Goal: Task Accomplishment & Management: Manage account settings

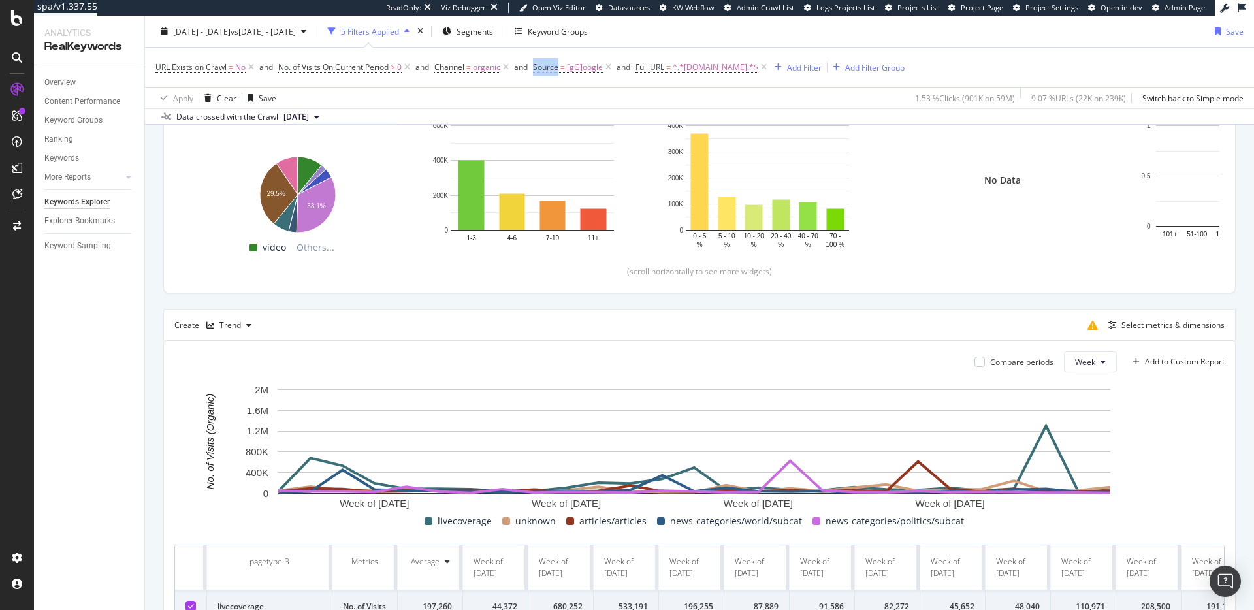
scroll to position [76, 0]
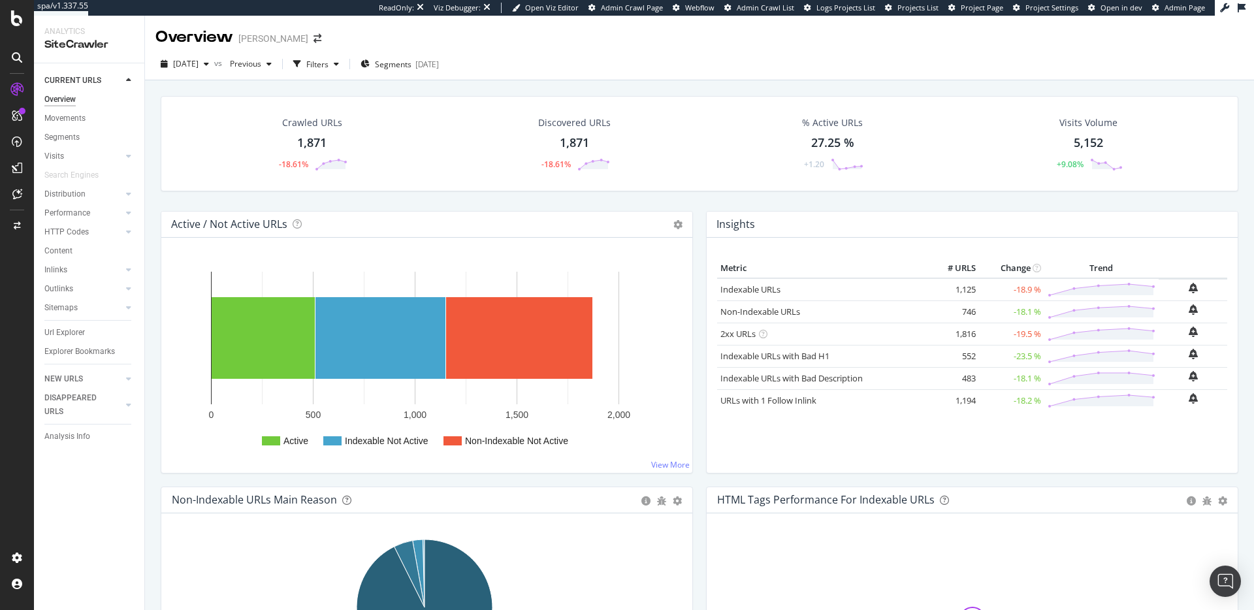
click at [312, 130] on div "Crawled URLs 1,871 -18.61%" at bounding box center [311, 144] width 97 height 68
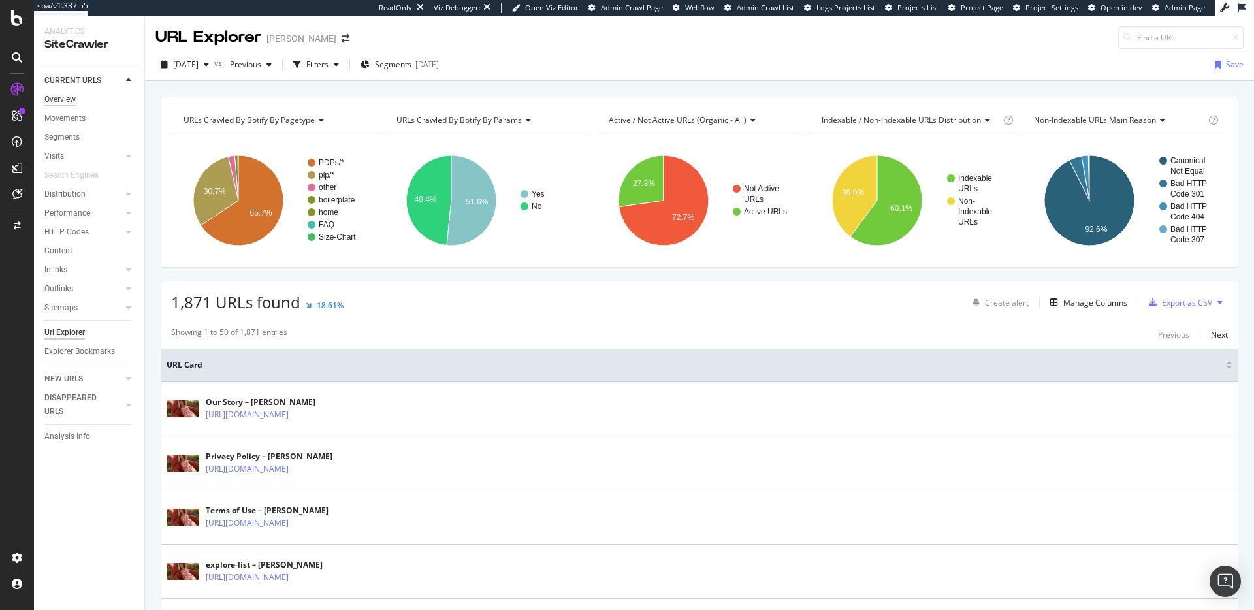
click at [65, 99] on div "Overview" at bounding box center [59, 100] width 31 height 14
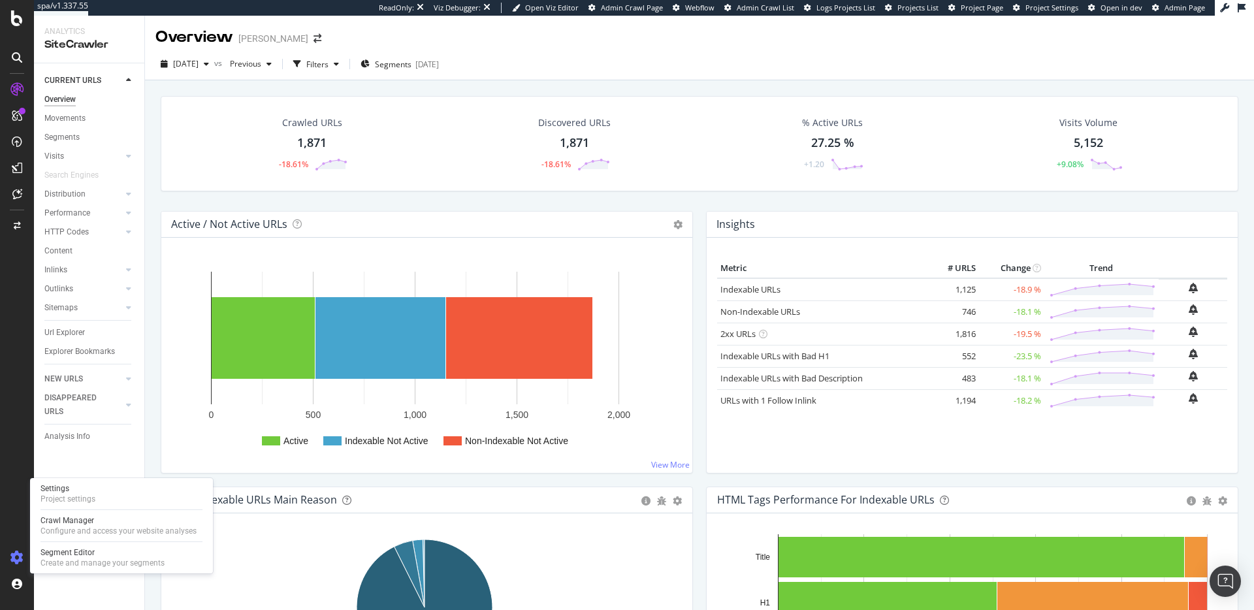
click at [16, 561] on icon at bounding box center [16, 557] width 13 height 13
click at [75, 500] on div "Project settings" at bounding box center [67, 499] width 55 height 10
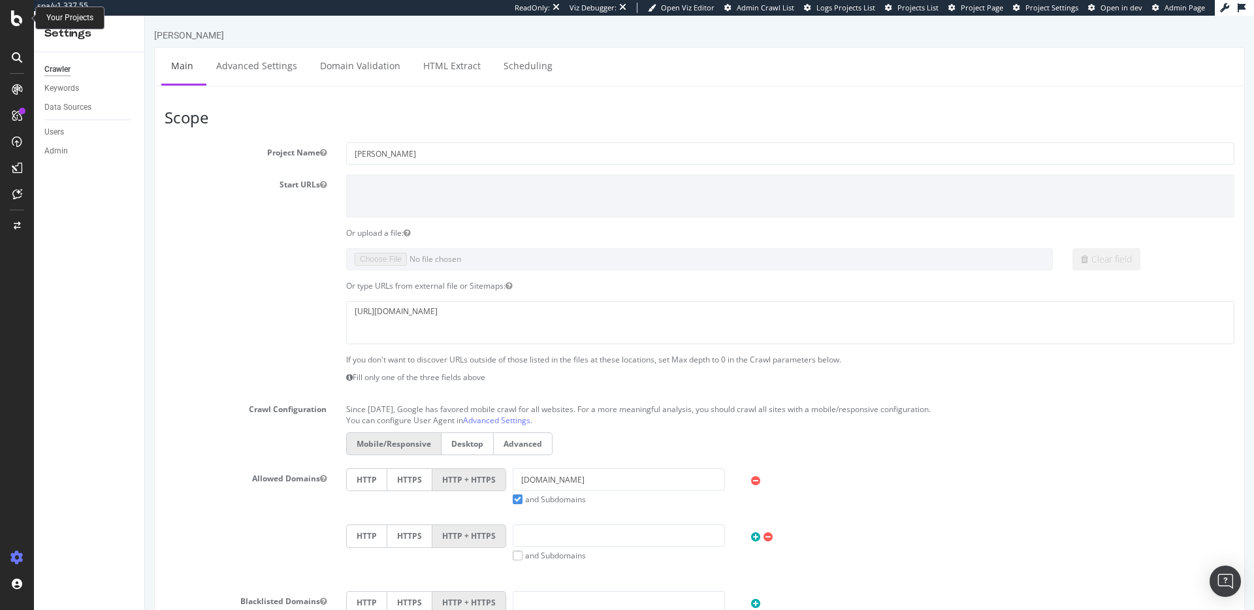
click at [12, 23] on icon at bounding box center [17, 18] width 12 height 16
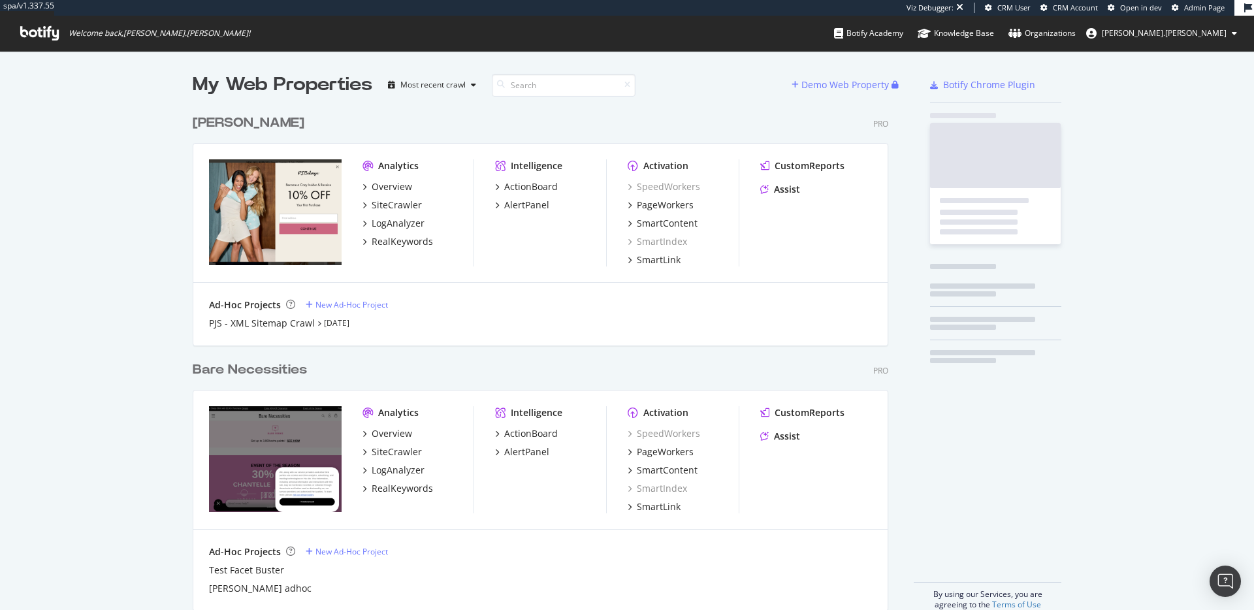
scroll to position [502, 696]
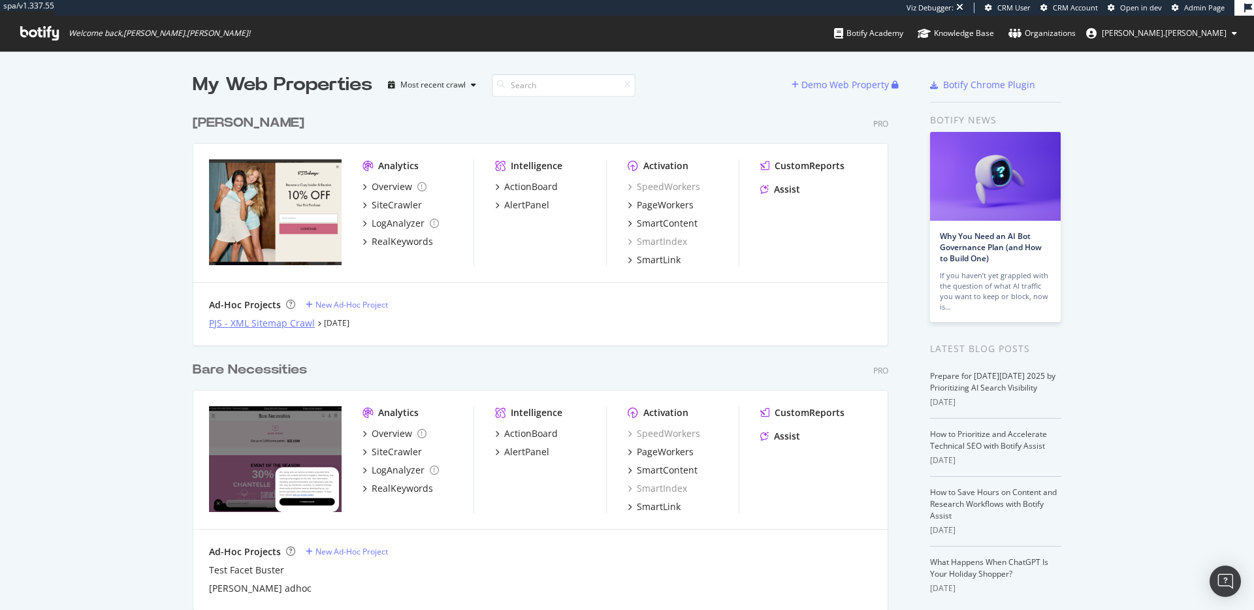
click at [260, 324] on div "PJS - XML Sitemap Crawl" at bounding box center [262, 323] width 106 height 13
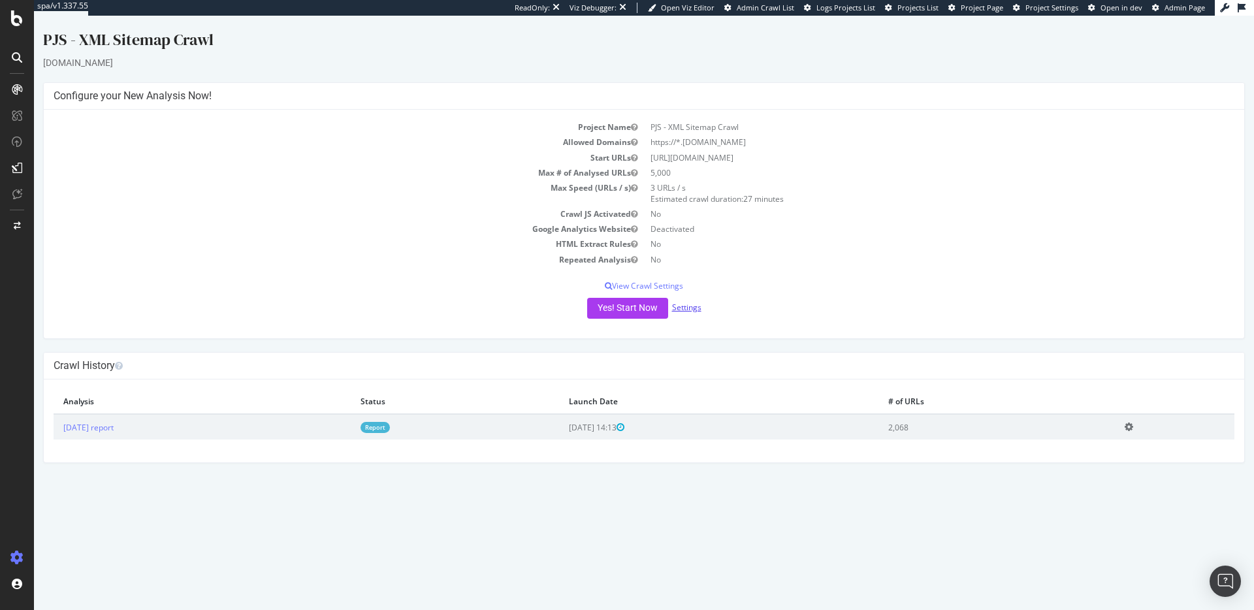
click at [683, 310] on link "Settings" at bounding box center [686, 307] width 29 height 11
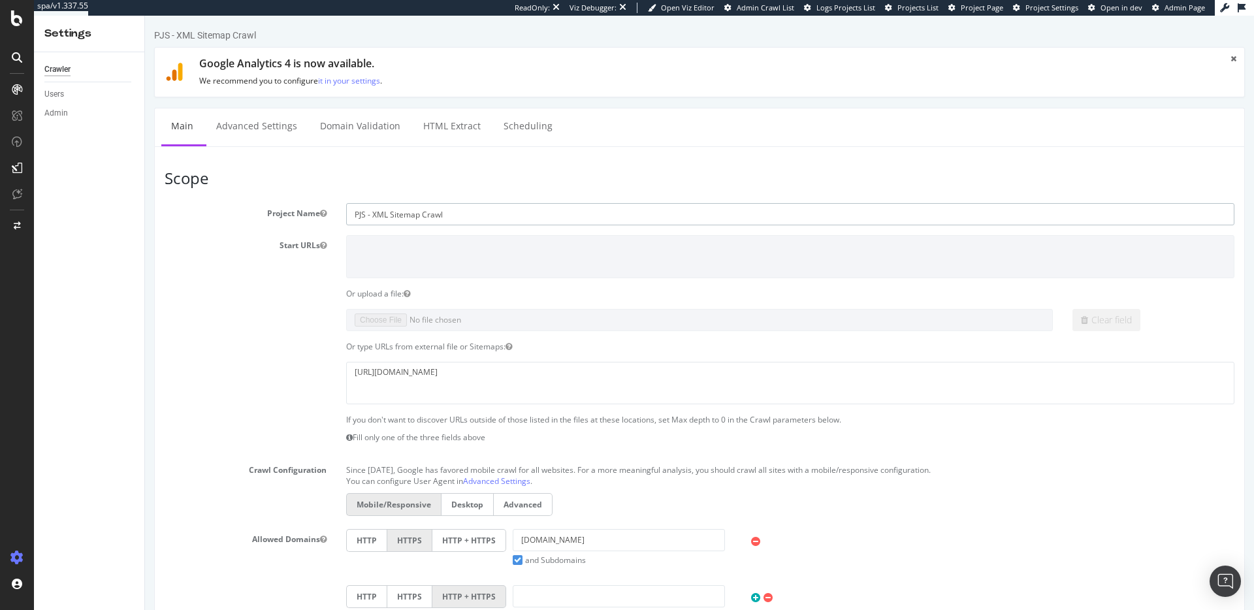
drag, startPoint x: 440, startPoint y: 215, endPoint x: 405, endPoint y: 228, distance: 37.0
click at [440, 215] on input "PJS - XML Sitemap Crawl" at bounding box center [790, 214] width 888 height 22
click at [390, 225] on input "PJS - XML Sitemap Crawl" at bounding box center [790, 214] width 888 height 22
drag, startPoint x: 372, startPoint y: 212, endPoint x: 484, endPoint y: 216, distance: 112.4
click at [484, 216] on input "PJS - XML Sitemap Crawl" at bounding box center [790, 214] width 888 height 22
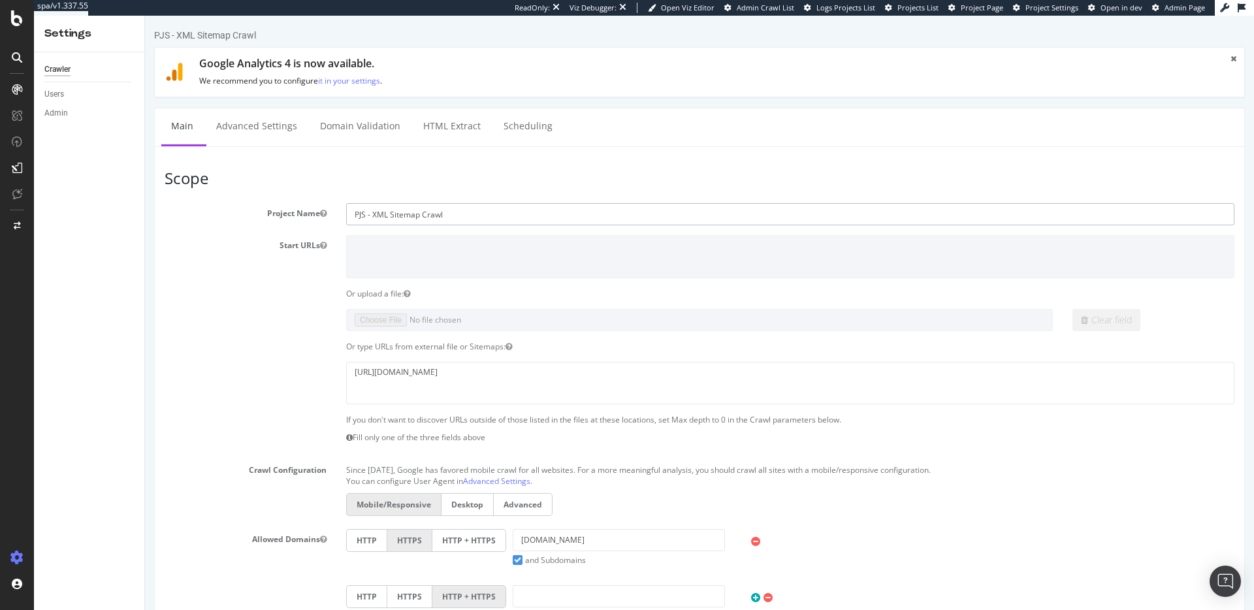
click at [493, 216] on input "PJS - XML Sitemap Crawl" at bounding box center [790, 214] width 888 height 22
type input "PJS - Post Bloomreach Crawl Check"
click at [296, 304] on section "Project Name PJS - Post Bloomreach Crawl Check Start URLs Or upload a file: Cle…" at bounding box center [700, 471] width 1070 height 537
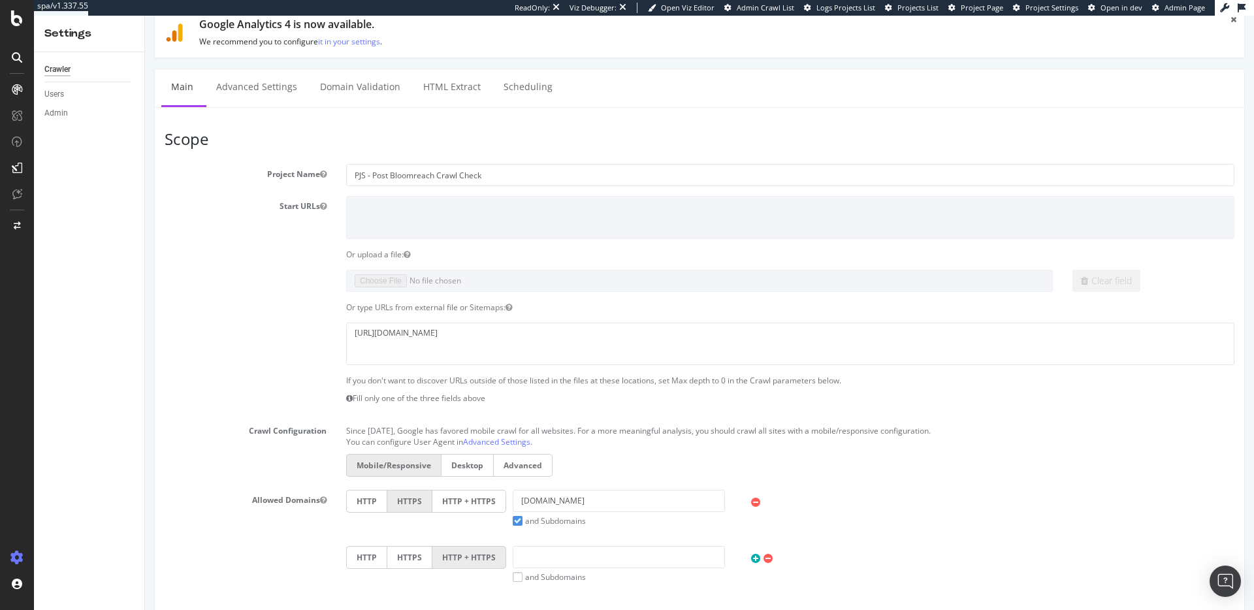
scroll to position [77, 0]
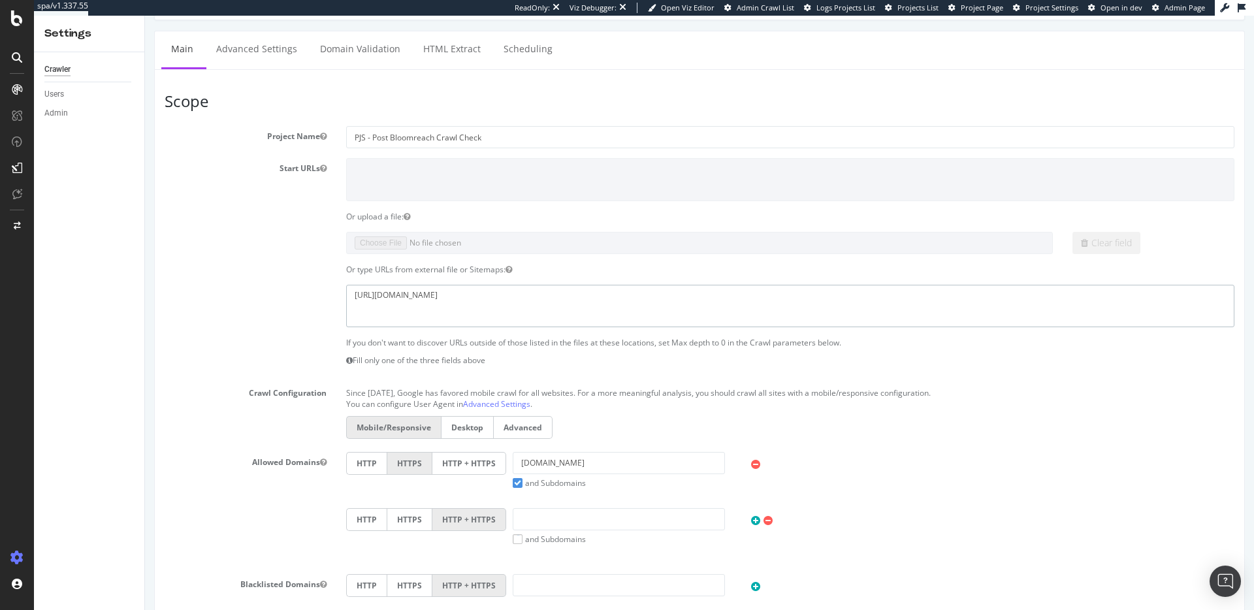
click at [470, 293] on textarea "https://www.pjsalvage.com/sitemap.xml" at bounding box center [790, 306] width 888 height 42
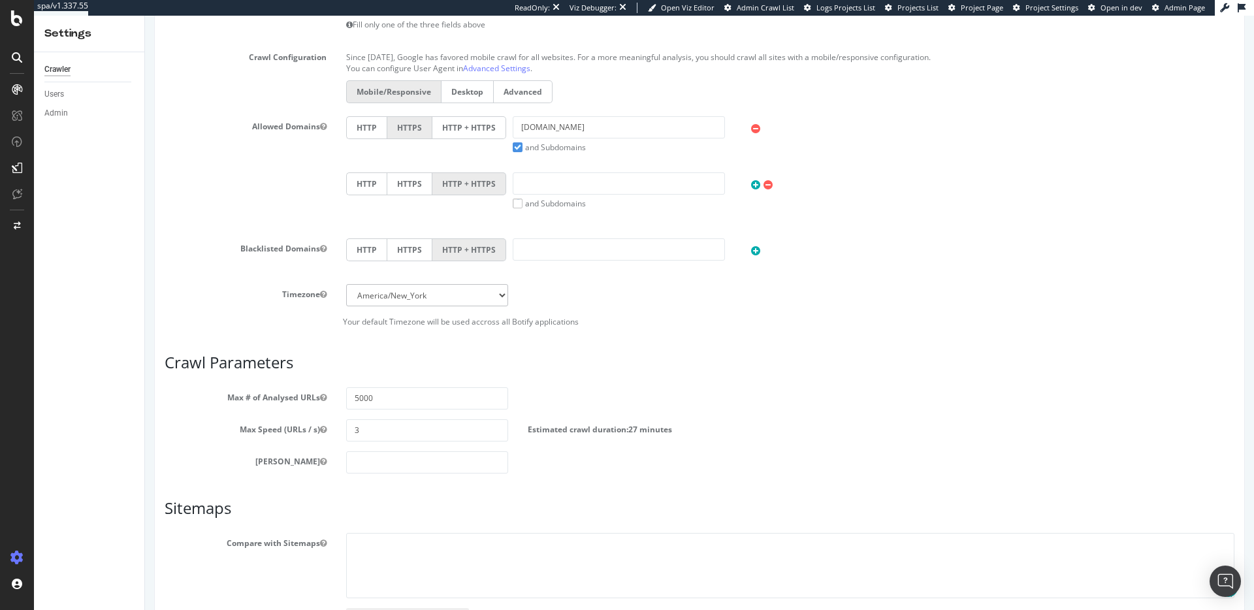
scroll to position [509, 0]
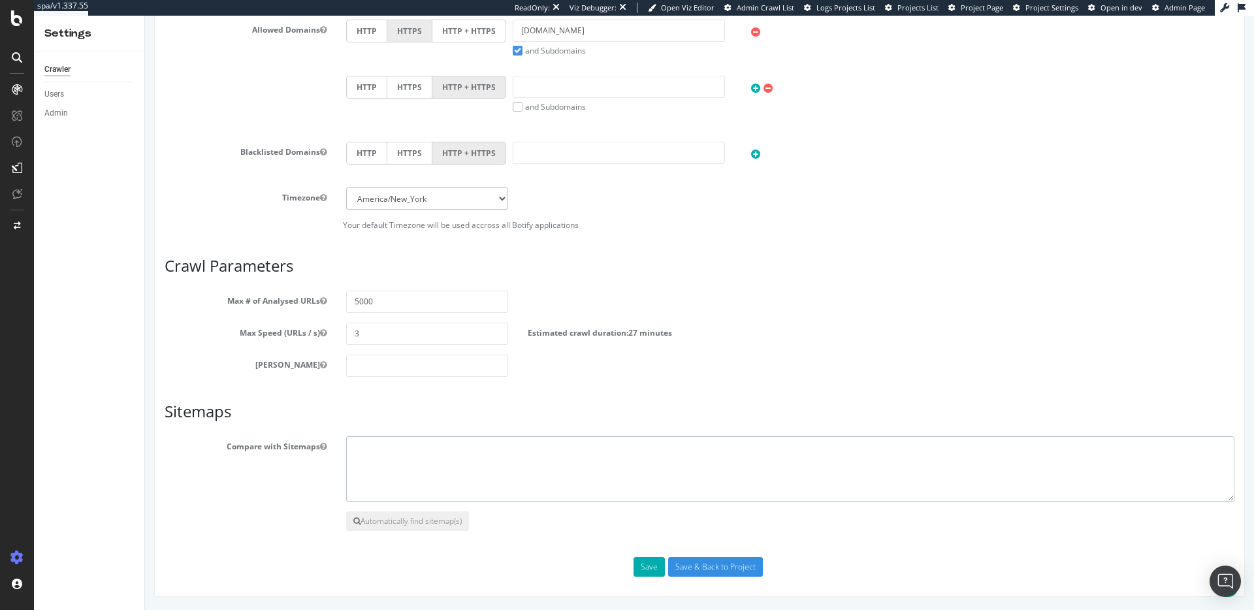
click at [384, 474] on textarea at bounding box center [790, 468] width 888 height 65
paste textarea "https://www.pjsalvage.com/sitemap.xml"
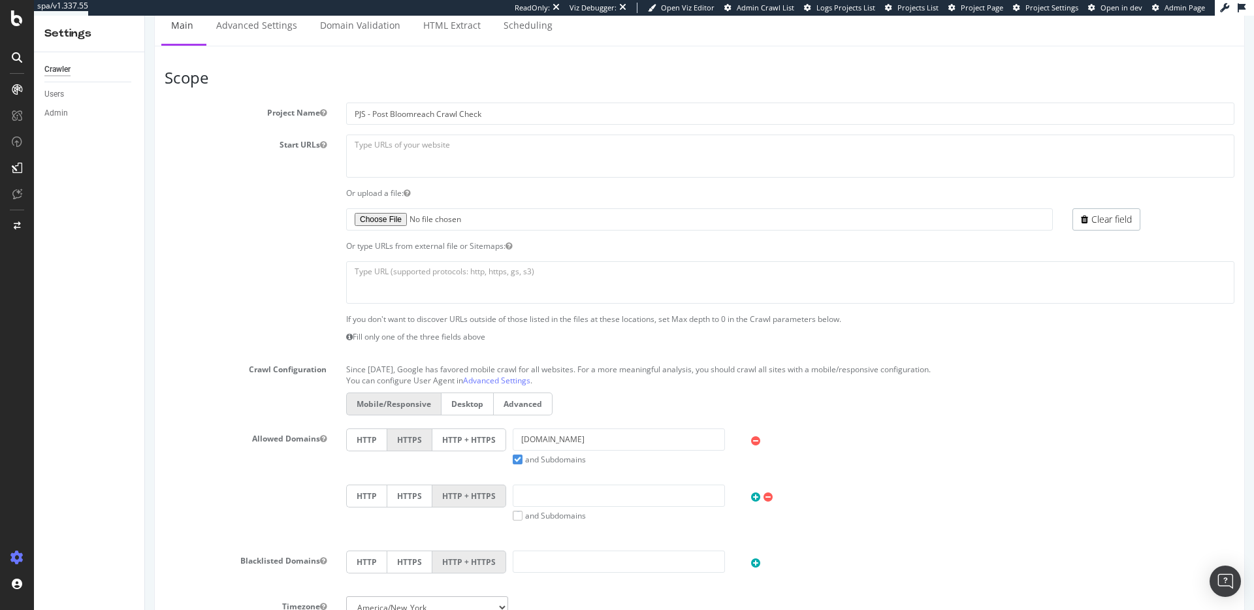
scroll to position [0, 0]
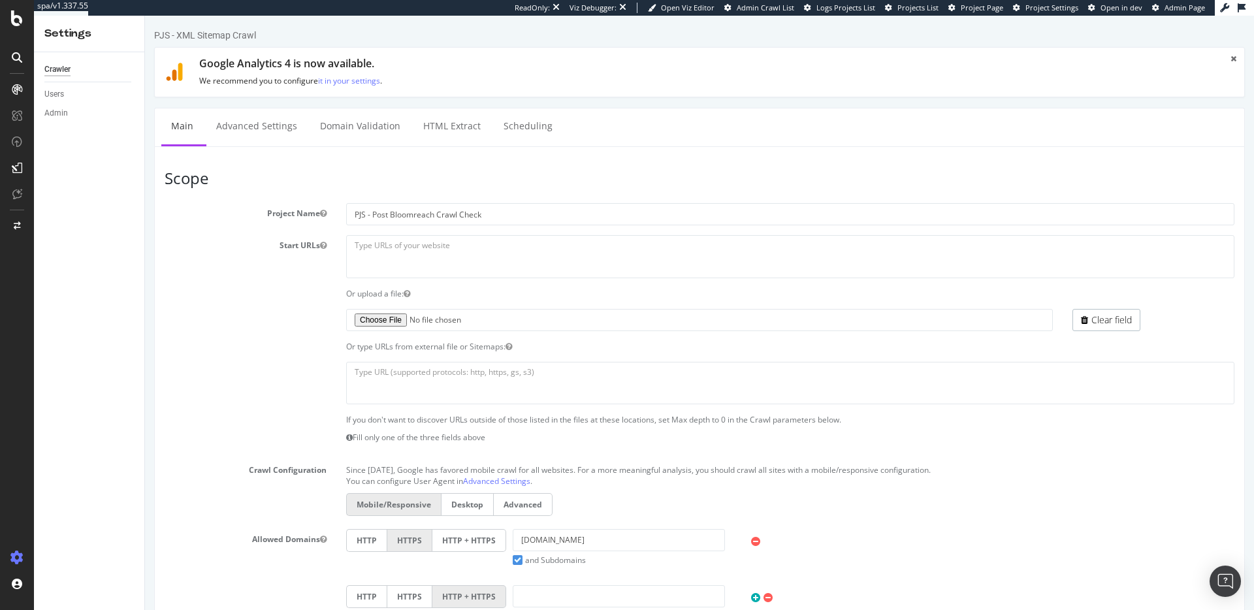
type textarea "https://www.pjsalvage.com/sitemap.xml"
click at [447, 256] on textarea at bounding box center [790, 256] width 888 height 42
paste textarea "https://www.pjsalvage.com/"
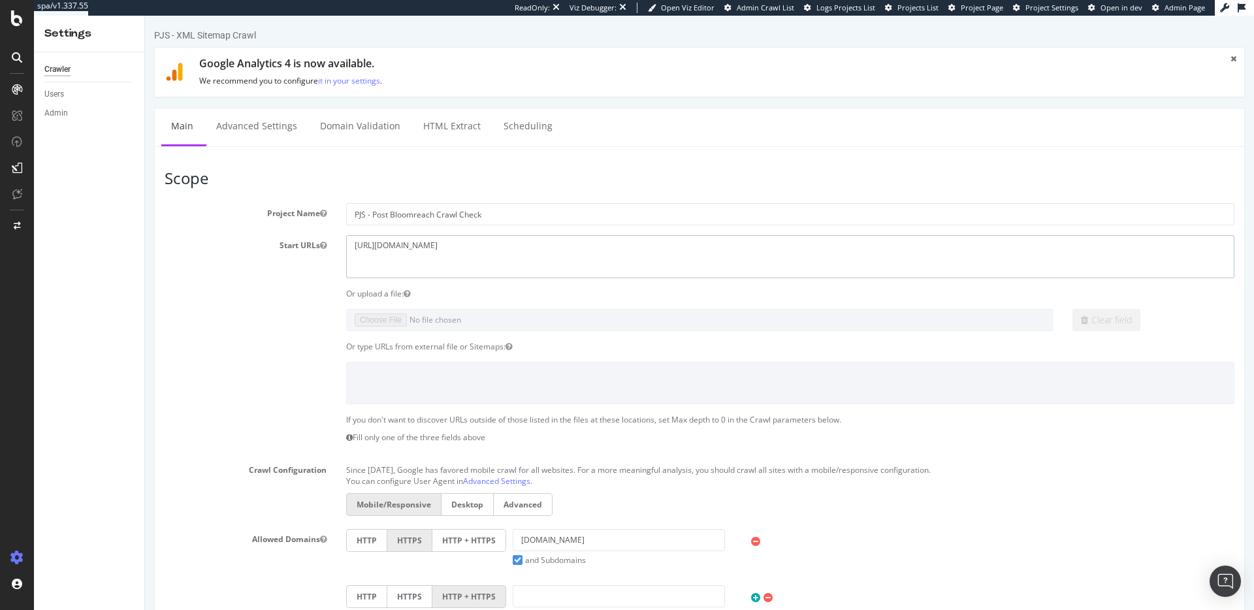
type textarea "https://www.pjsalvage.com/"
click at [245, 338] on section "Project Name PJS - Post Bloomreach Crawl Check Start URLs https://www.pjsalvage…" at bounding box center [700, 471] width 1070 height 537
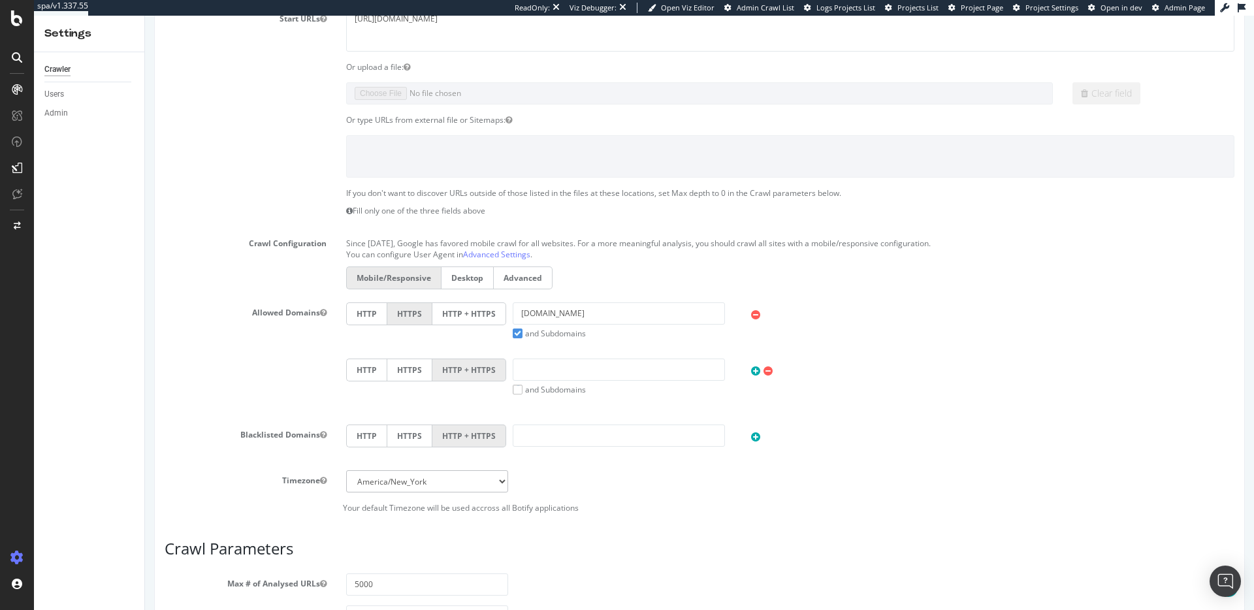
scroll to position [253, 0]
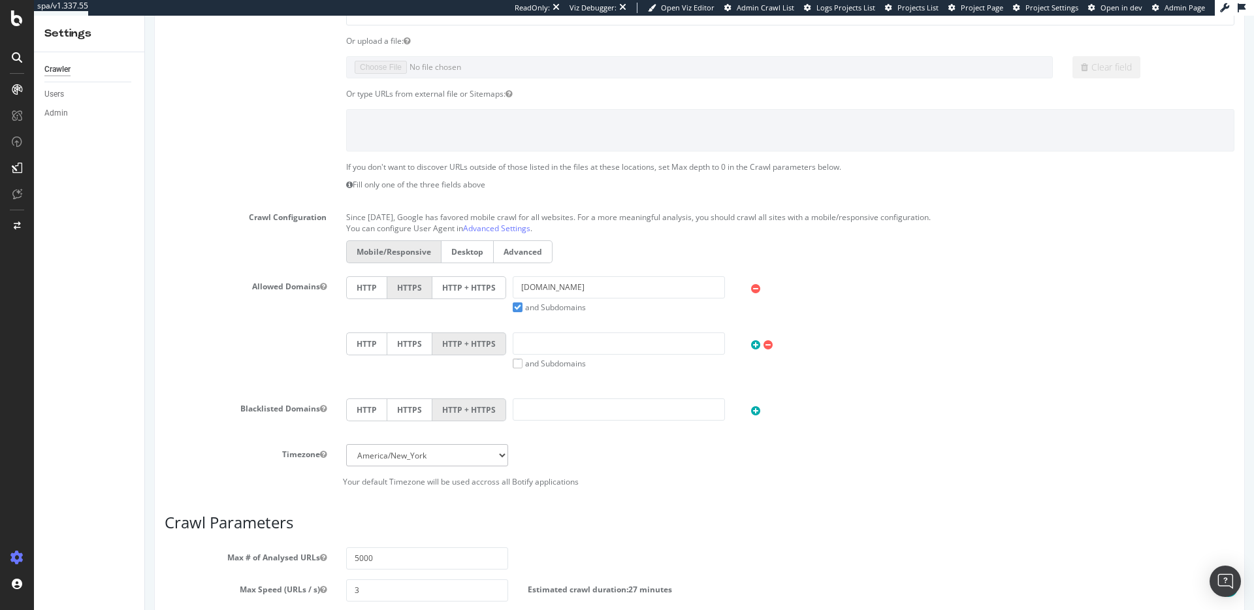
click at [470, 292] on label "HTTP + HTTPS" at bounding box center [469, 287] width 74 height 23
click at [145, 16] on input "HTTP + HTTPS" at bounding box center [145, 16] width 0 height 0
click at [246, 350] on div "Allowed Domains HTTP HTTPS HTTP + HTTPS pjsalvage.com and Subdomains User Agent…" at bounding box center [699, 332] width 1089 height 112
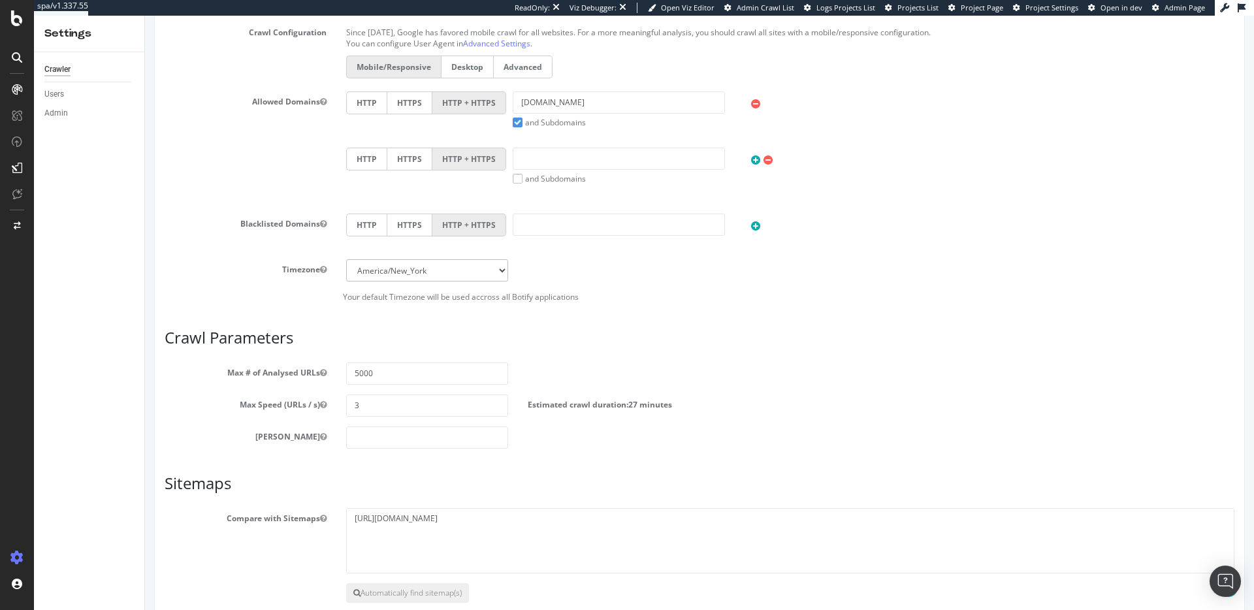
scroll to position [509, 0]
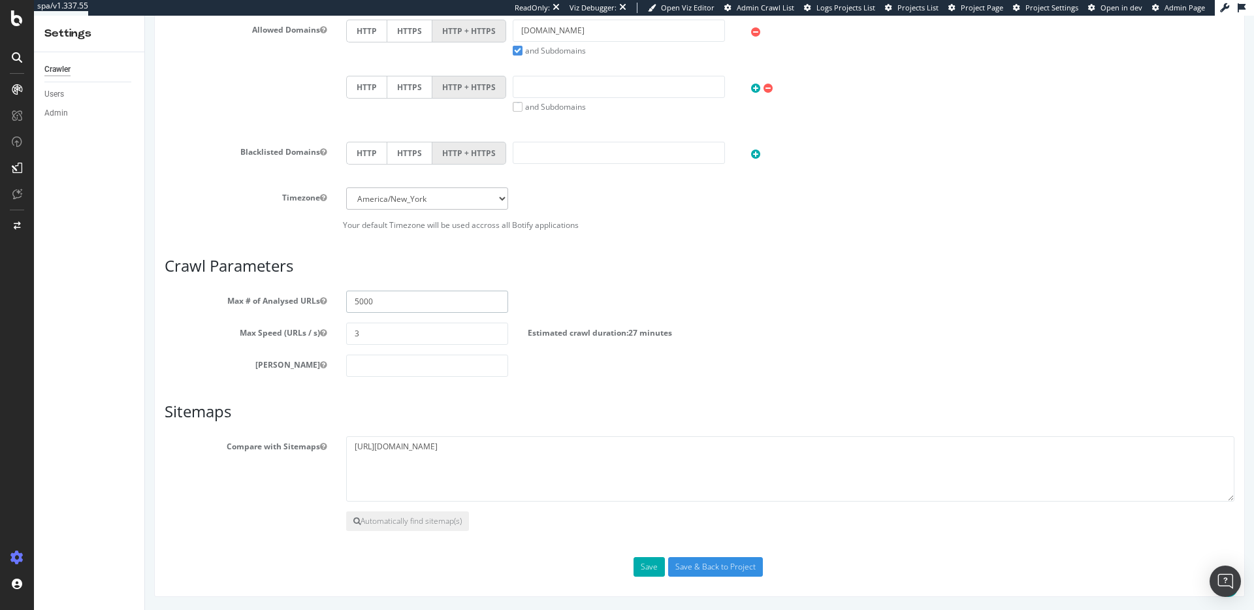
click at [387, 296] on input "5000" at bounding box center [427, 302] width 162 height 22
type input "10000"
click at [677, 573] on input "Save & Back to Project" at bounding box center [715, 567] width 95 height 20
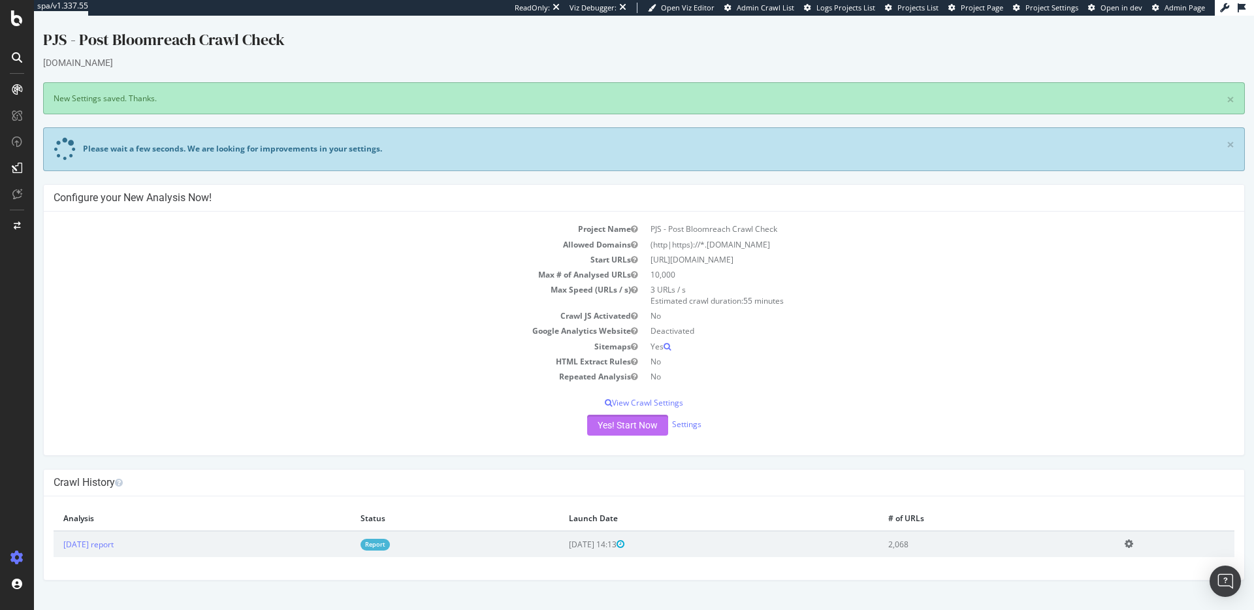
drag, startPoint x: 625, startPoint y: 427, endPoint x: 439, endPoint y: 419, distance: 186.3
click at [439, 419] on div "Yes! Start Now Settings" at bounding box center [644, 425] width 1181 height 21
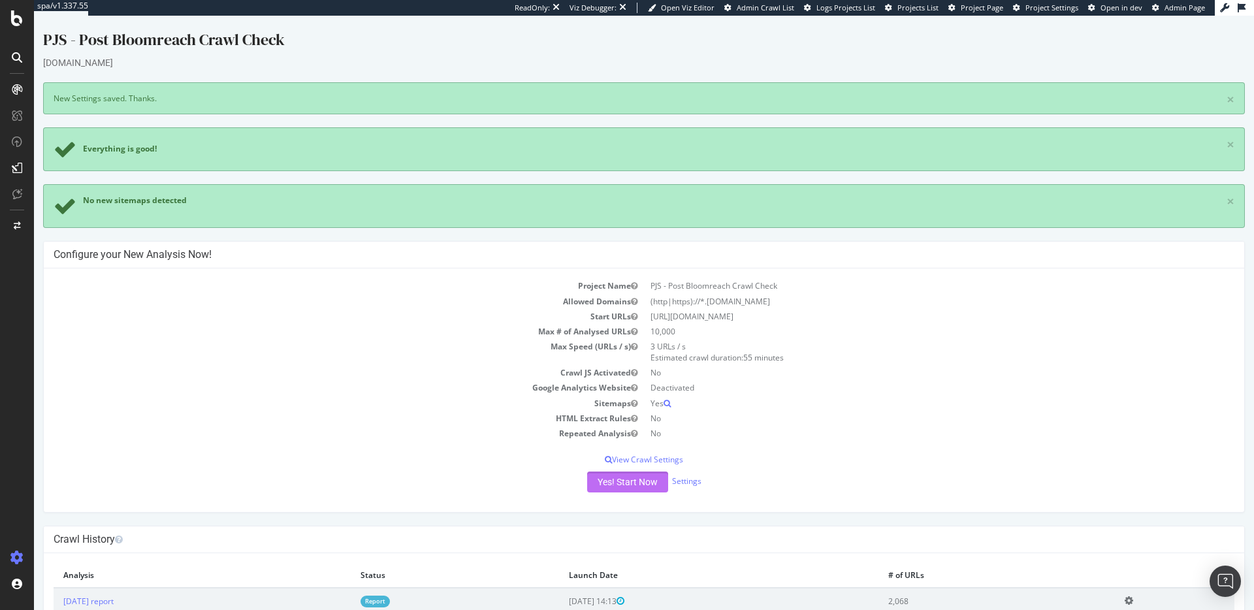
click at [621, 482] on button "Yes! Start Now" at bounding box center [627, 482] width 81 height 21
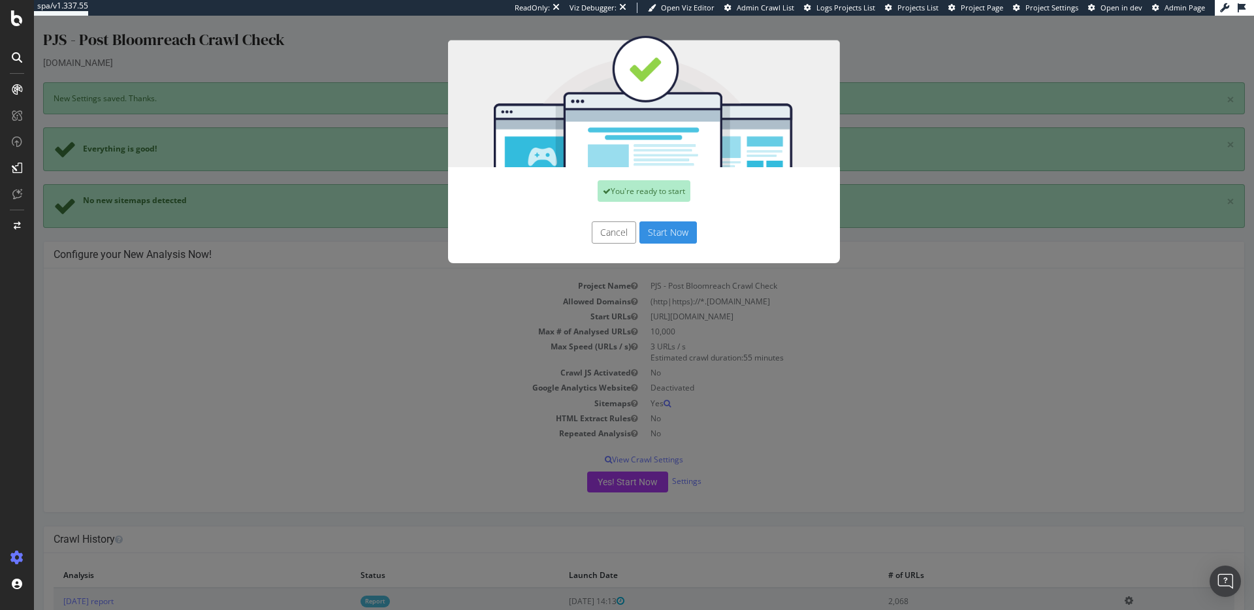
click at [688, 240] on button "Start Now" at bounding box center [667, 232] width 57 height 22
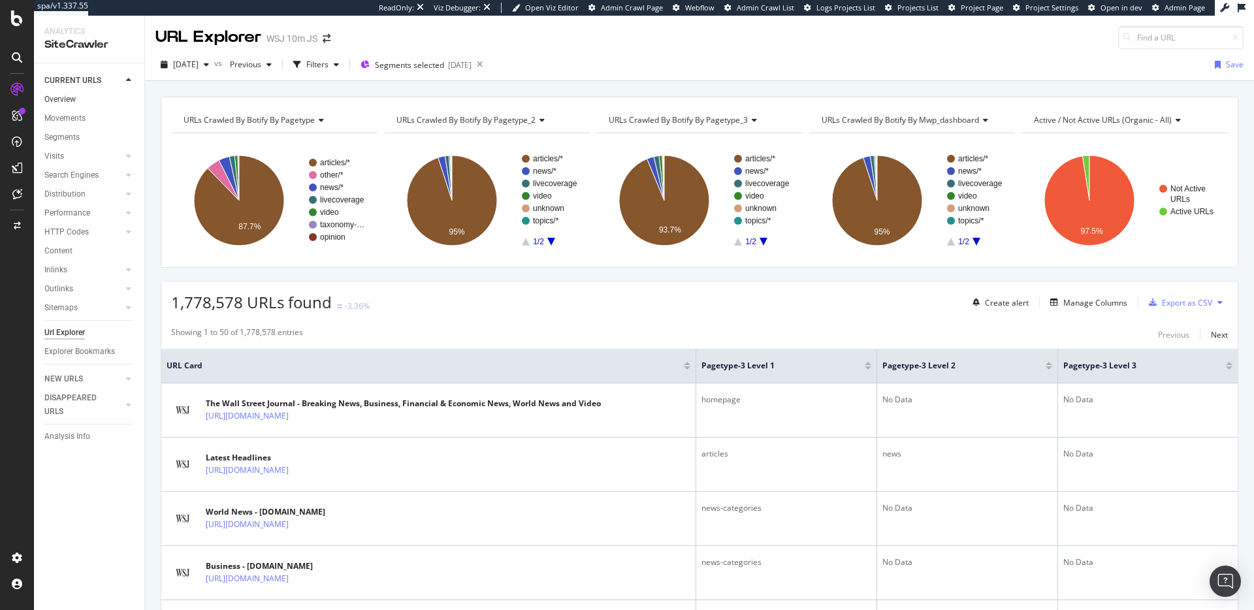
click at [78, 101] on link "Overview" at bounding box center [89, 100] width 91 height 14
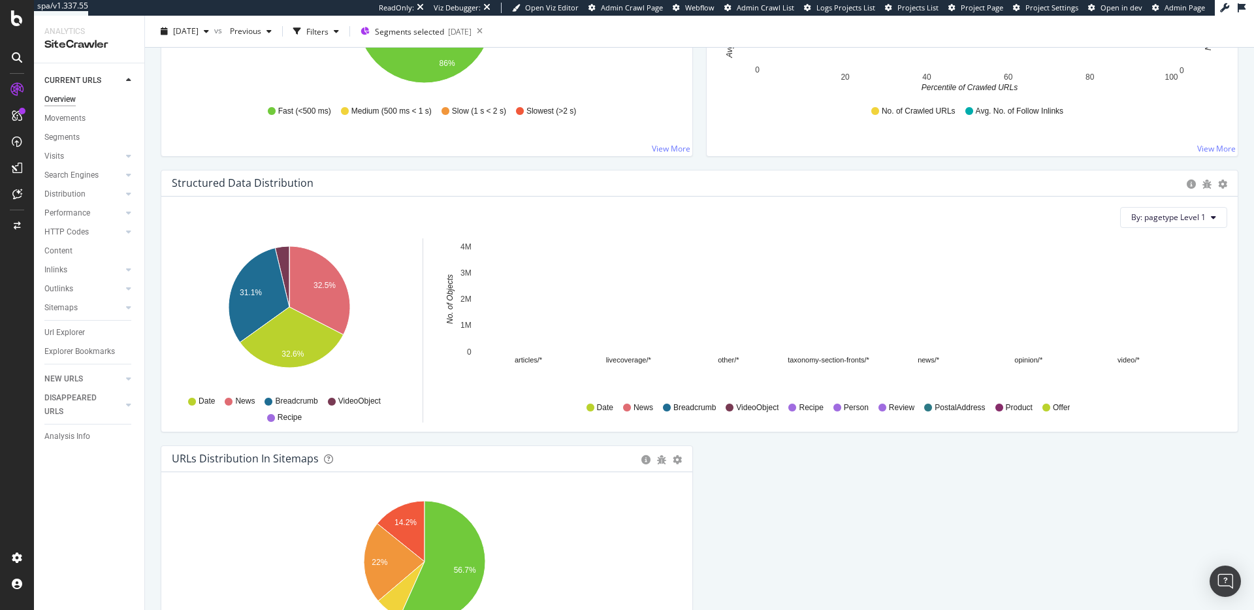
scroll to position [1152, 0]
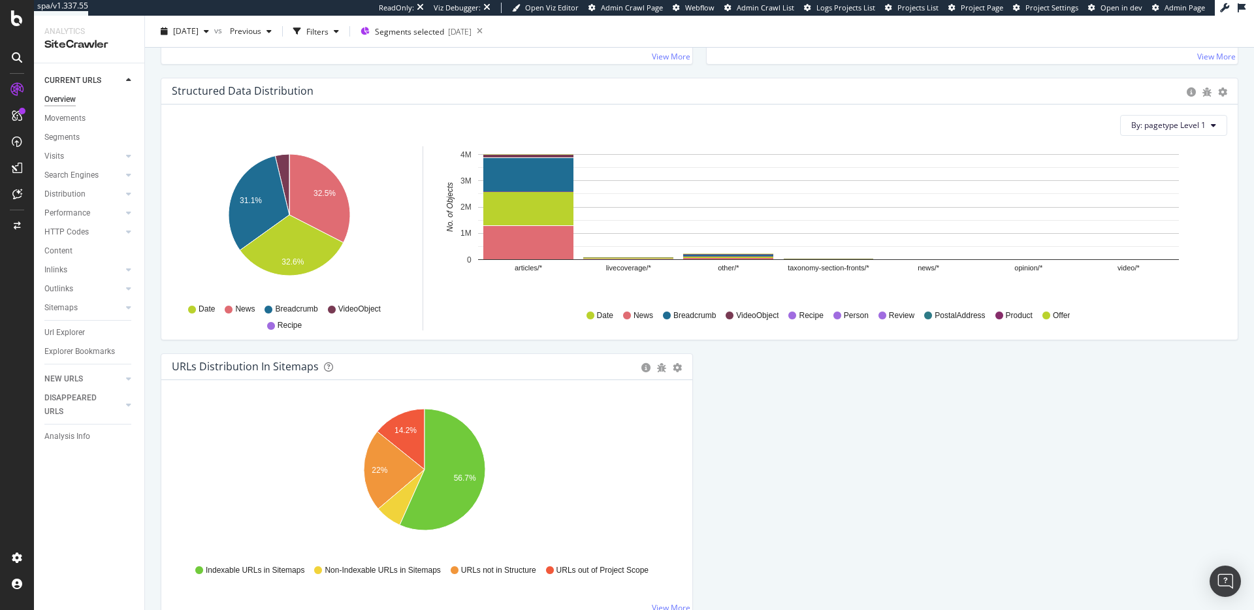
scroll to position [1300, 0]
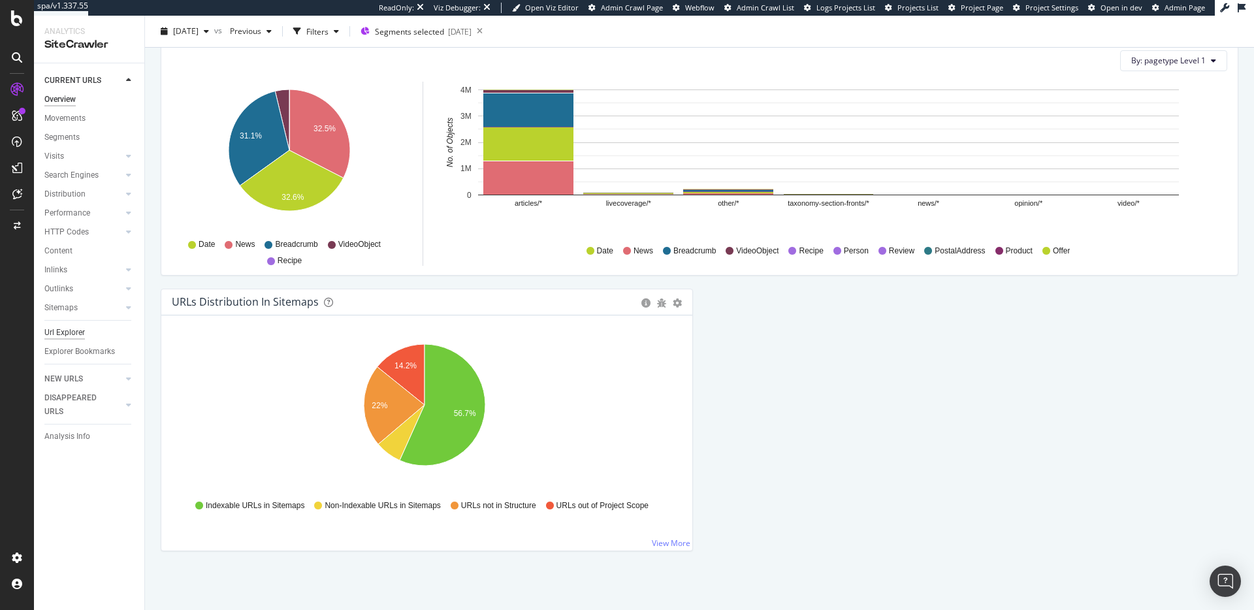
click at [77, 334] on div "Url Explorer" at bounding box center [64, 333] width 40 height 14
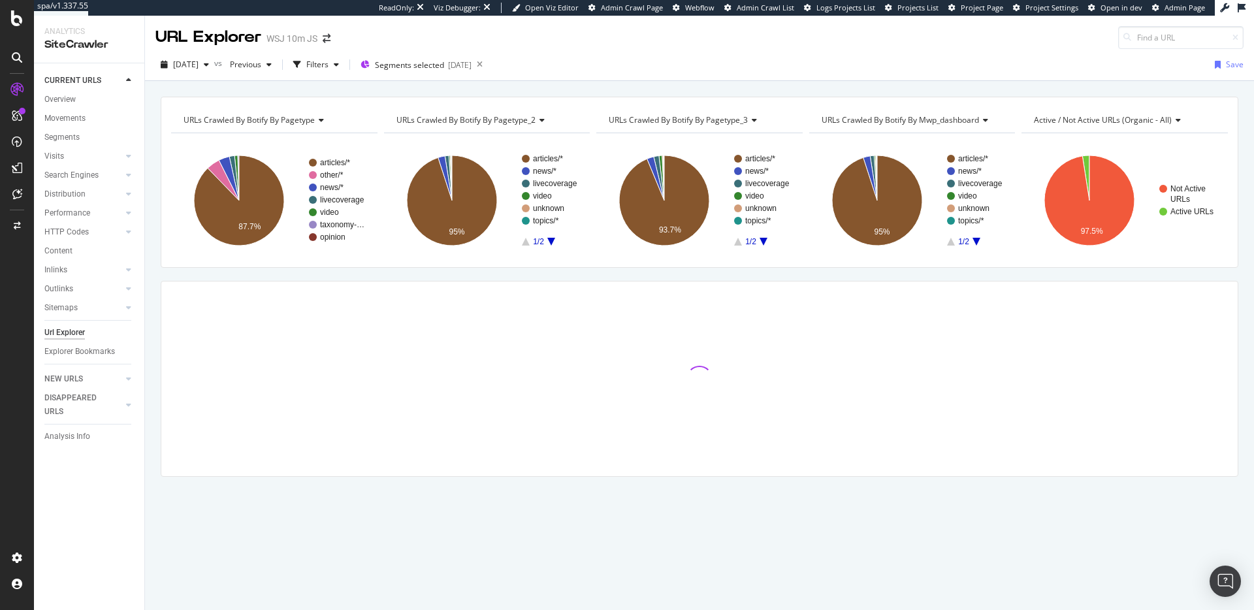
click at [291, 123] on span "URLs Crawled By Botify By pagetype" at bounding box center [249, 119] width 131 height 11
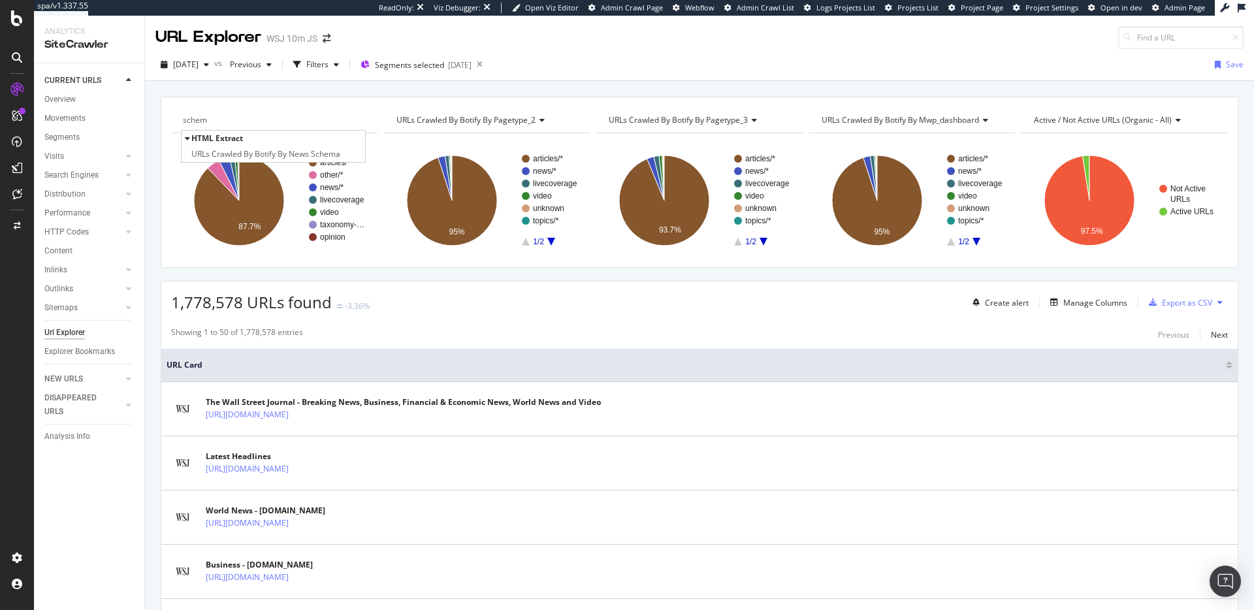
type input "schema"
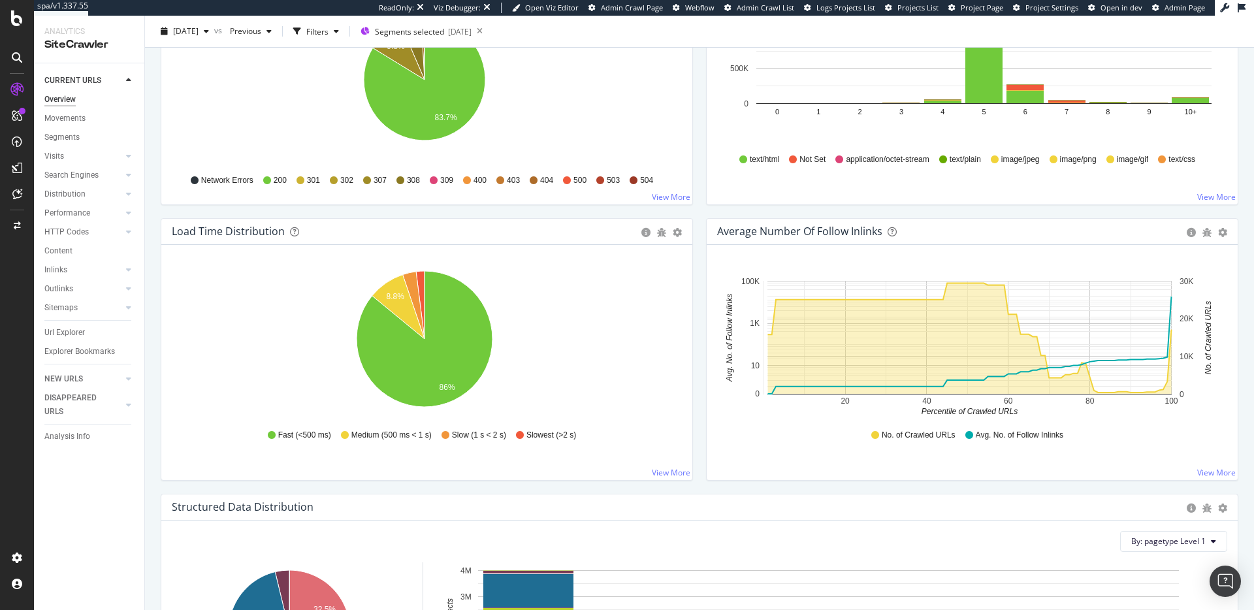
scroll to position [1178, 0]
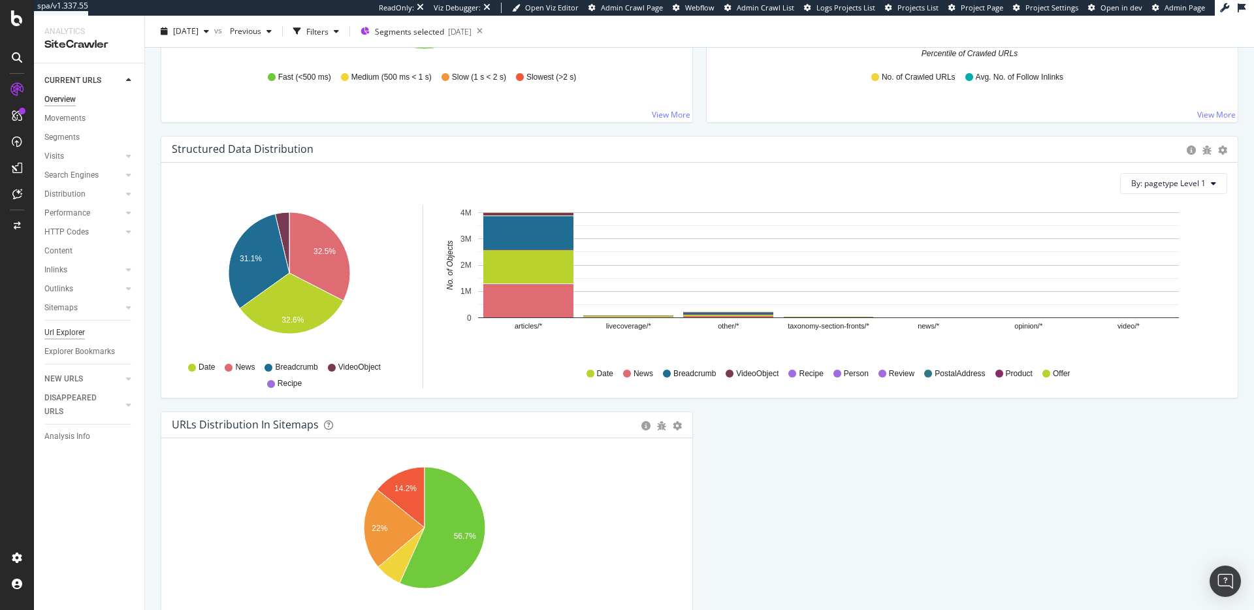
click at [79, 330] on div "Url Explorer" at bounding box center [64, 333] width 40 height 14
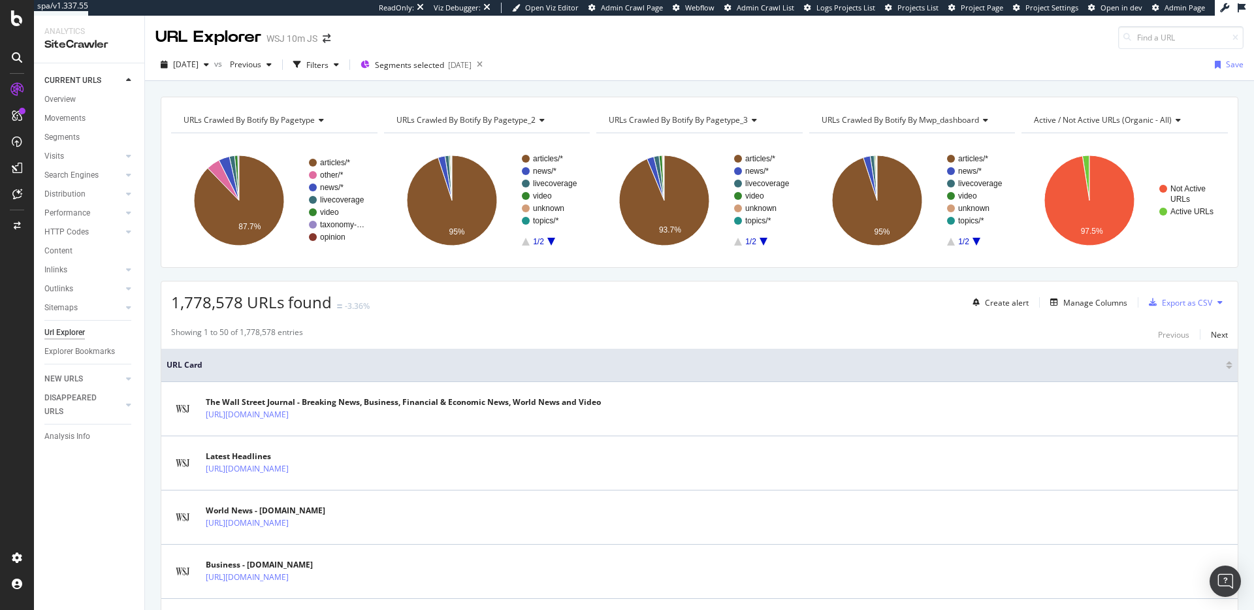
click at [314, 123] on span "URLs Crawled By Botify By pagetype" at bounding box center [249, 119] width 131 height 11
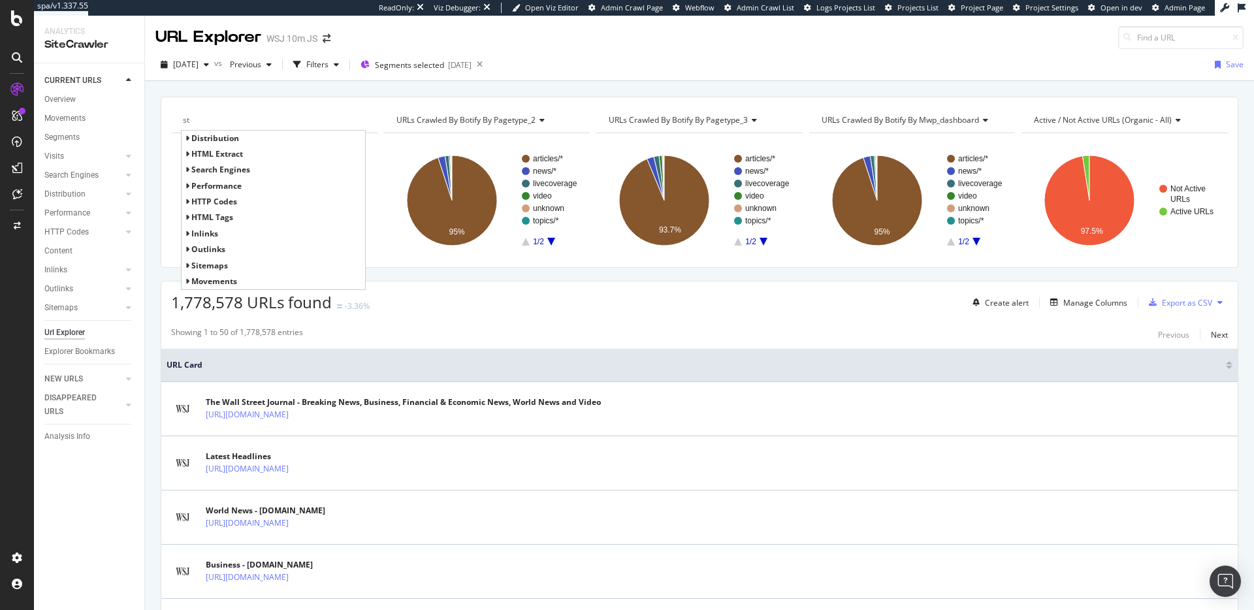
type input "s"
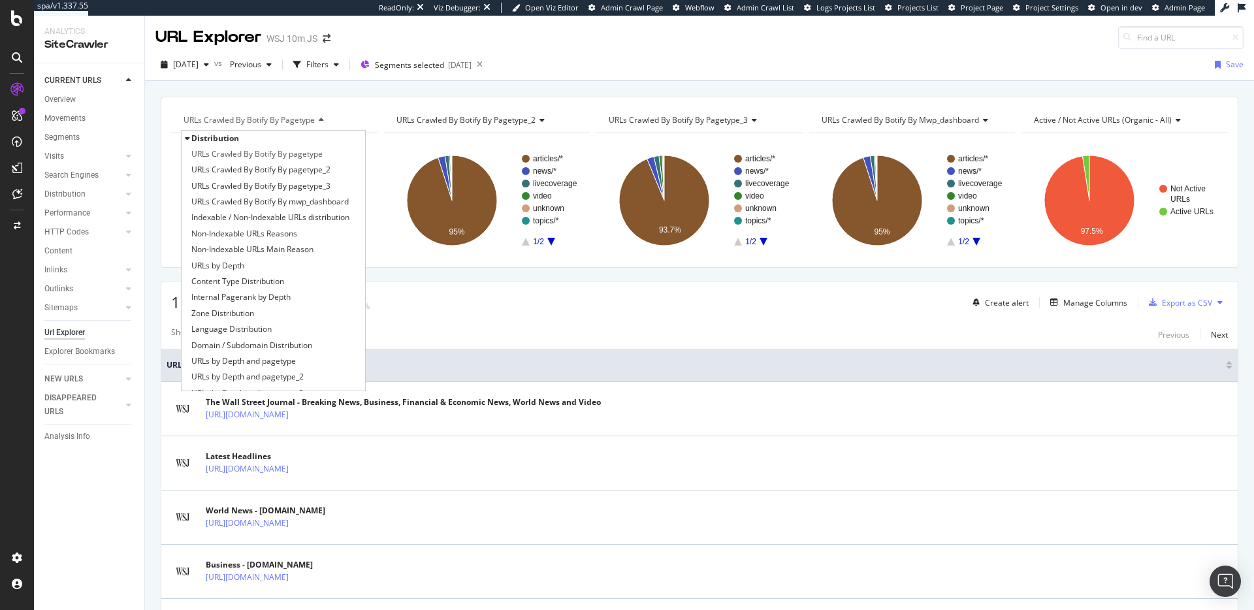
click at [637, 307] on div "1,778,578 URLs found -3.36% Create alert Manage Columns Export as CSV" at bounding box center [699, 297] width 1076 height 32
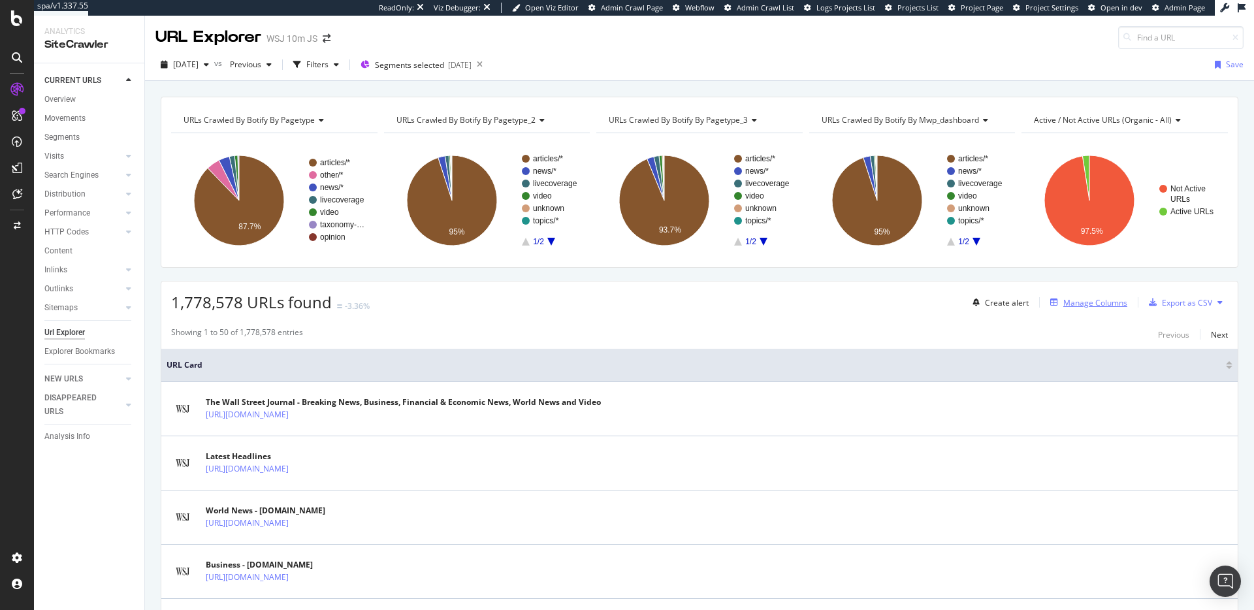
click at [1091, 300] on div "Manage Columns" at bounding box center [1095, 302] width 64 height 11
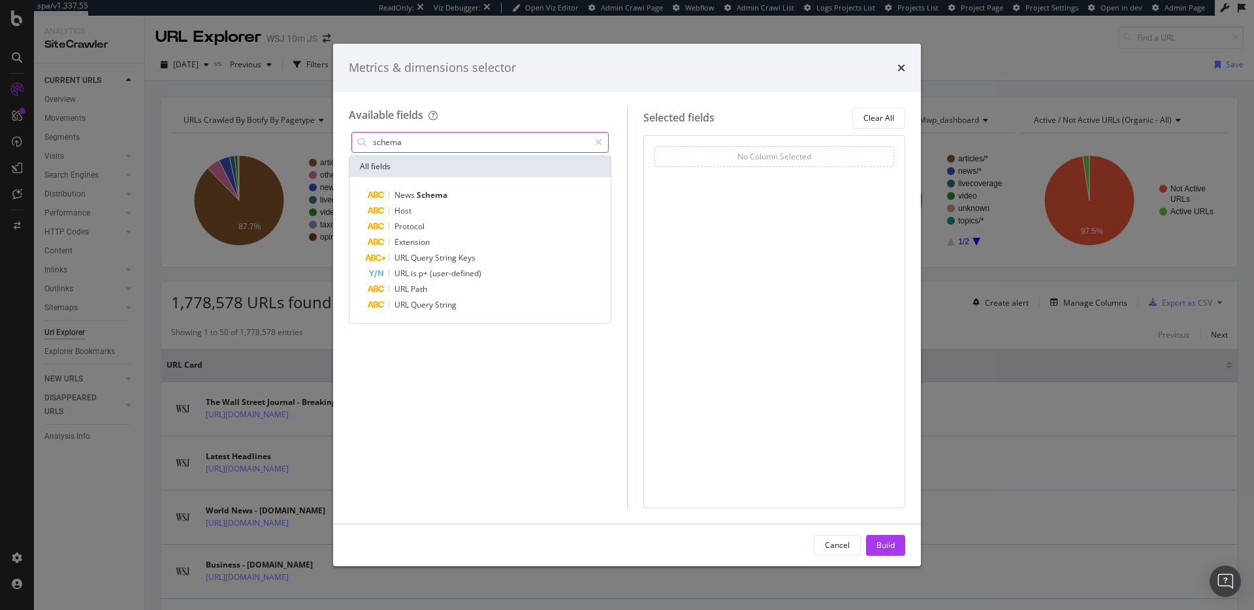
click at [504, 144] on input "schema" at bounding box center [480, 143] width 217 height 20
type input "structure"
click at [398, 355] on span "Show 10 more" at bounding box center [386, 354] width 48 height 11
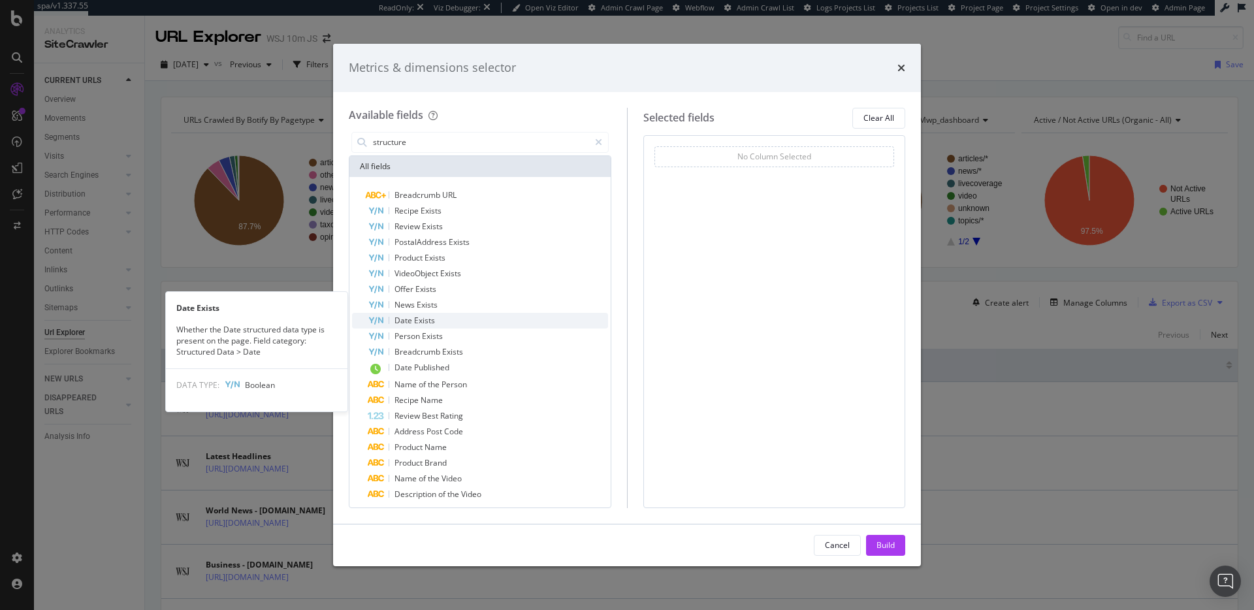
scroll to position [22, 0]
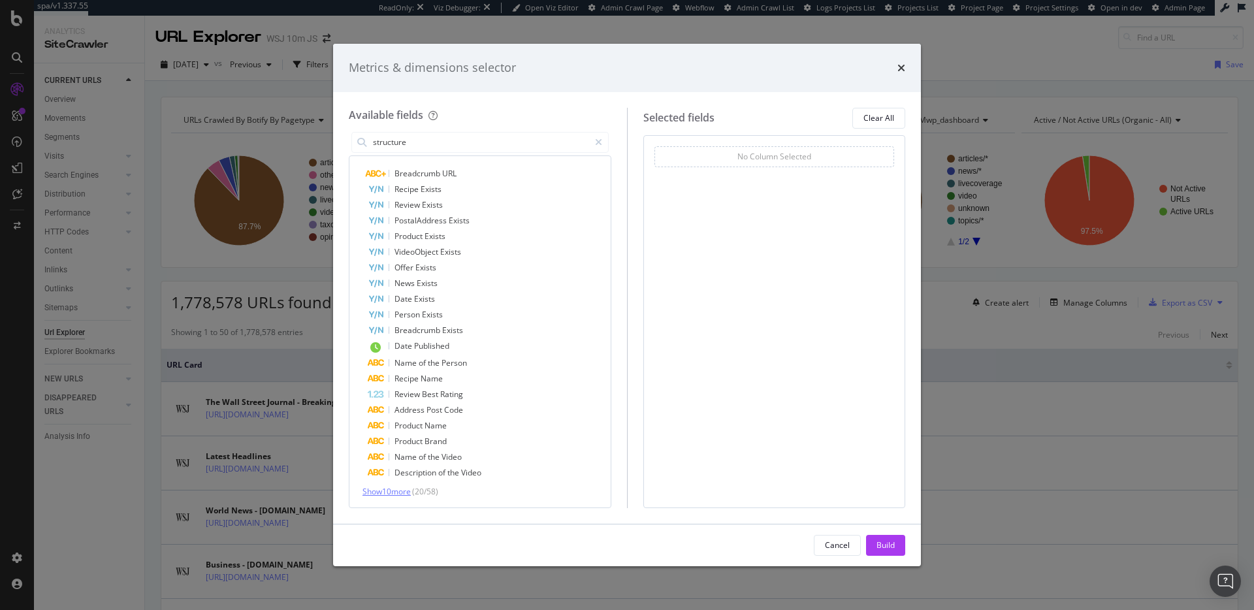
click at [391, 488] on span "Show 10 more" at bounding box center [386, 491] width 48 height 11
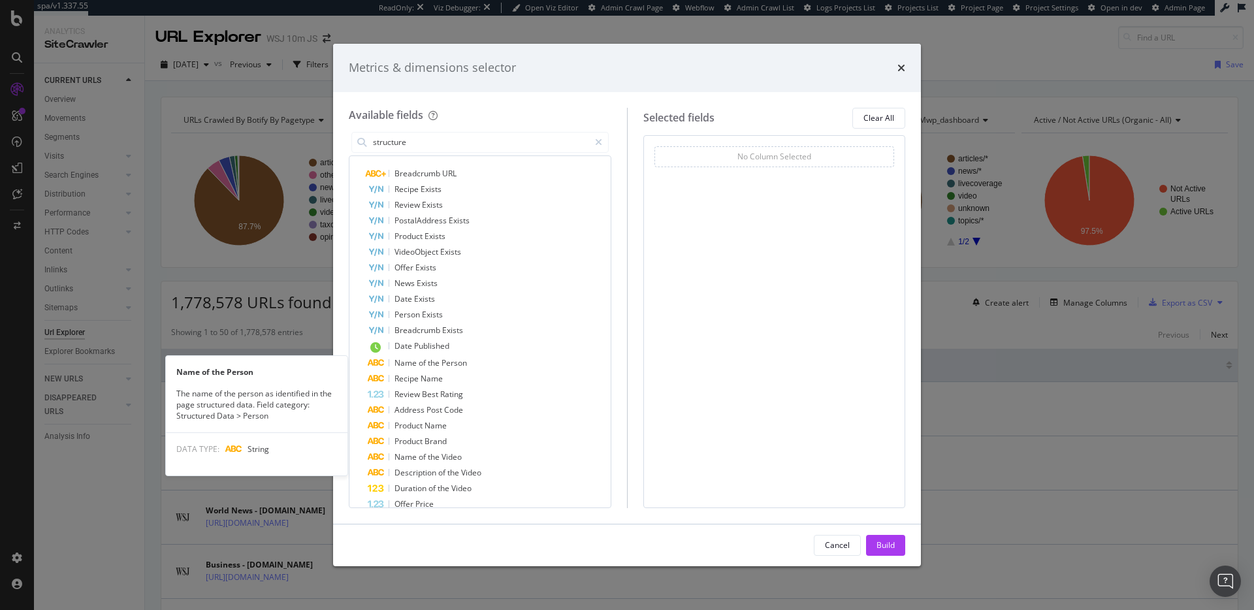
scroll to position [181, 0]
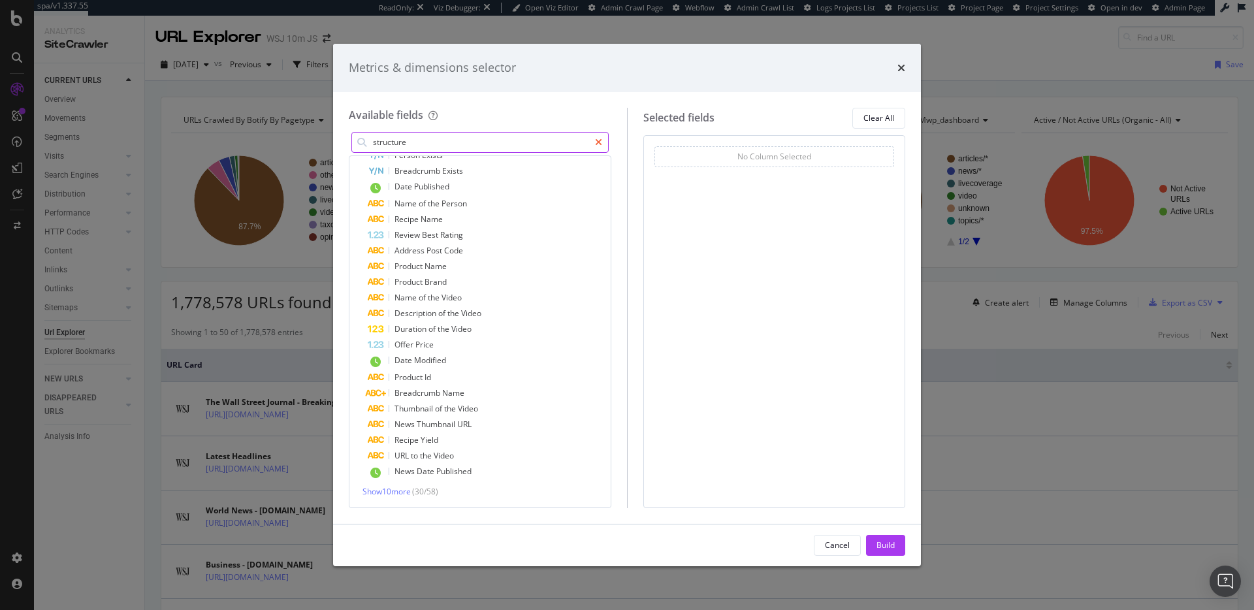
click at [601, 139] on icon "modal" at bounding box center [598, 142] width 7 height 9
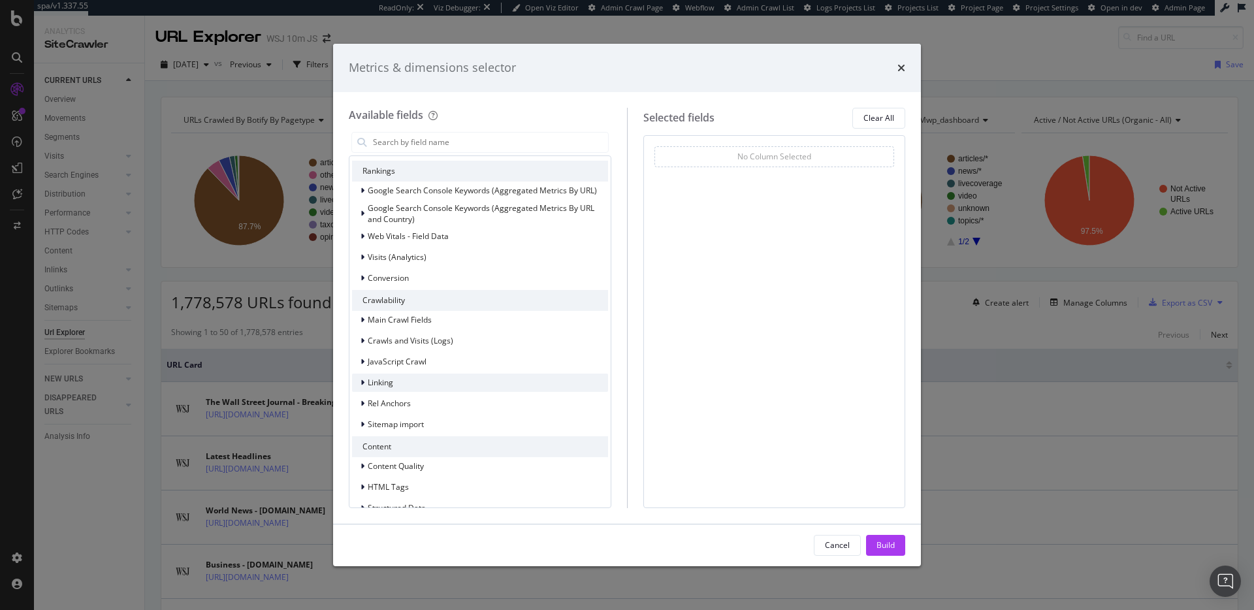
scroll to position [304, 0]
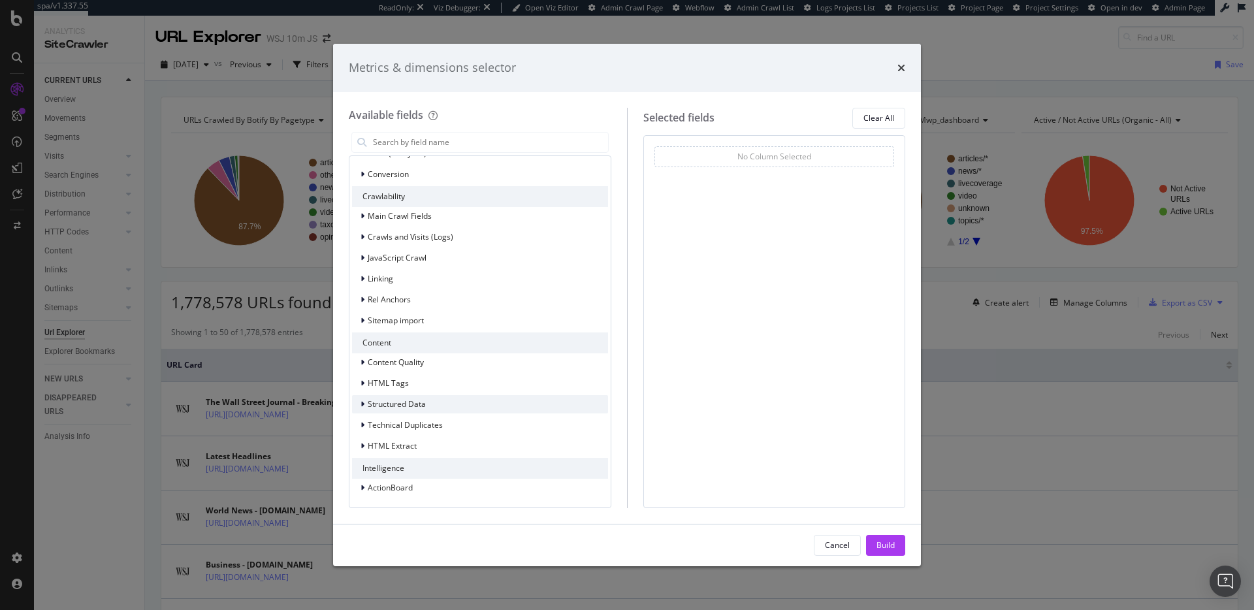
click at [361, 406] on icon "modal" at bounding box center [363, 404] width 4 height 8
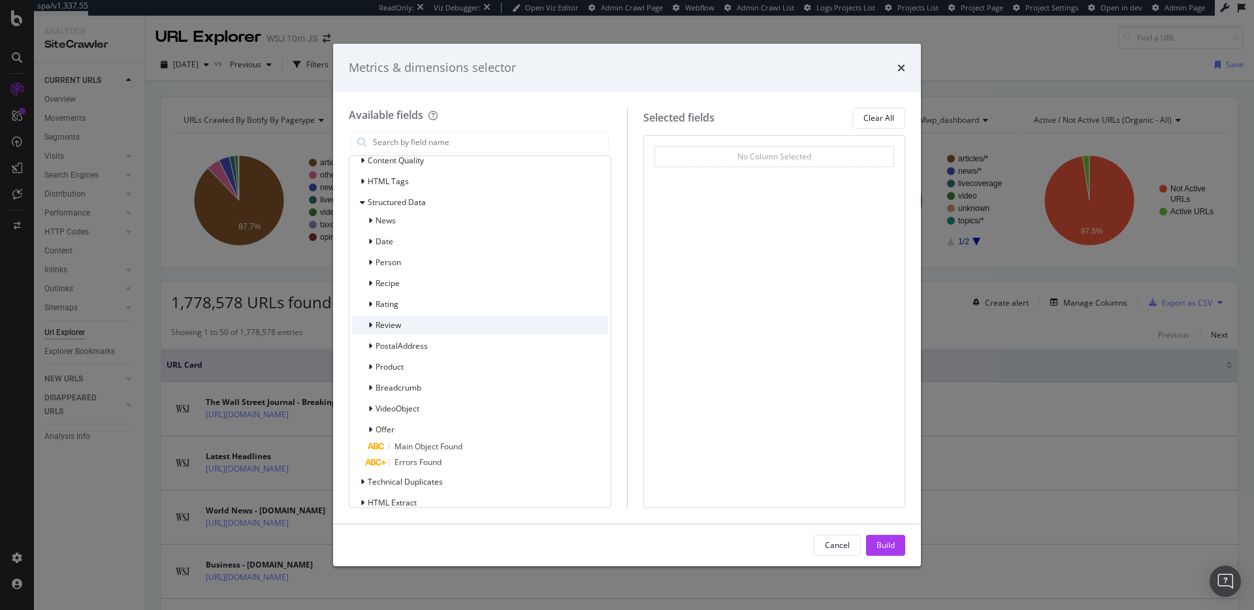
scroll to position [504, 0]
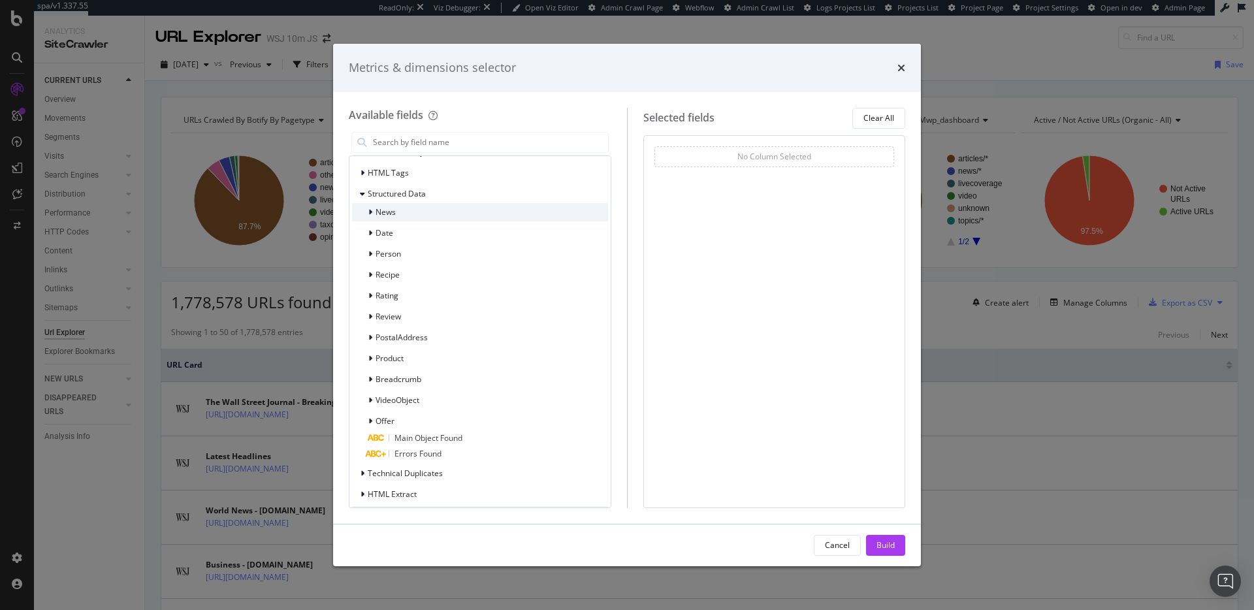
click at [368, 216] on icon "modal" at bounding box center [370, 212] width 4 height 8
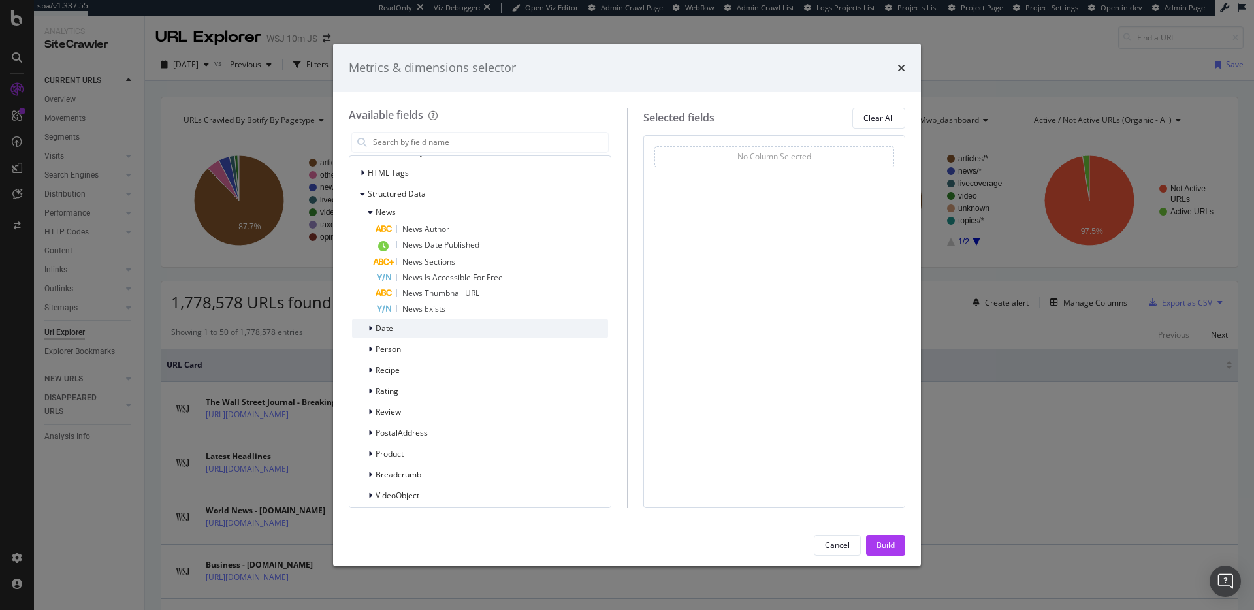
click at [385, 338] on div "Date" at bounding box center [480, 328] width 256 height 18
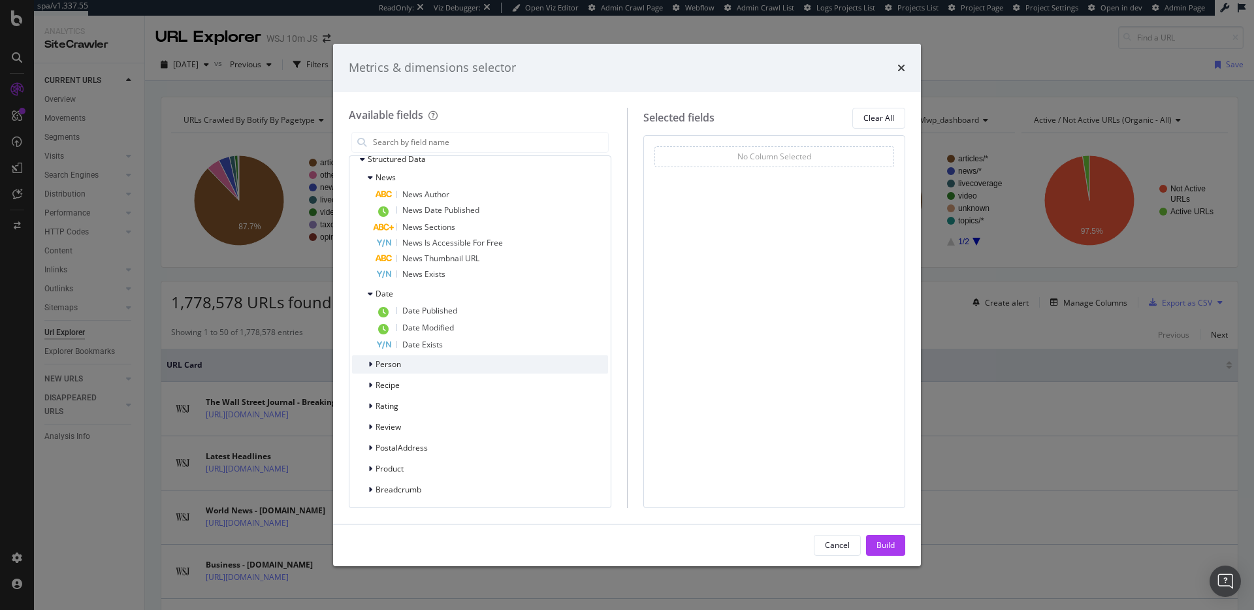
click at [393, 371] on div "Person" at bounding box center [376, 364] width 49 height 13
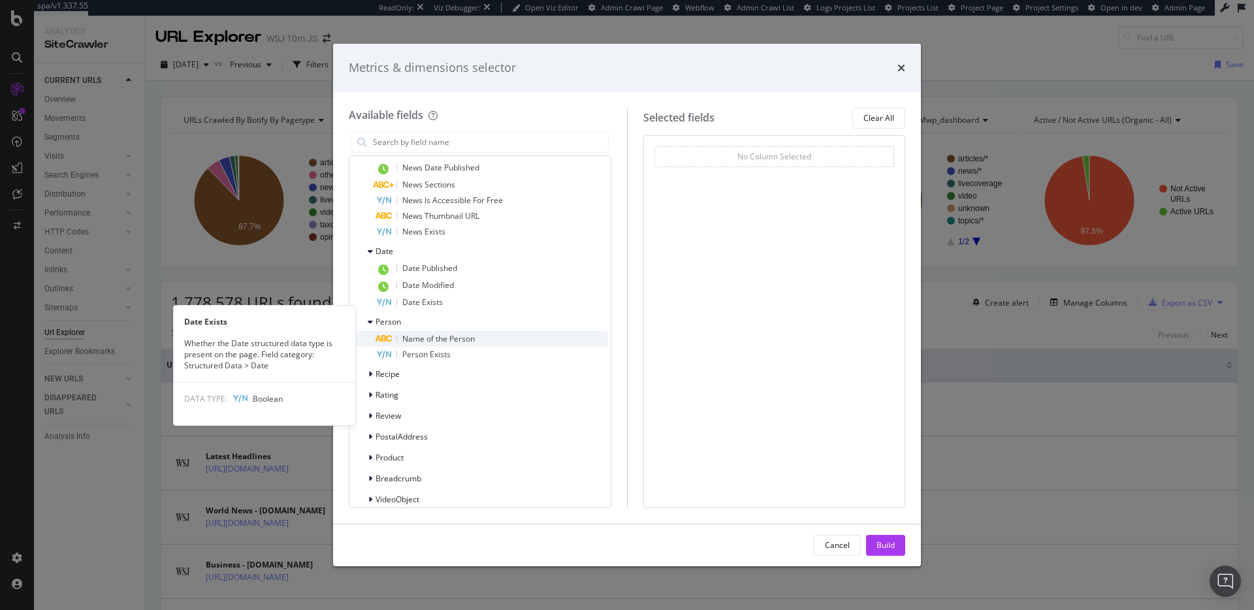
scroll to position [606, 0]
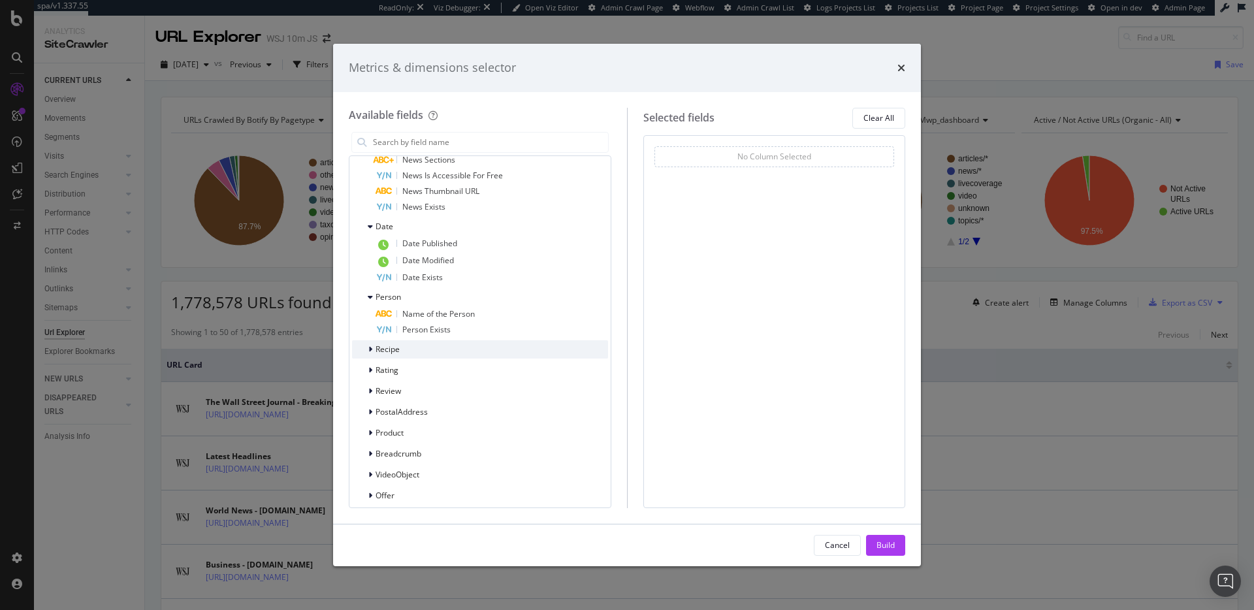
click at [436, 357] on div "Recipe" at bounding box center [480, 349] width 256 height 18
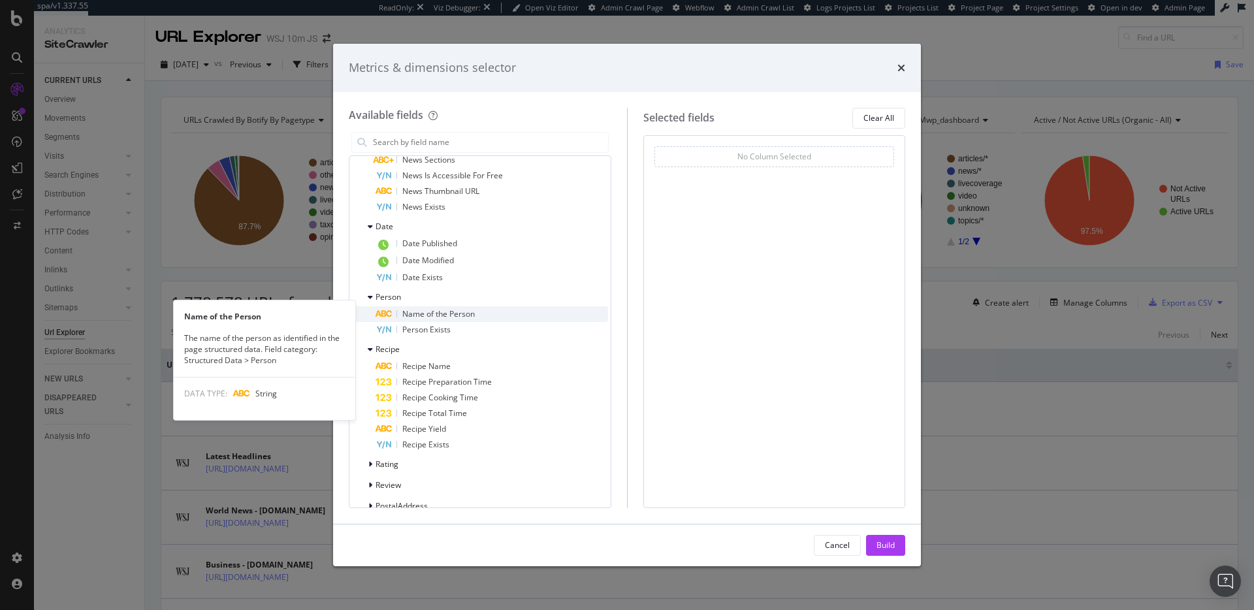
scroll to position [707, 0]
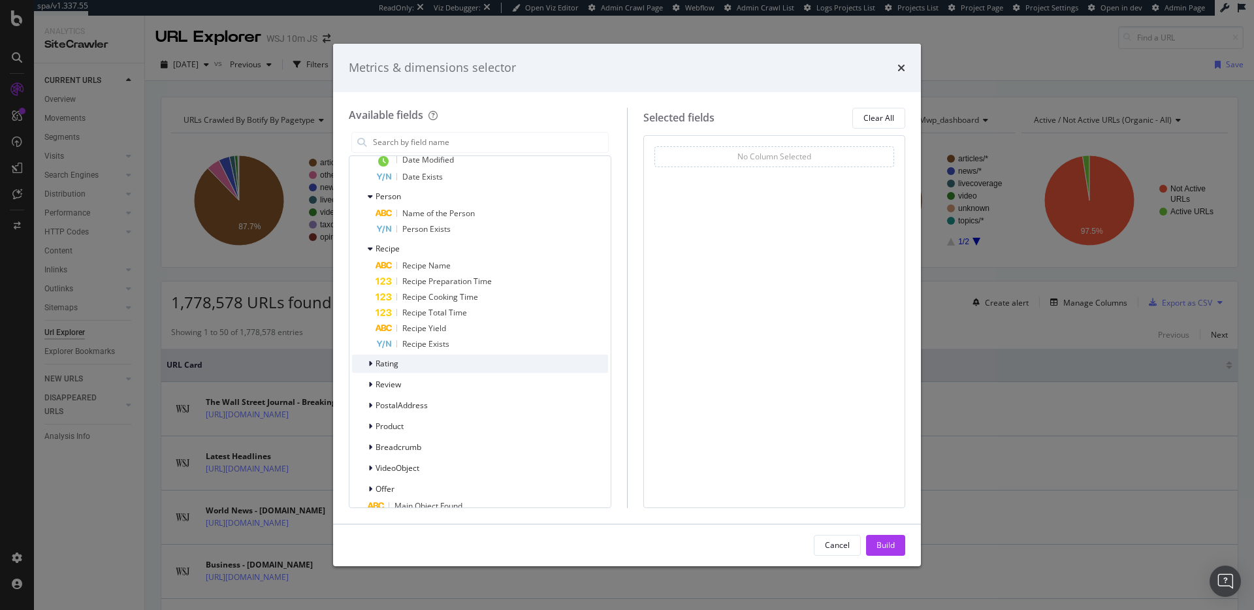
click at [455, 373] on div "Rating" at bounding box center [480, 364] width 256 height 18
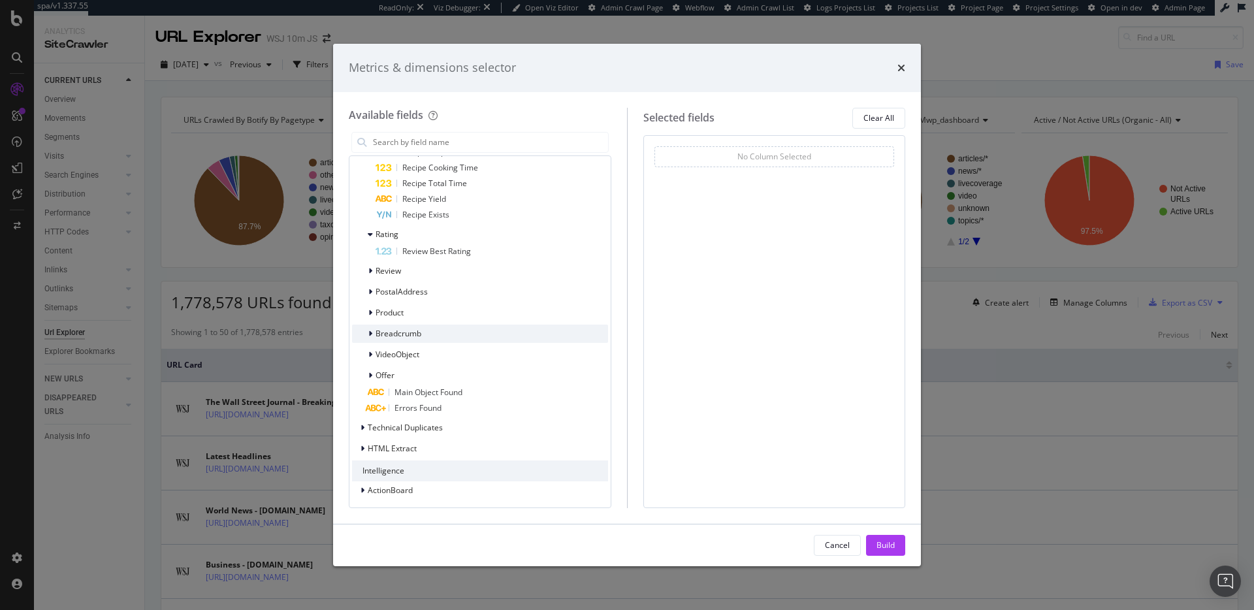
scroll to position [849, 0]
click at [449, 268] on div "Review" at bounding box center [480, 268] width 256 height 18
click at [458, 304] on div "PostalAddress" at bounding box center [480, 294] width 256 height 18
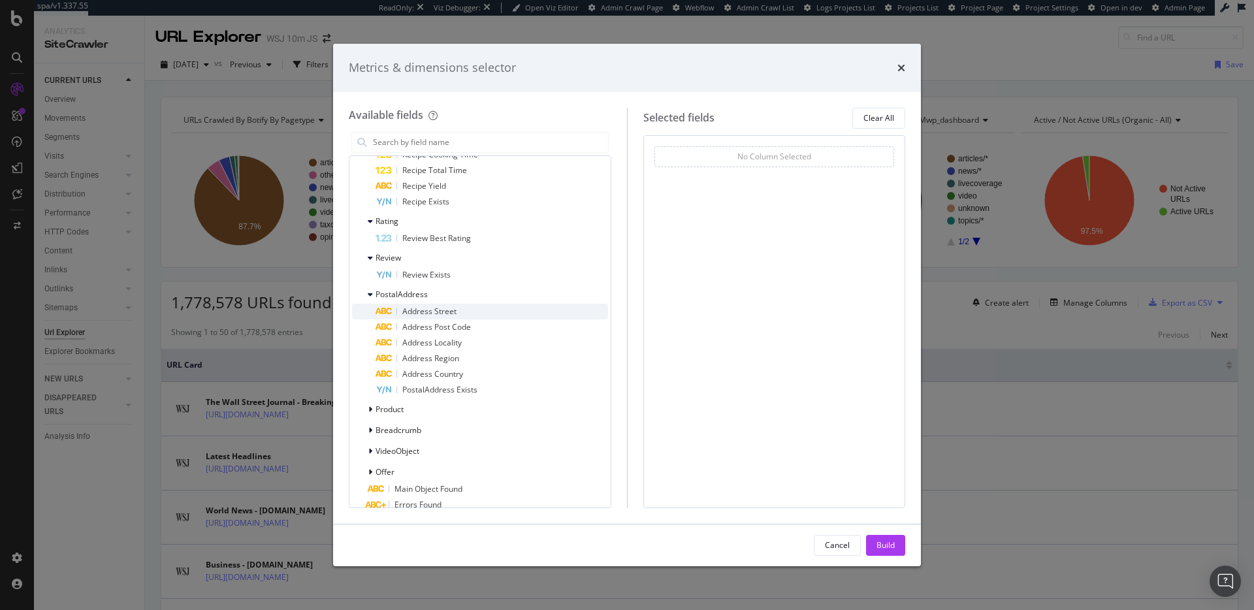
scroll to position [866, 0]
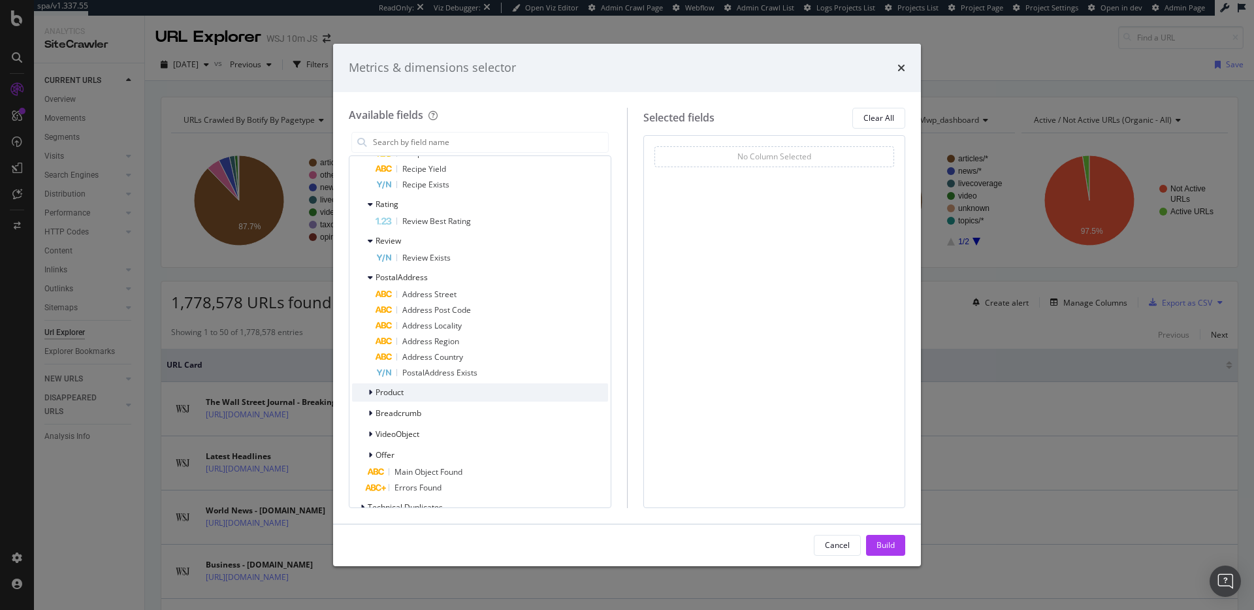
click at [422, 402] on div "Product" at bounding box center [480, 392] width 256 height 18
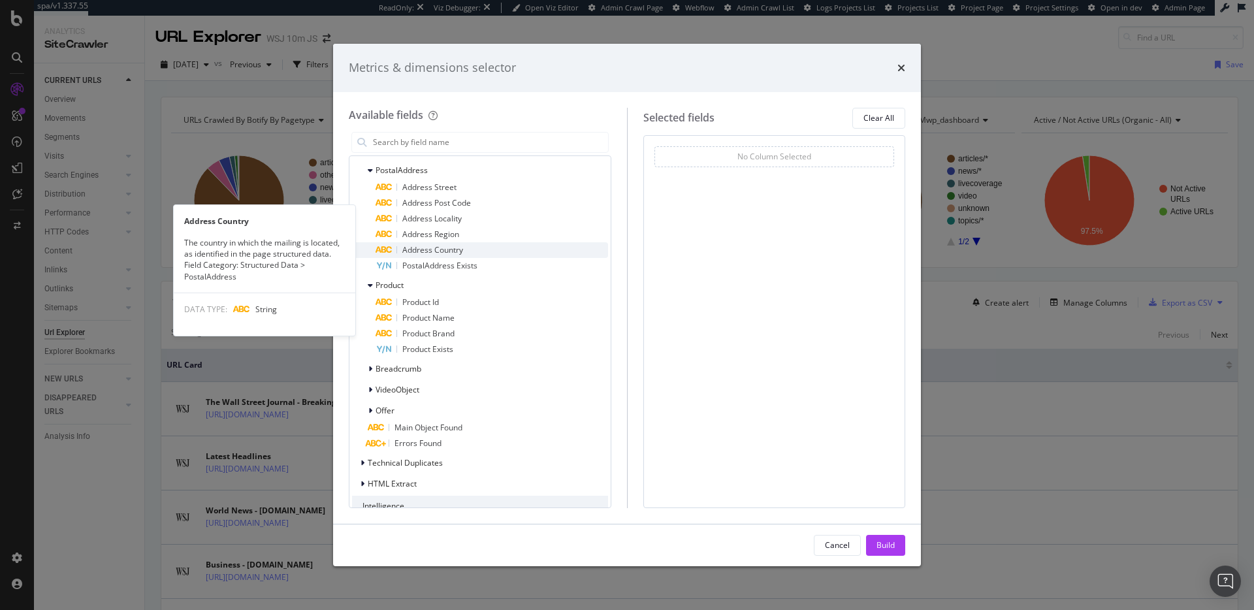
scroll to position [1021, 0]
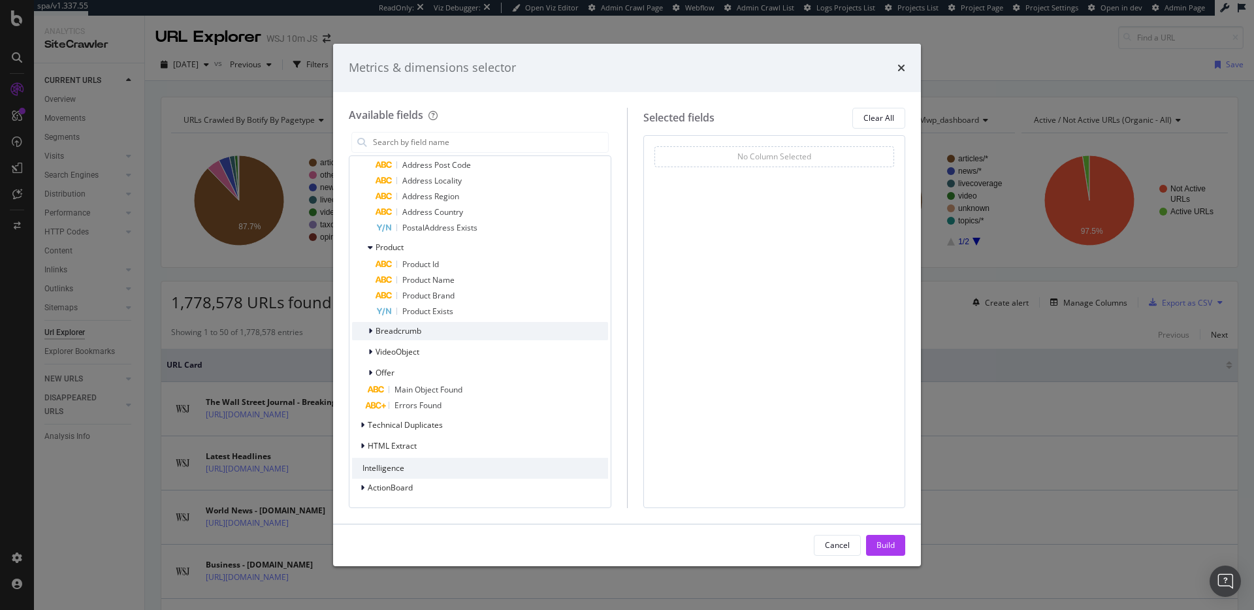
click at [441, 331] on div "Breadcrumb" at bounding box center [480, 331] width 256 height 18
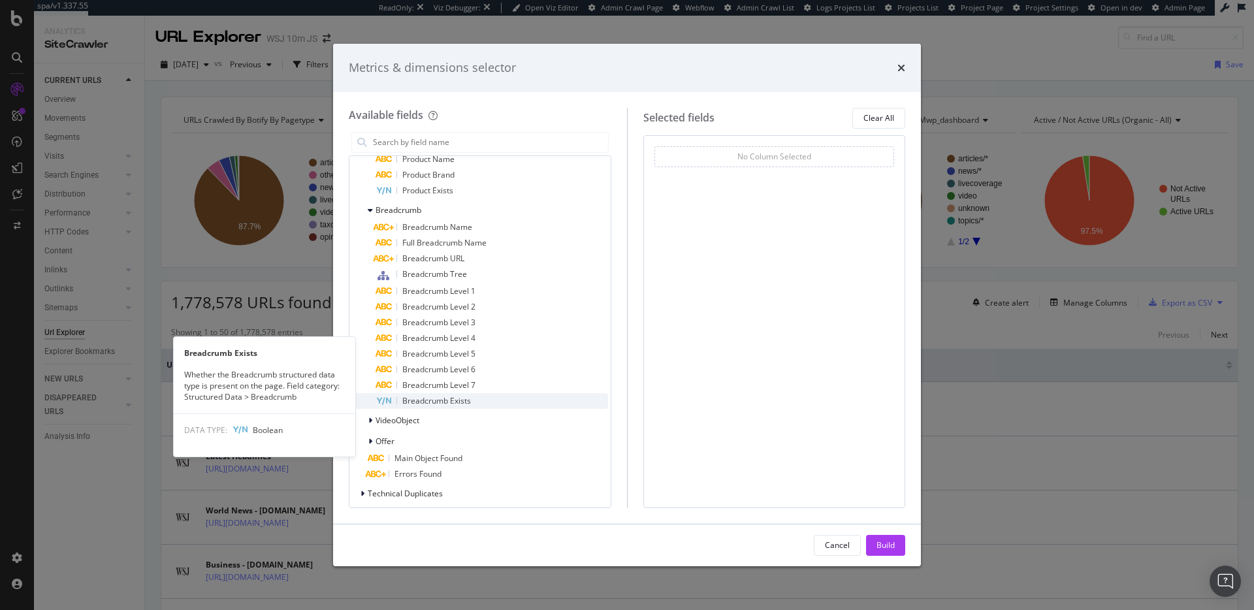
scroll to position [1199, 0]
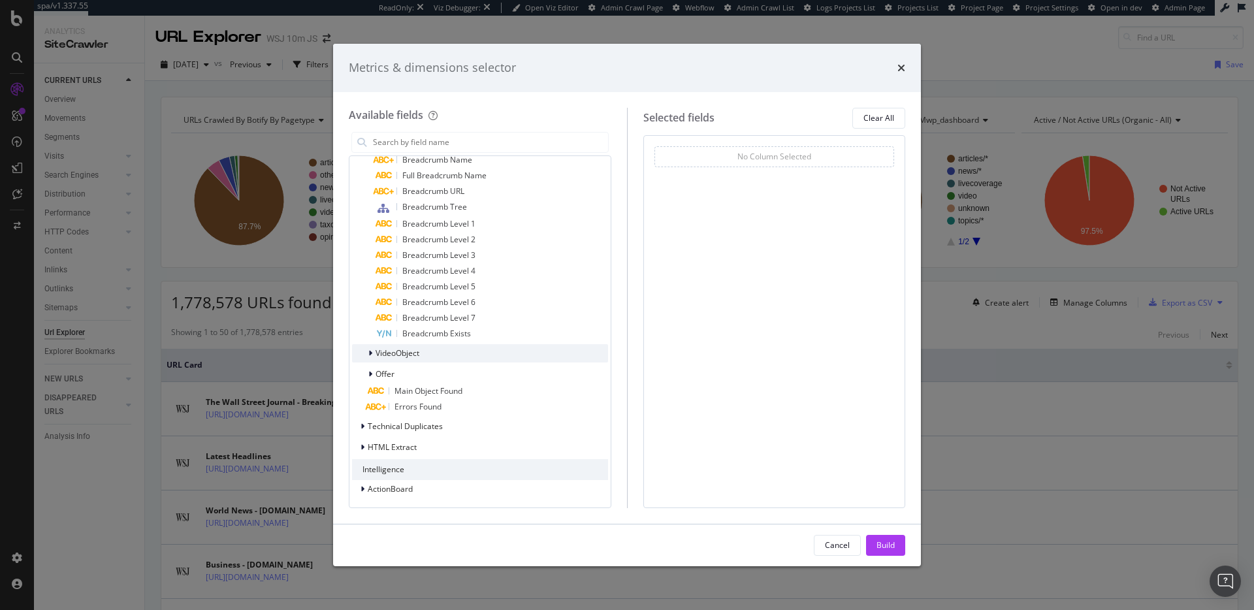
click at [453, 359] on div "VideoObject" at bounding box center [480, 353] width 256 height 18
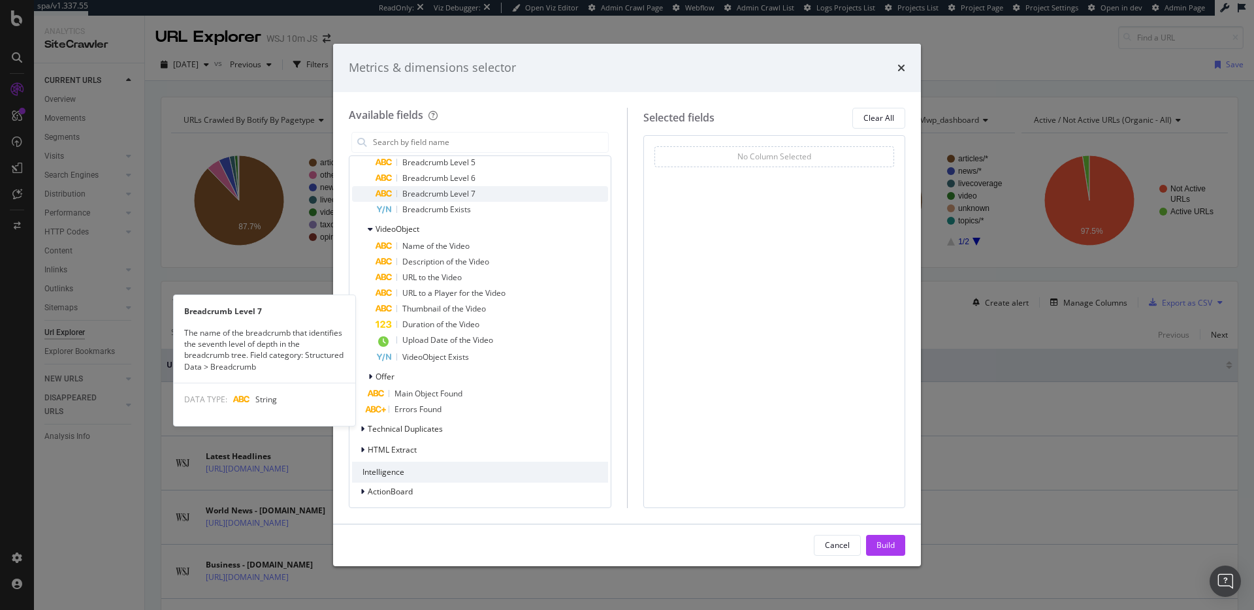
scroll to position [1338, 0]
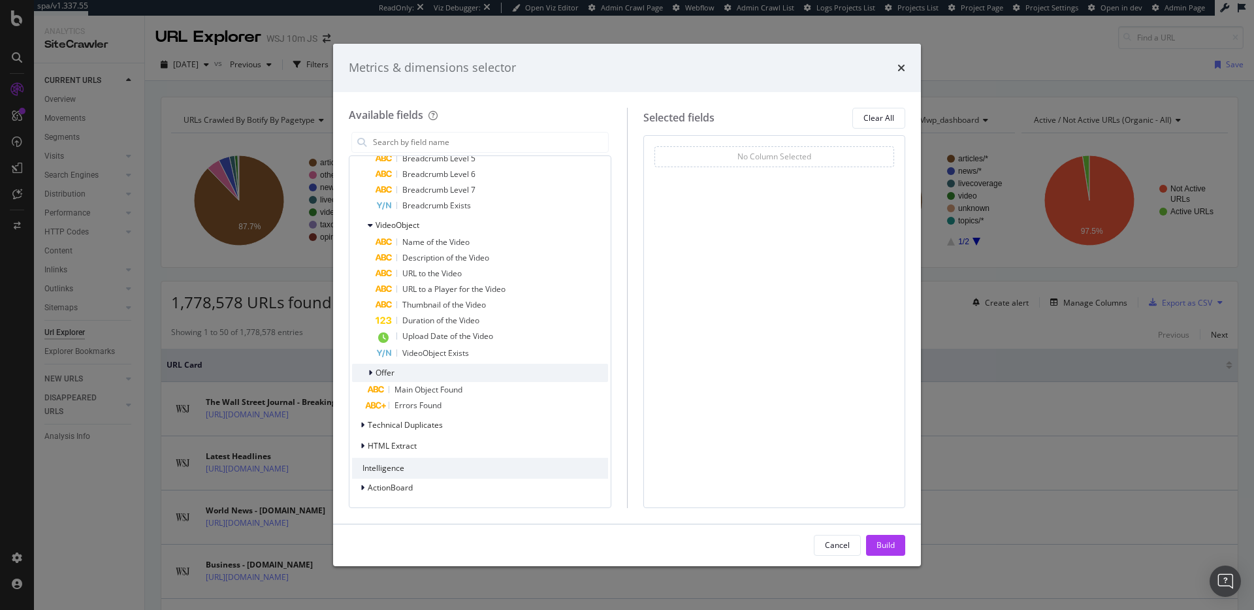
click at [437, 372] on div "Offer" at bounding box center [480, 373] width 256 height 18
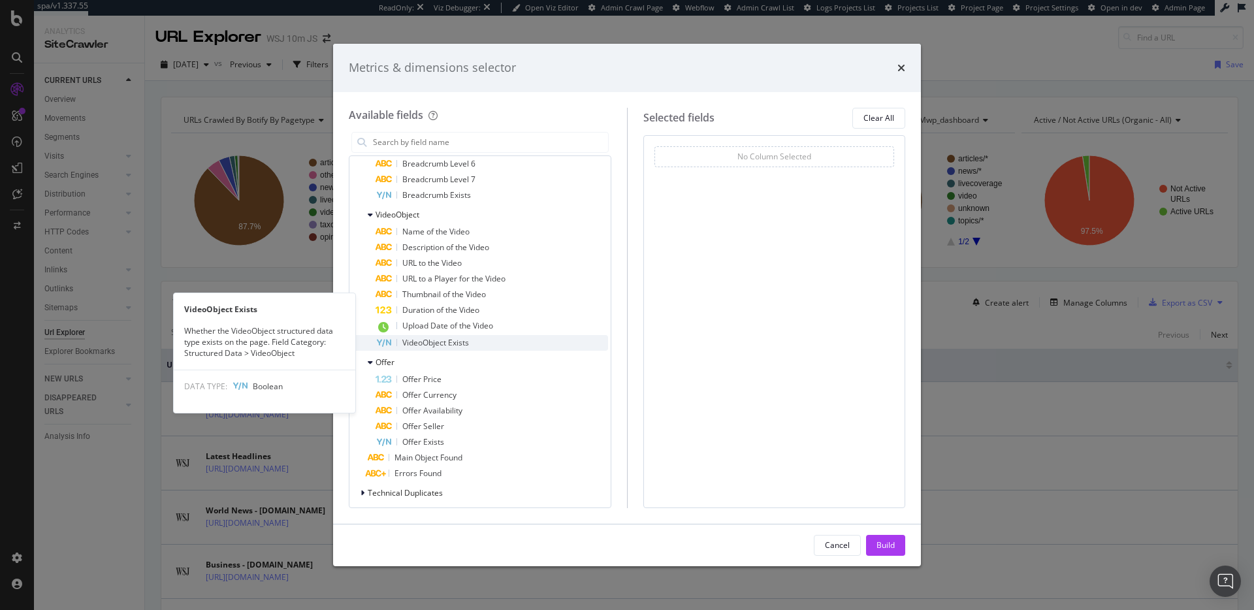
scroll to position [1416, 0]
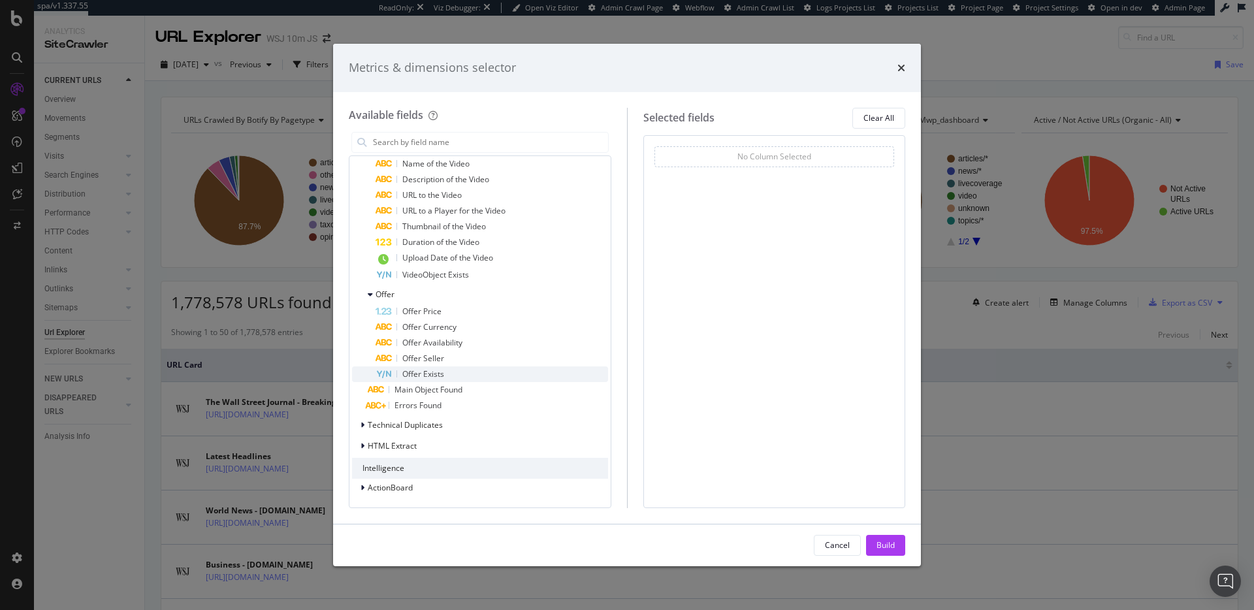
click at [494, 377] on div "Offer Exists" at bounding box center [492, 374] width 233 height 16
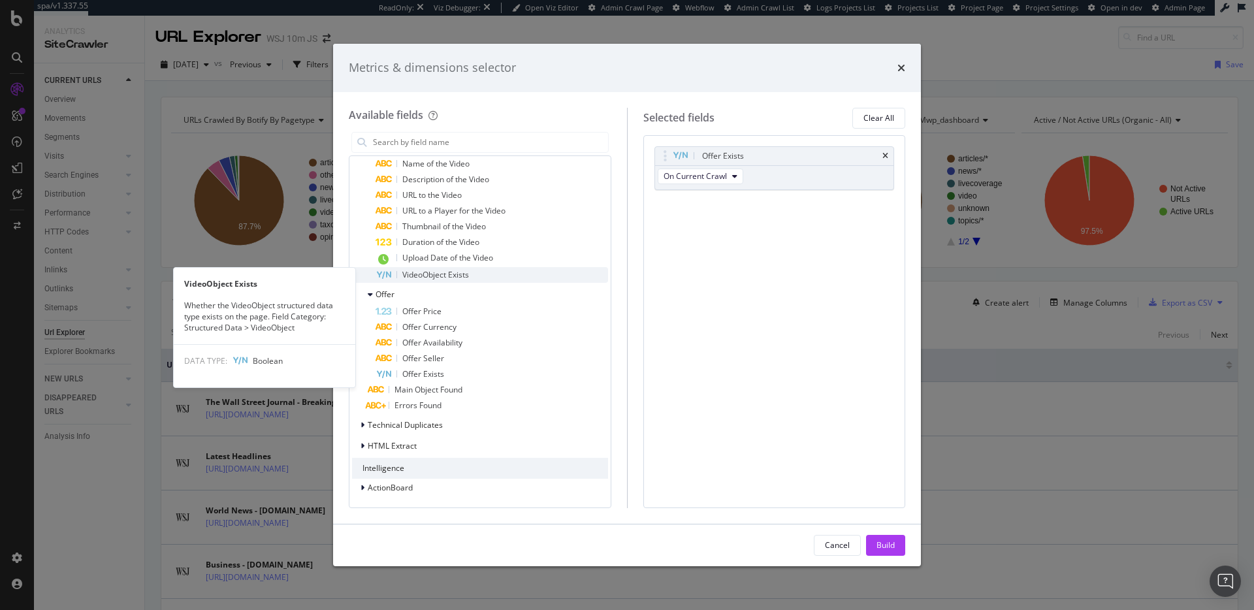
click at [472, 278] on div "VideoObject Exists" at bounding box center [492, 275] width 233 height 16
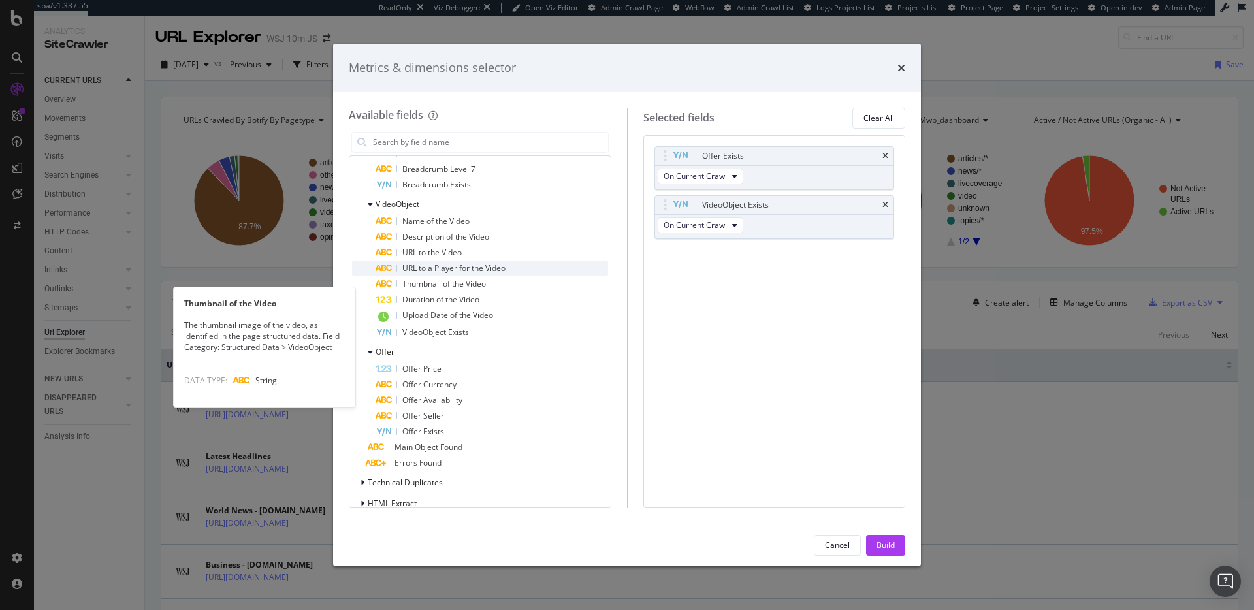
scroll to position [1331, 0]
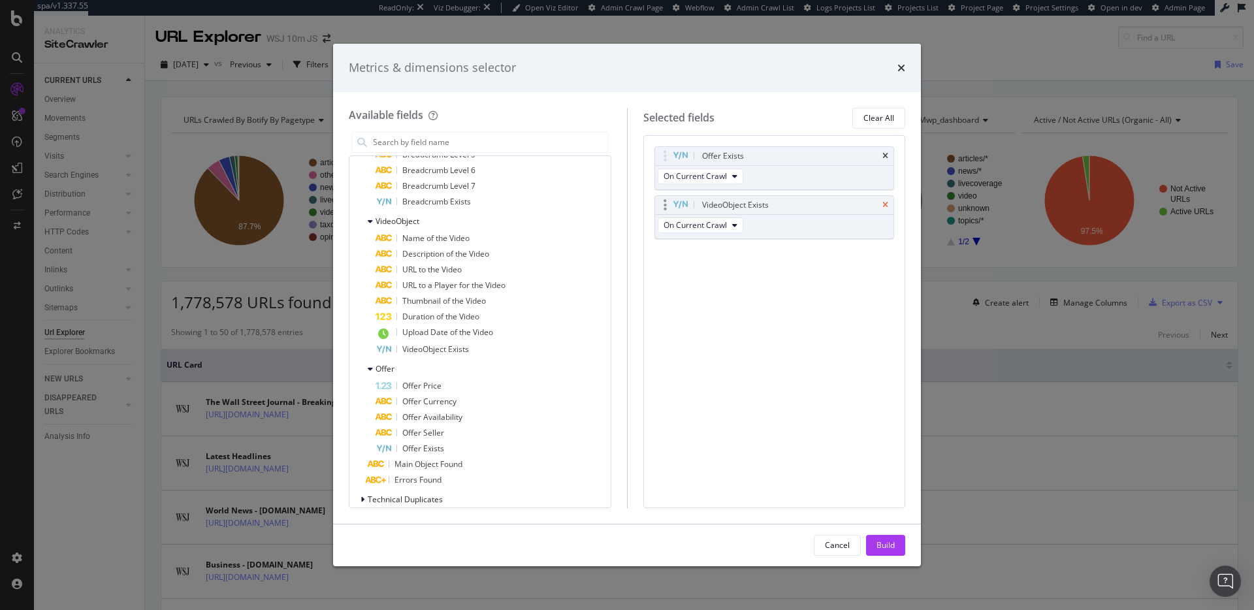
click at [882, 206] on icon "times" at bounding box center [885, 205] width 6 height 8
click at [884, 159] on div "Offer Exists" at bounding box center [774, 156] width 239 height 18
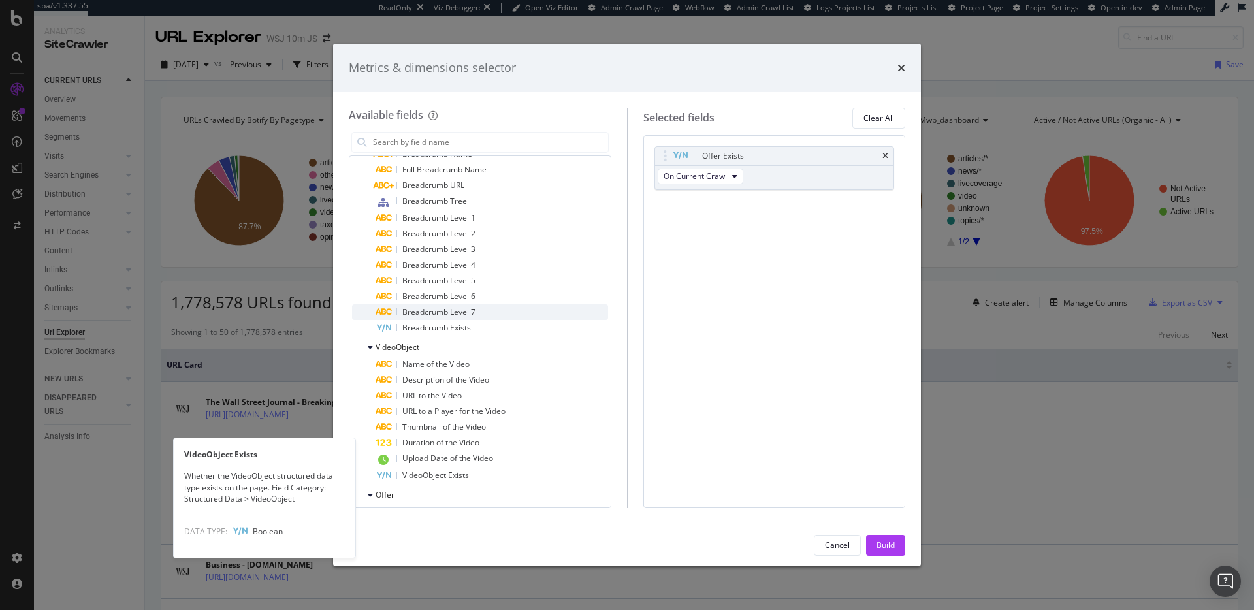
scroll to position [1074, 0]
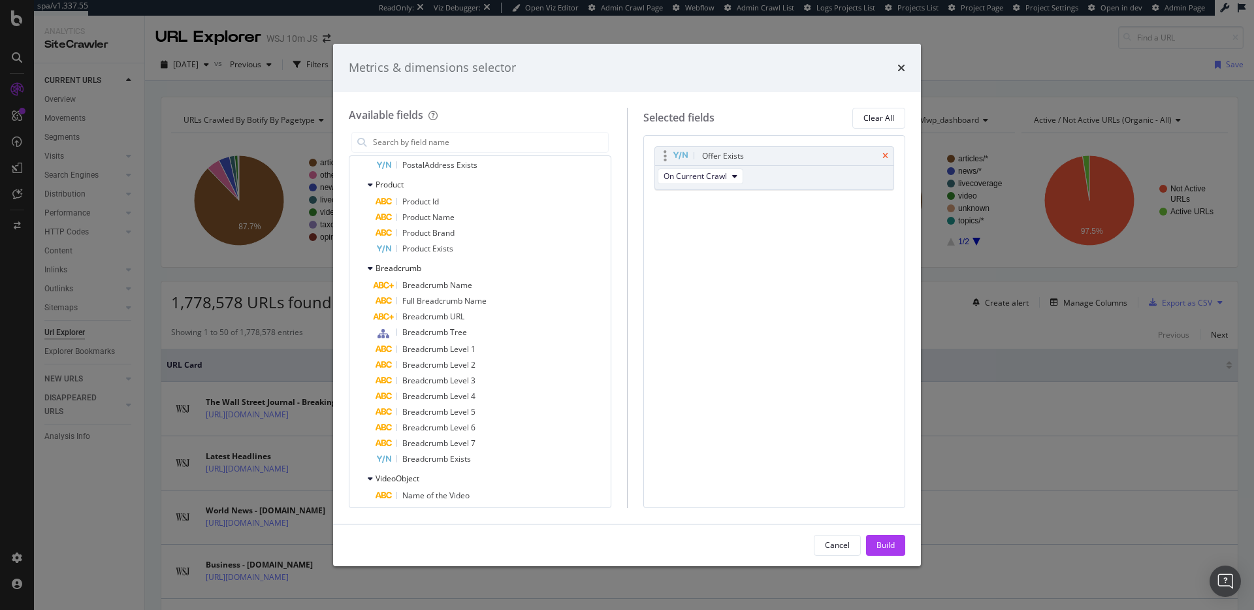
click at [886, 155] on icon "times" at bounding box center [885, 156] width 6 height 8
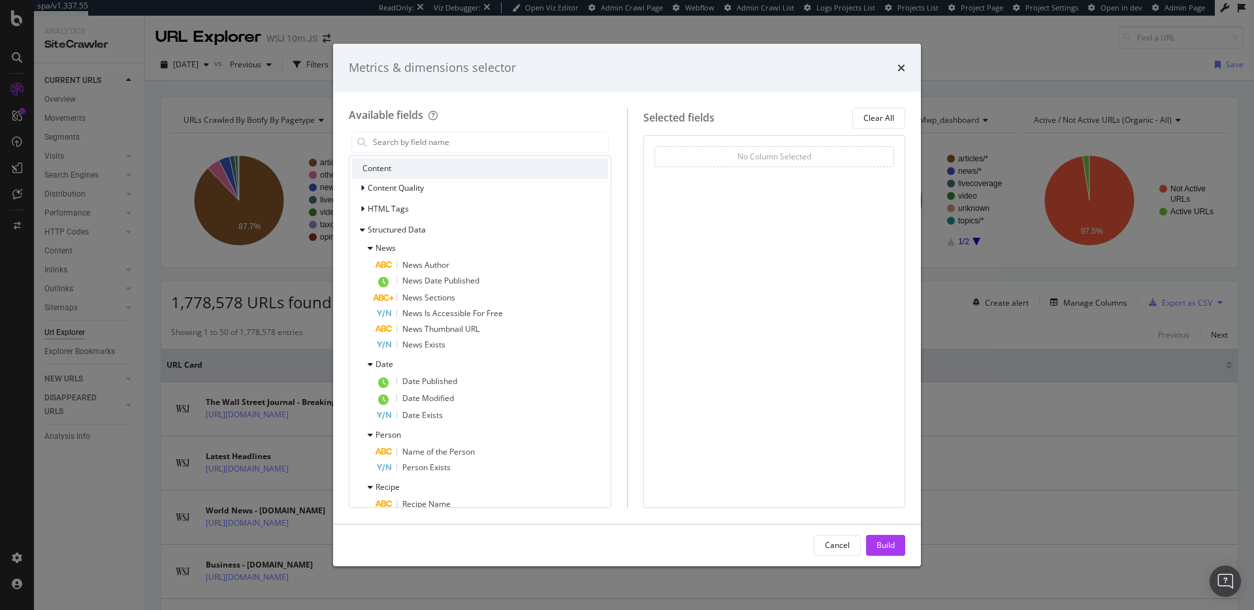
scroll to position [451, 0]
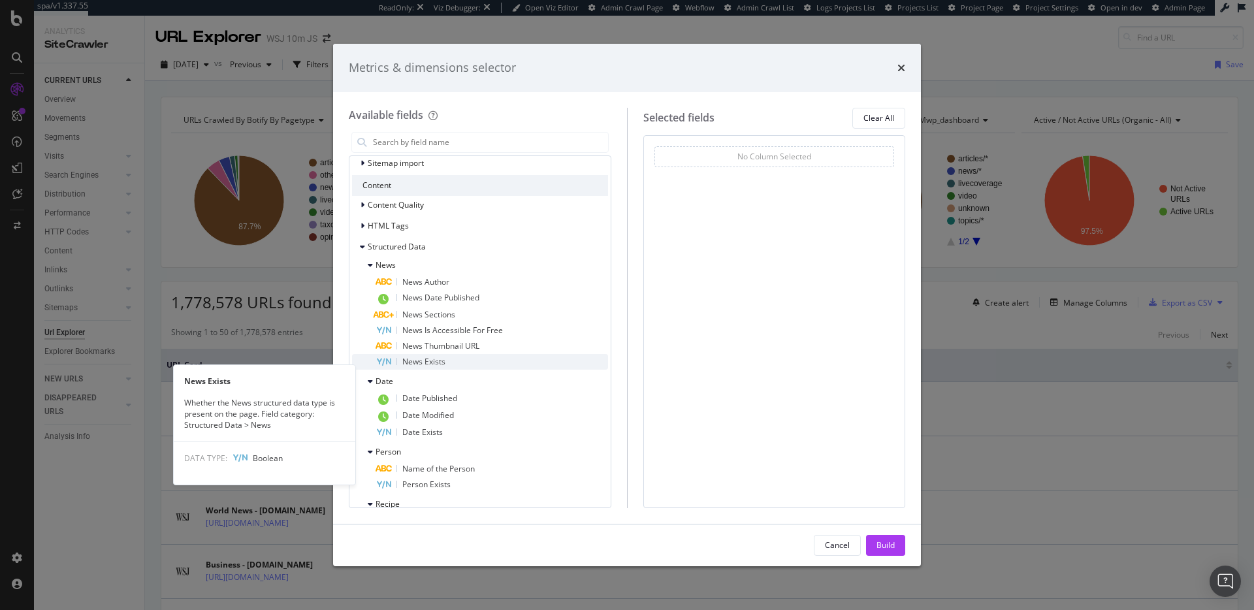
click at [442, 367] on span "News Exists" at bounding box center [423, 361] width 43 height 11
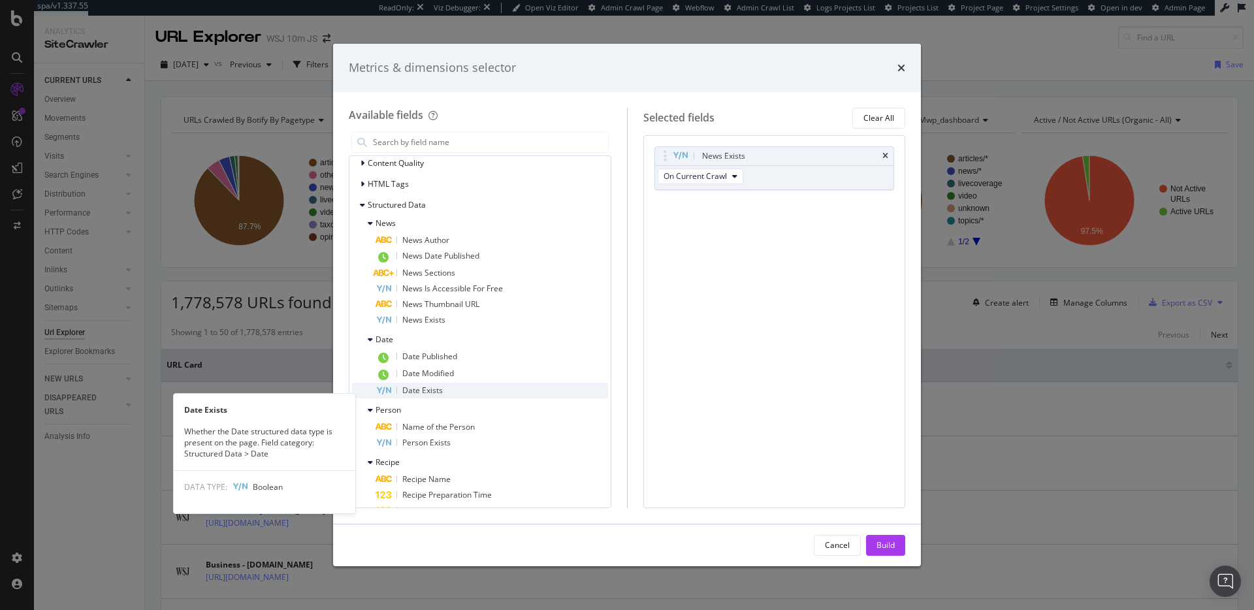
click at [428, 396] on span "Date Exists" at bounding box center [422, 390] width 40 height 11
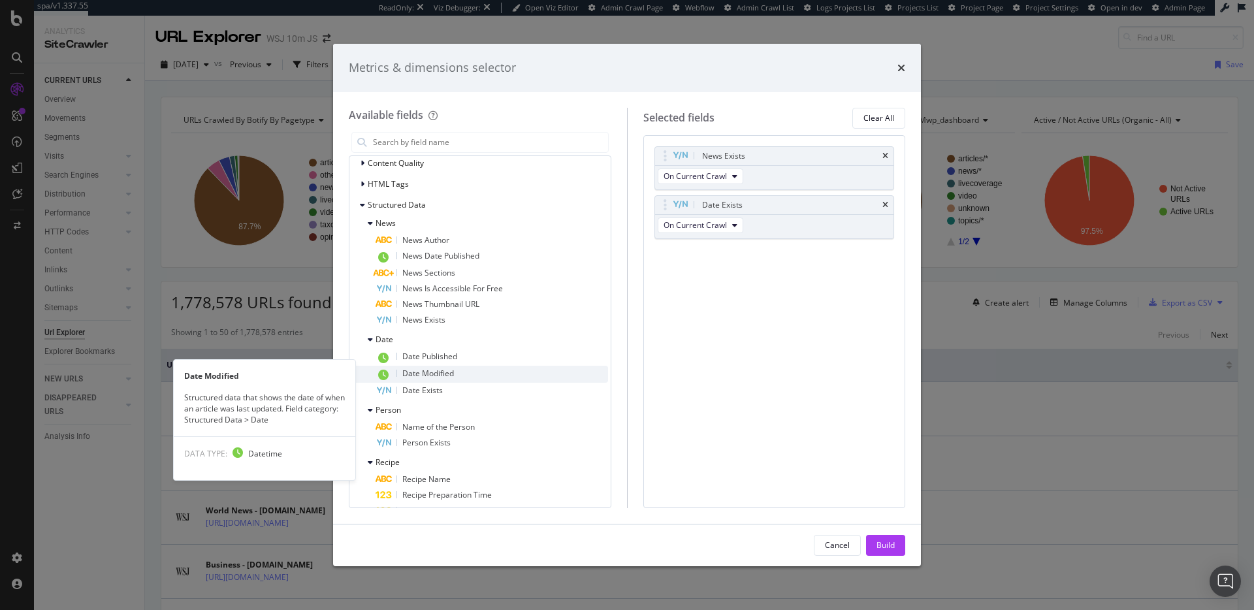
scroll to position [519, 0]
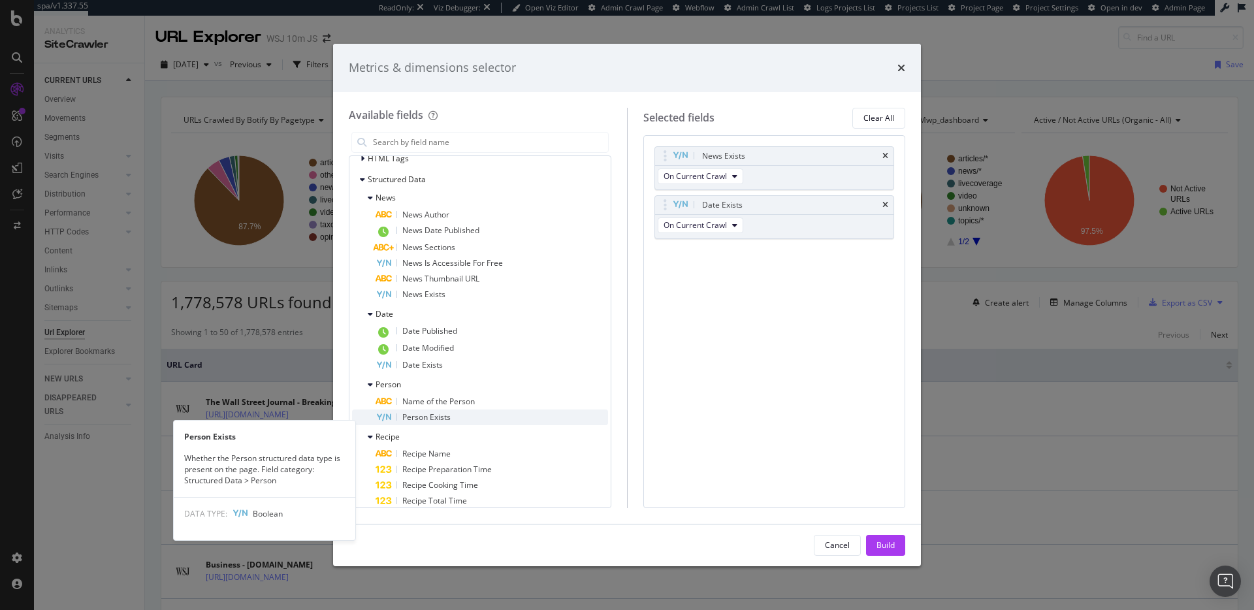
click at [446, 423] on span "Person Exists" at bounding box center [426, 416] width 48 height 11
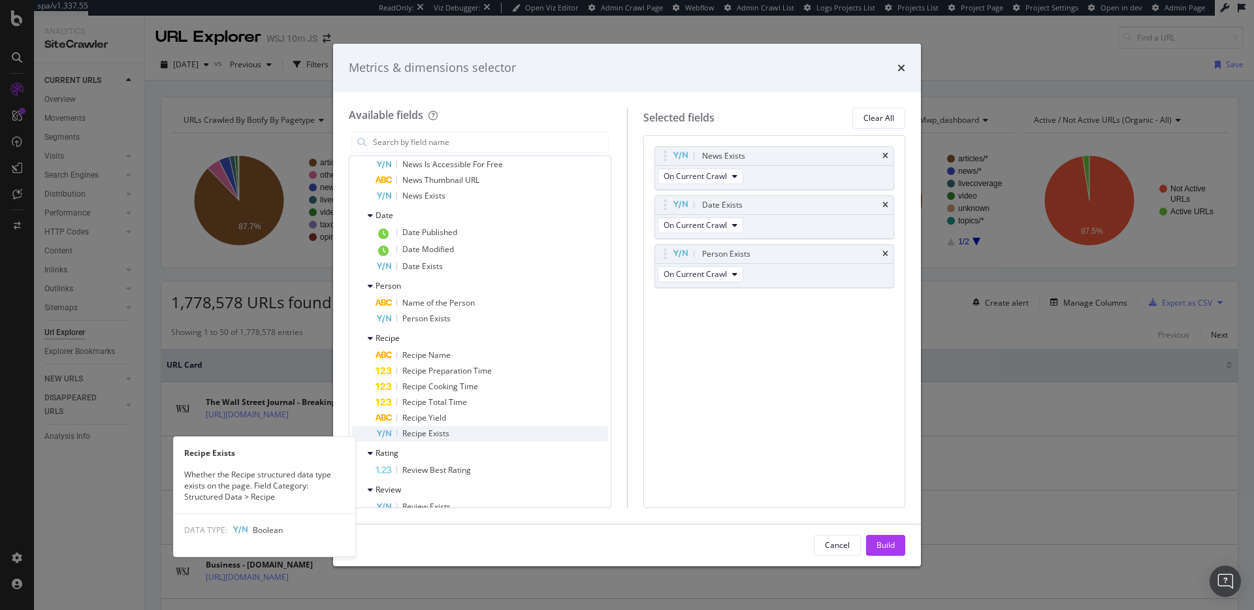
click at [466, 442] on div "Recipe Exists" at bounding box center [492, 434] width 233 height 16
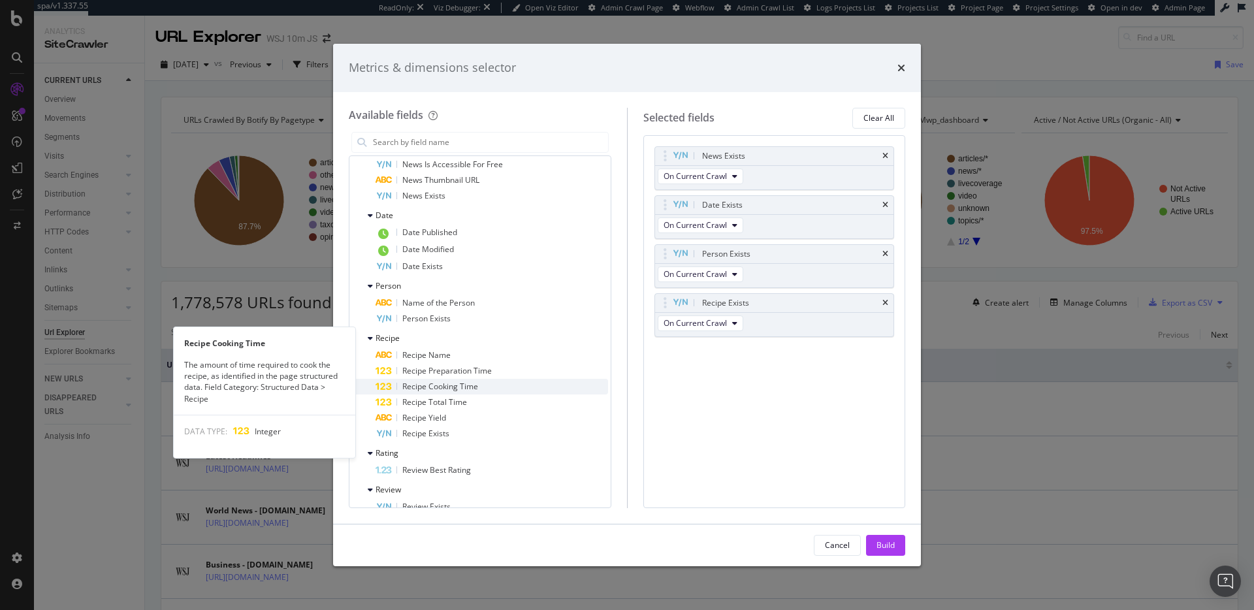
scroll to position [807, 0]
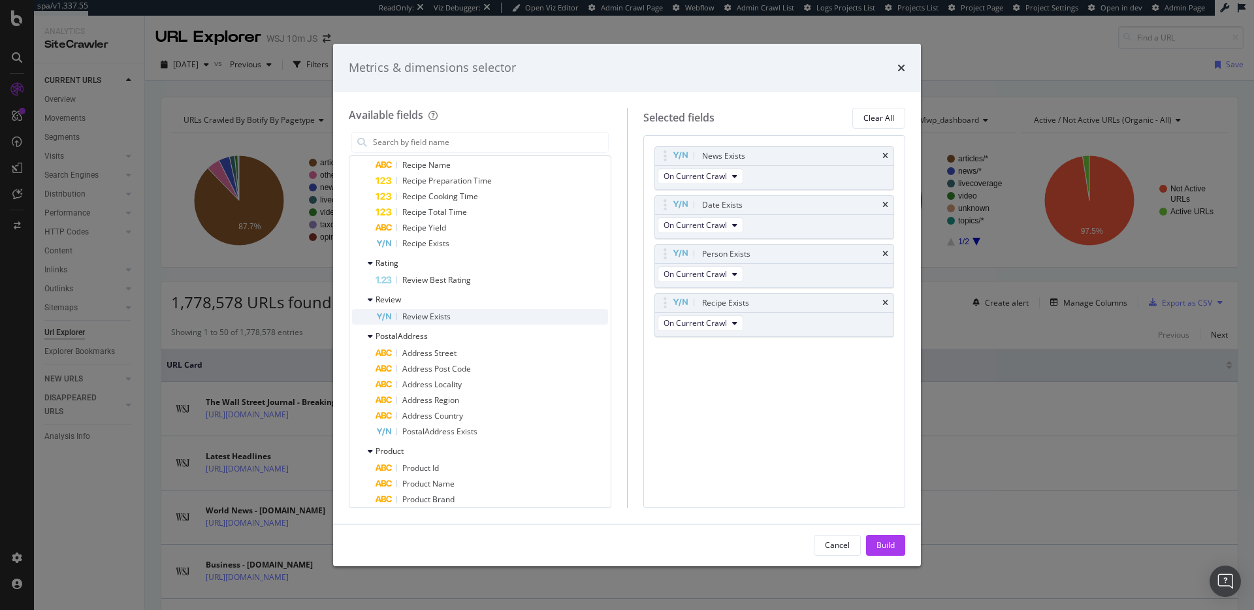
click at [490, 325] on div "Review Exists" at bounding box center [492, 317] width 233 height 16
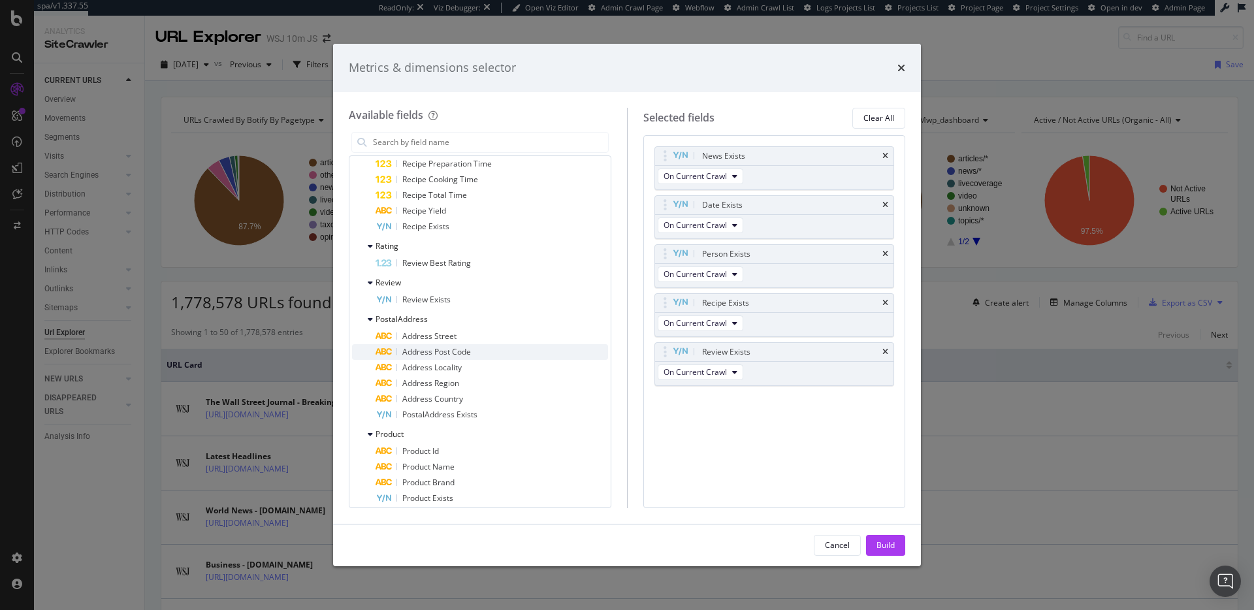
scroll to position [833, 0]
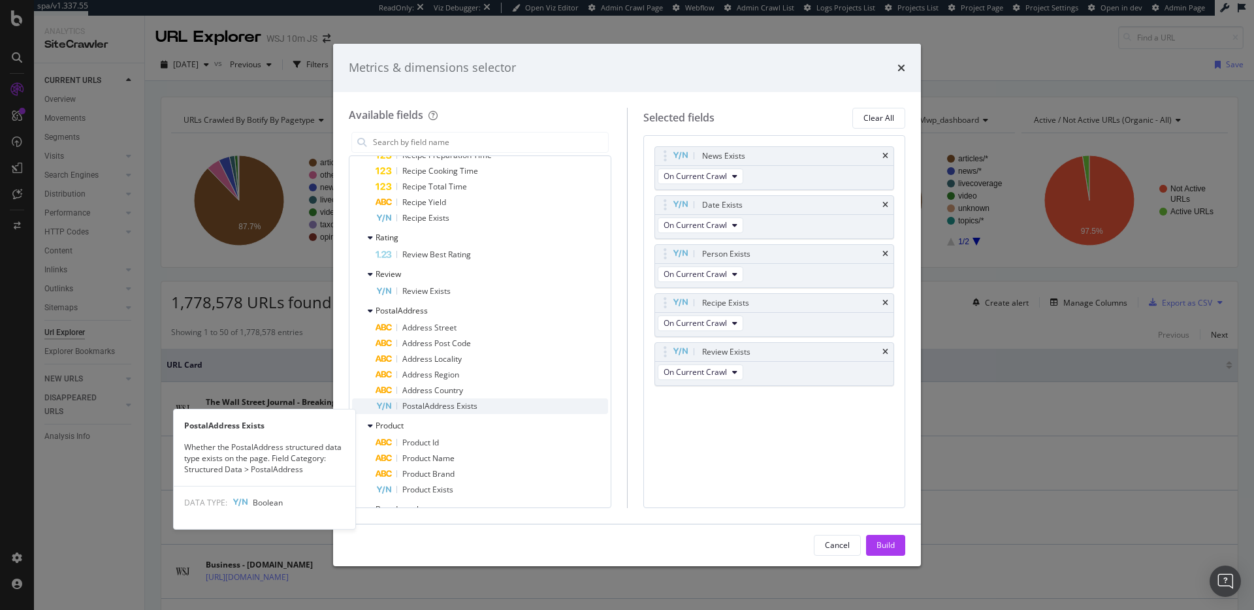
click at [464, 411] on span "PostalAddress Exists" at bounding box center [439, 405] width 75 height 11
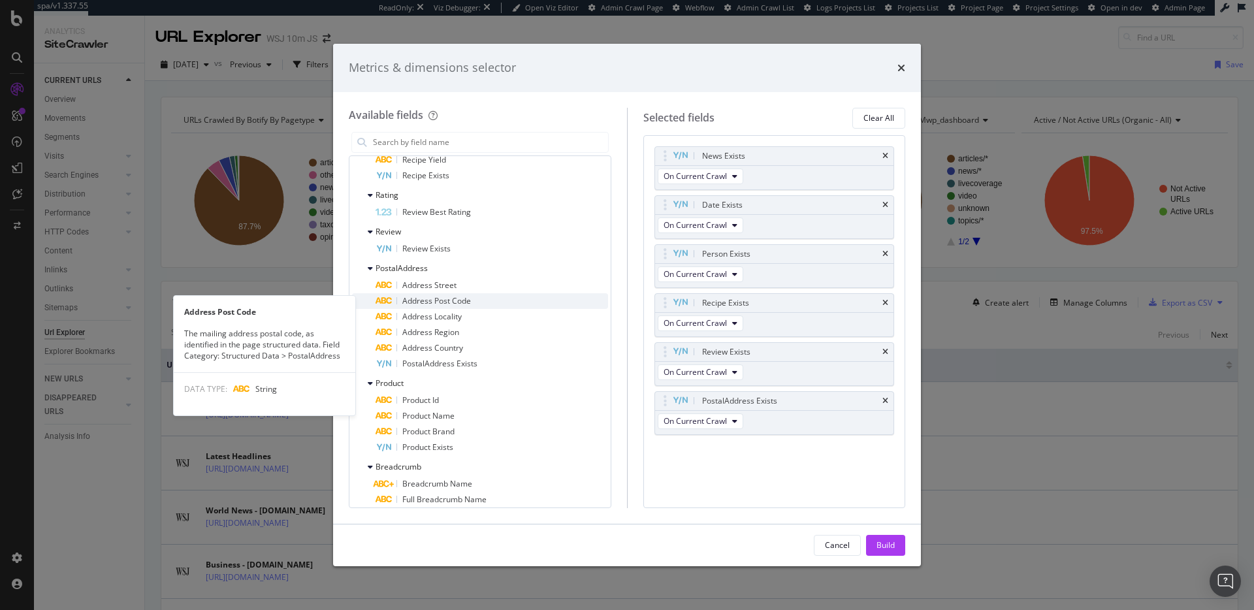
scroll to position [884, 0]
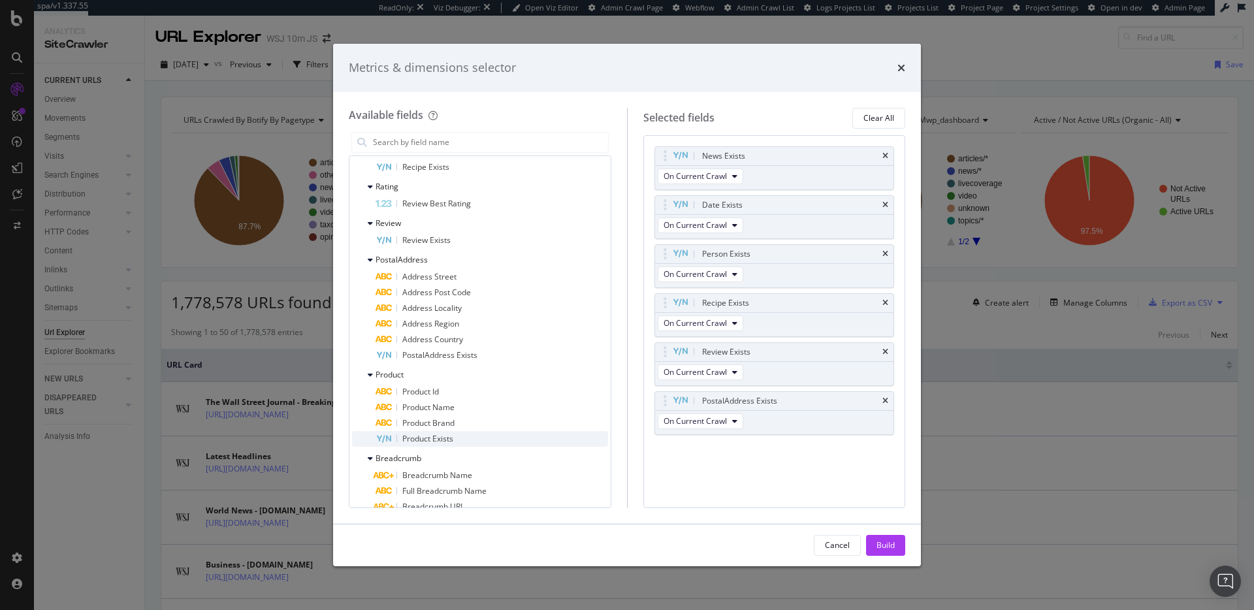
click at [442, 444] on span "Product Exists" at bounding box center [427, 438] width 51 height 11
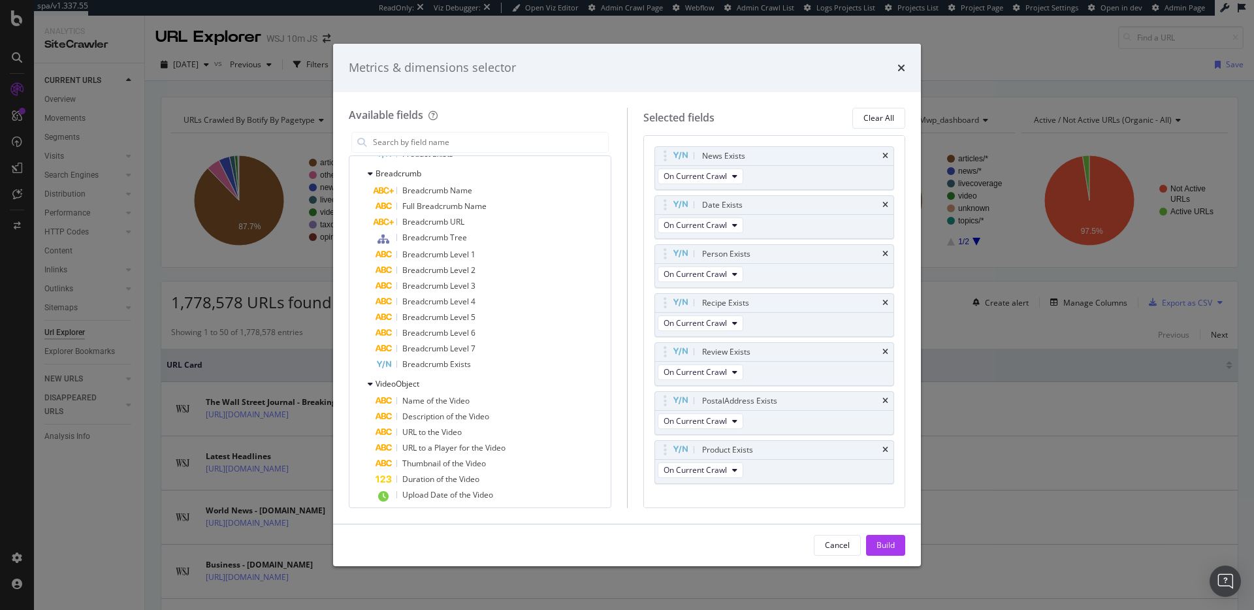
scroll to position [1185, 0]
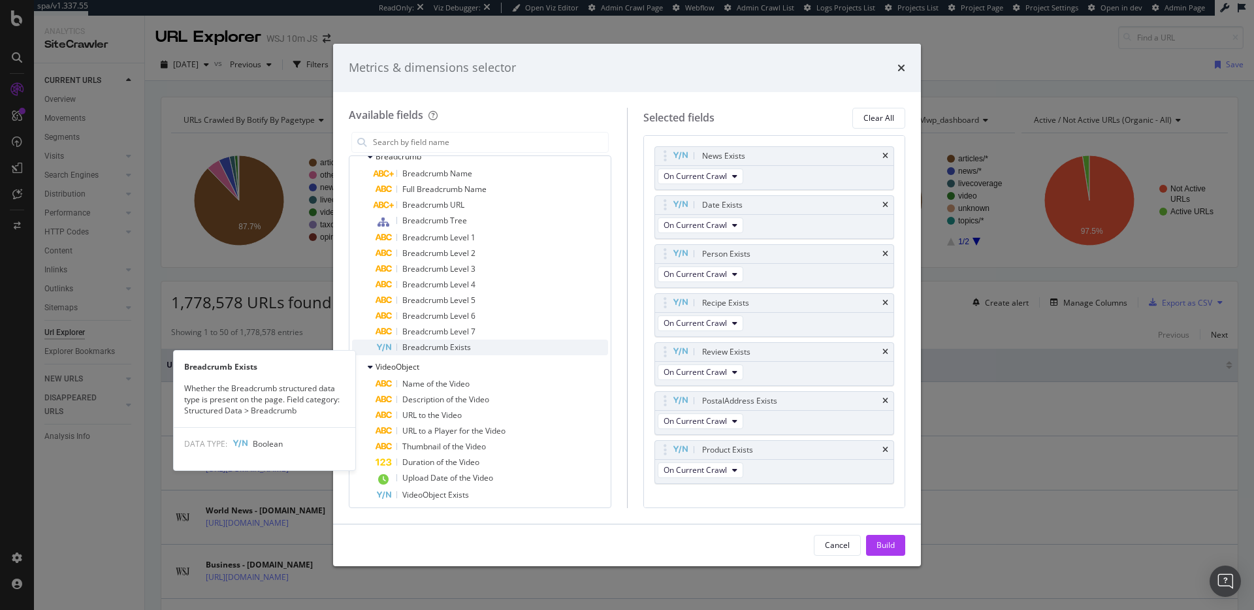
click at [470, 353] on span "Breadcrumb Exists" at bounding box center [436, 347] width 69 height 11
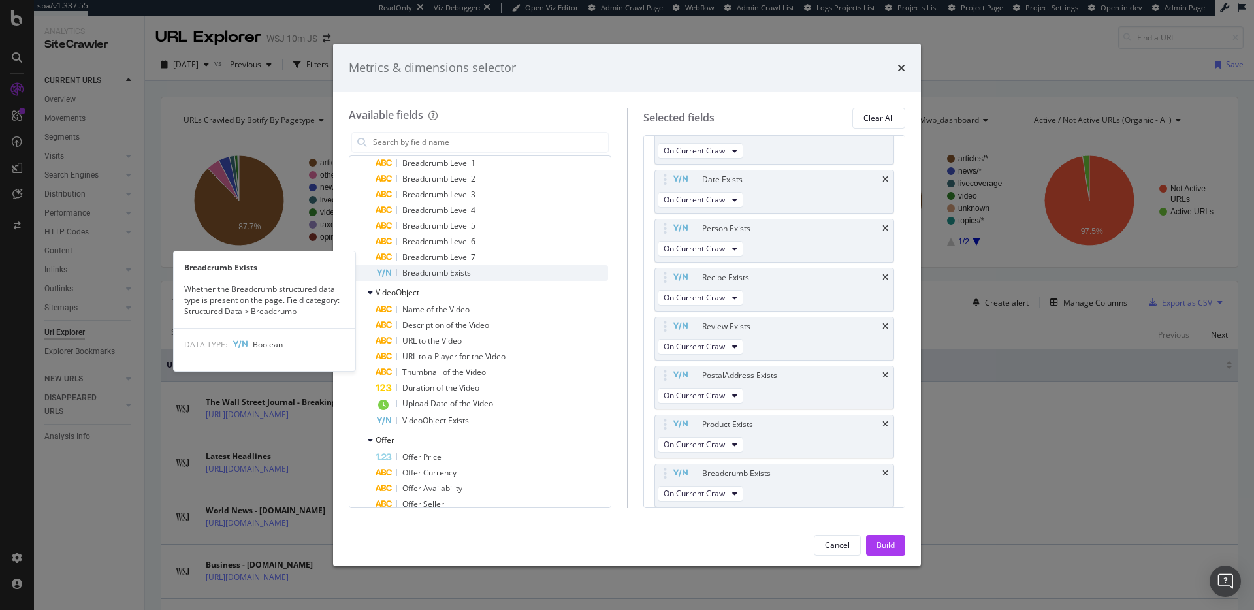
scroll to position [1285, 0]
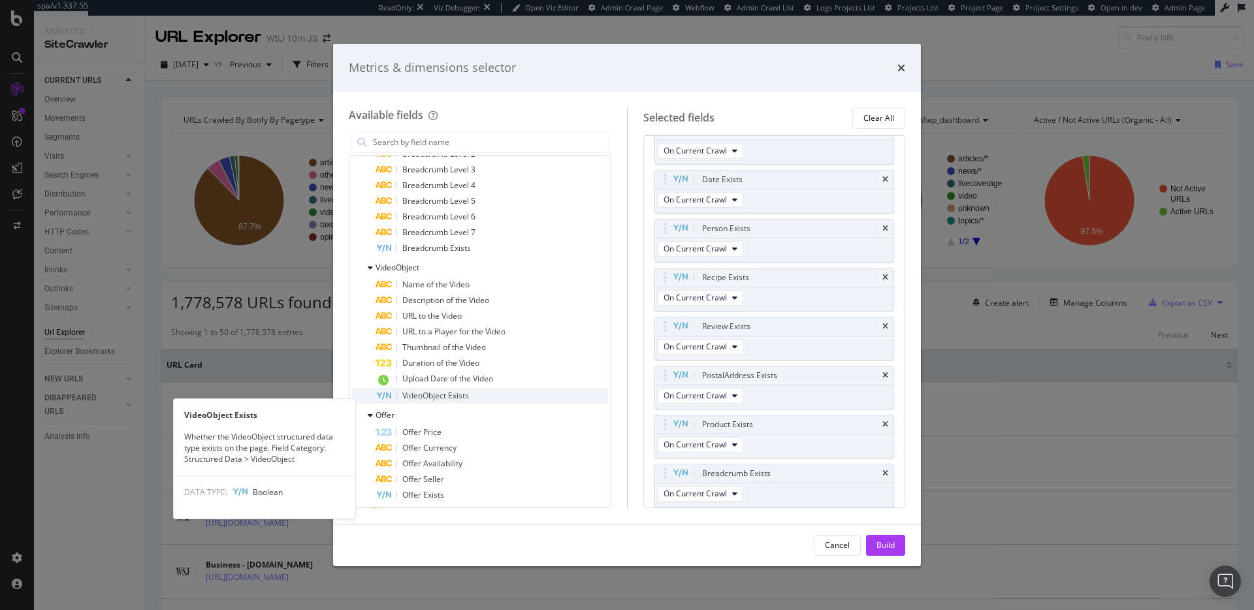
click at [481, 404] on div "VideoObject Exists" at bounding box center [492, 396] width 233 height 16
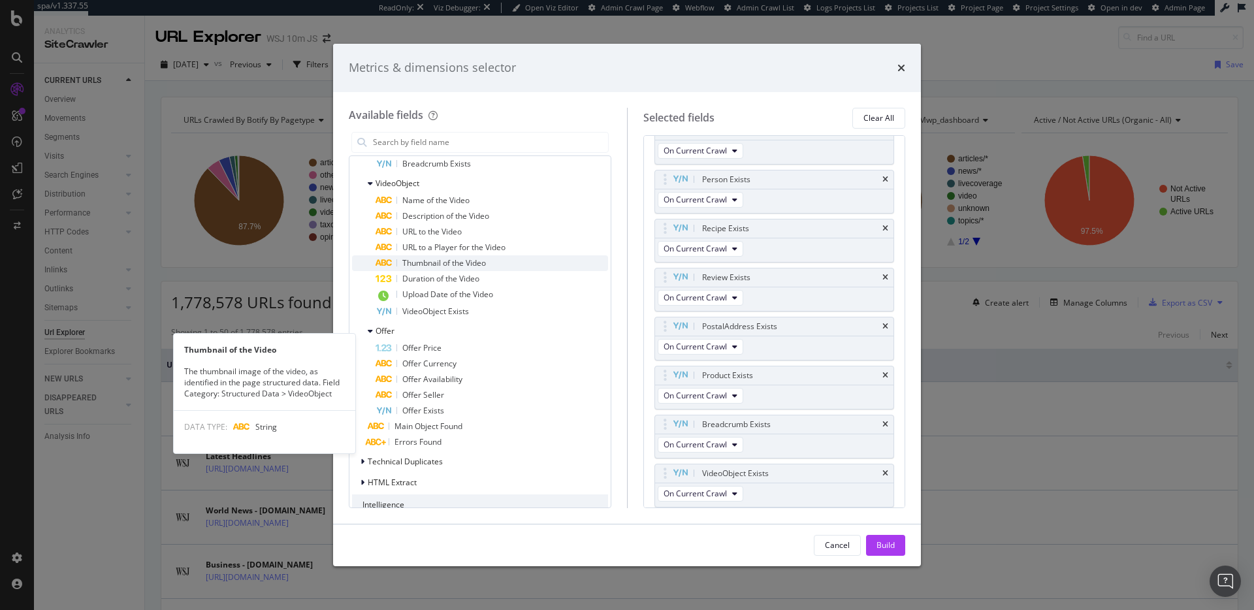
scroll to position [1416, 0]
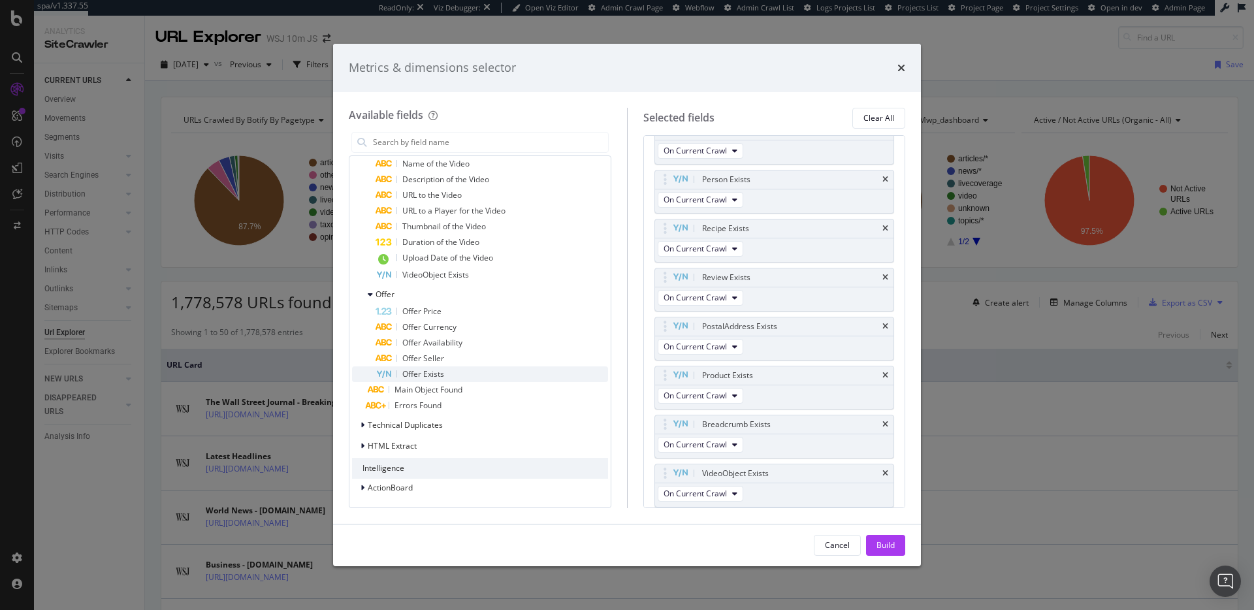
click at [486, 377] on div "Offer Exists" at bounding box center [492, 374] width 233 height 16
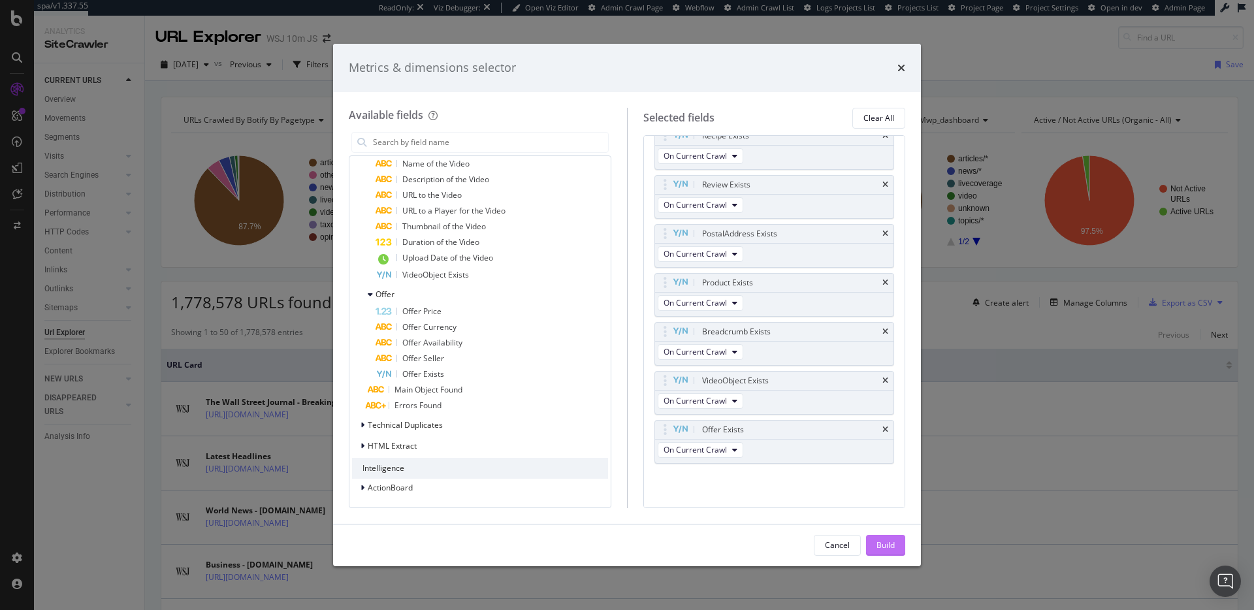
click at [876, 543] on div "Build" at bounding box center [885, 544] width 18 height 11
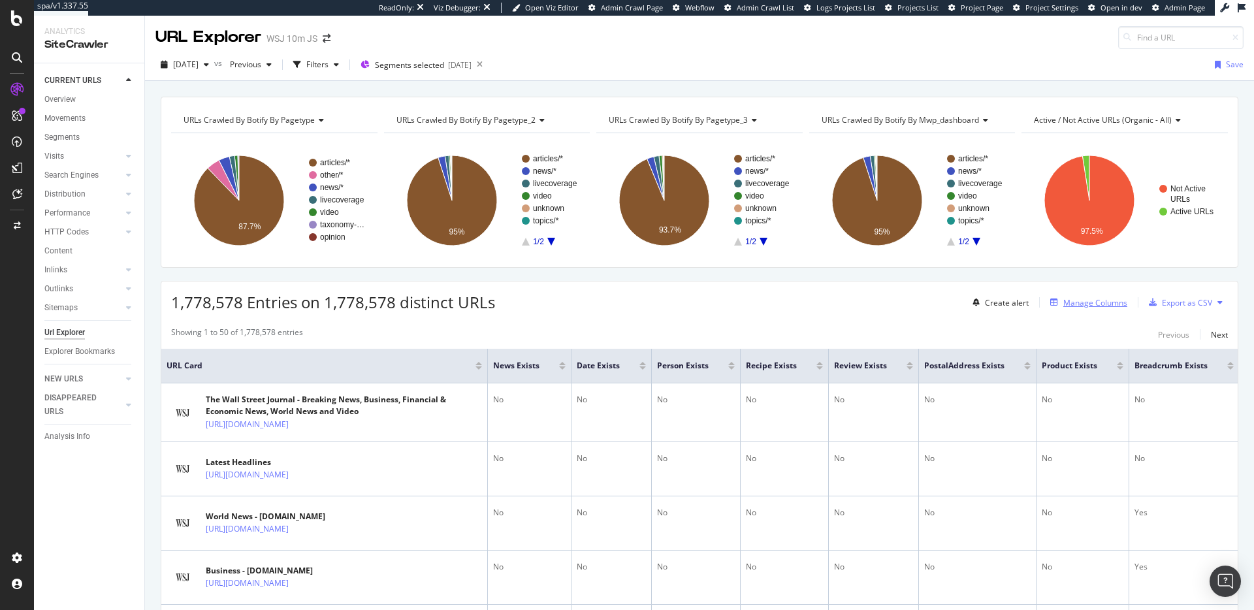
click at [1100, 301] on div "Manage Columns" at bounding box center [1095, 302] width 64 height 11
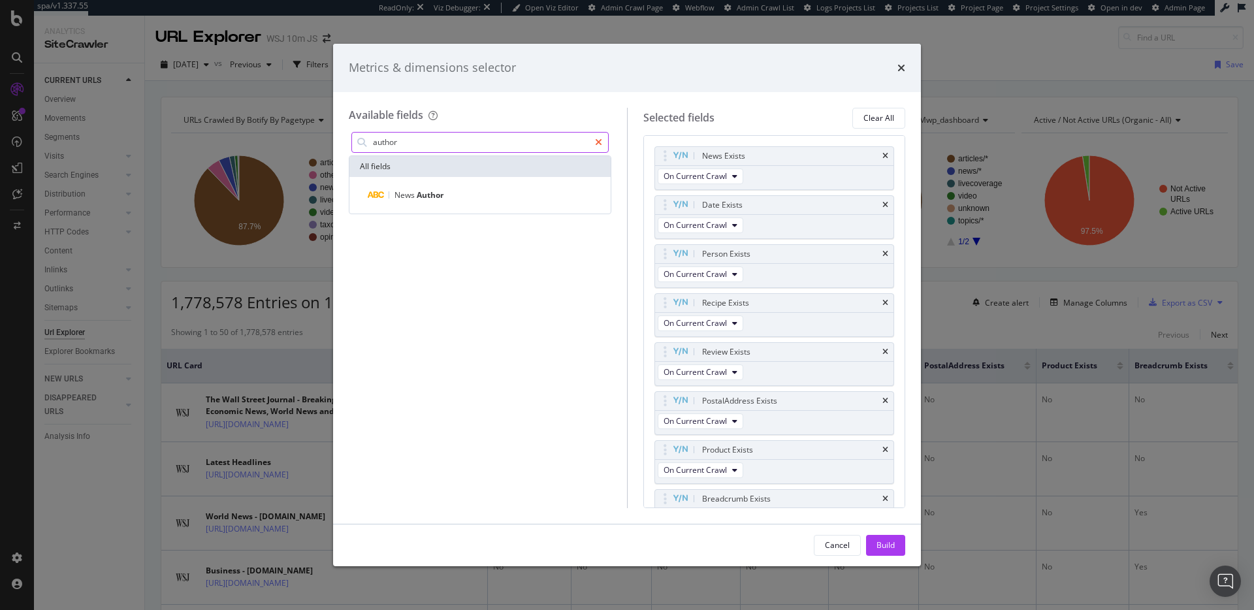
type input "author"
click at [598, 140] on icon "modal" at bounding box center [598, 142] width 7 height 9
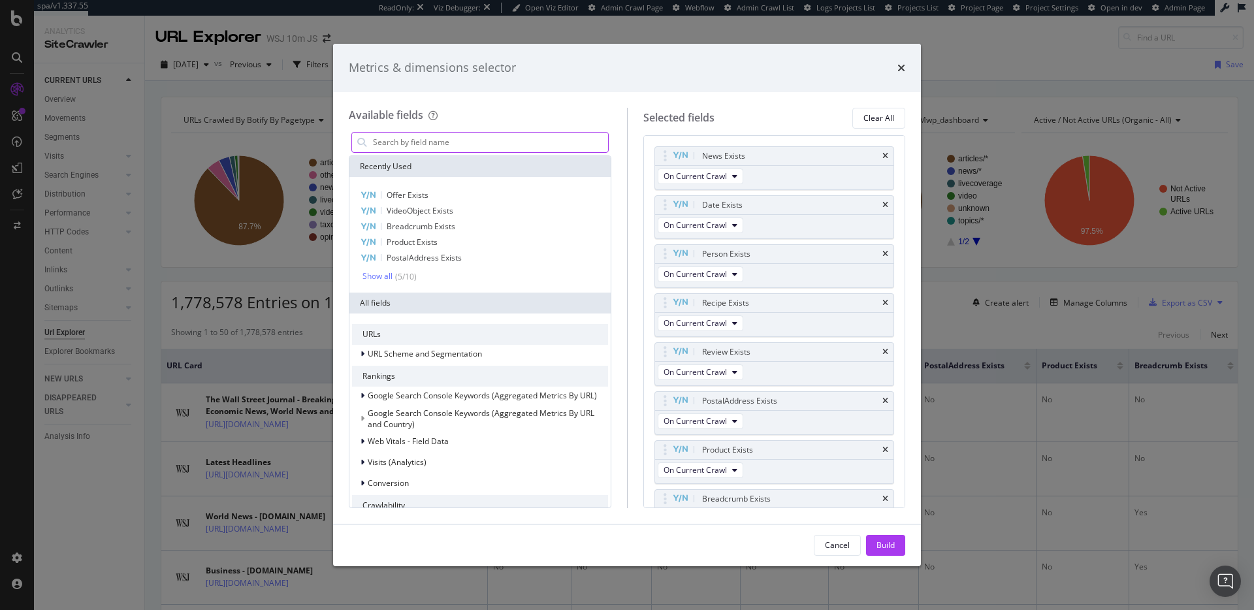
click at [507, 134] on input "modal" at bounding box center [490, 143] width 236 height 20
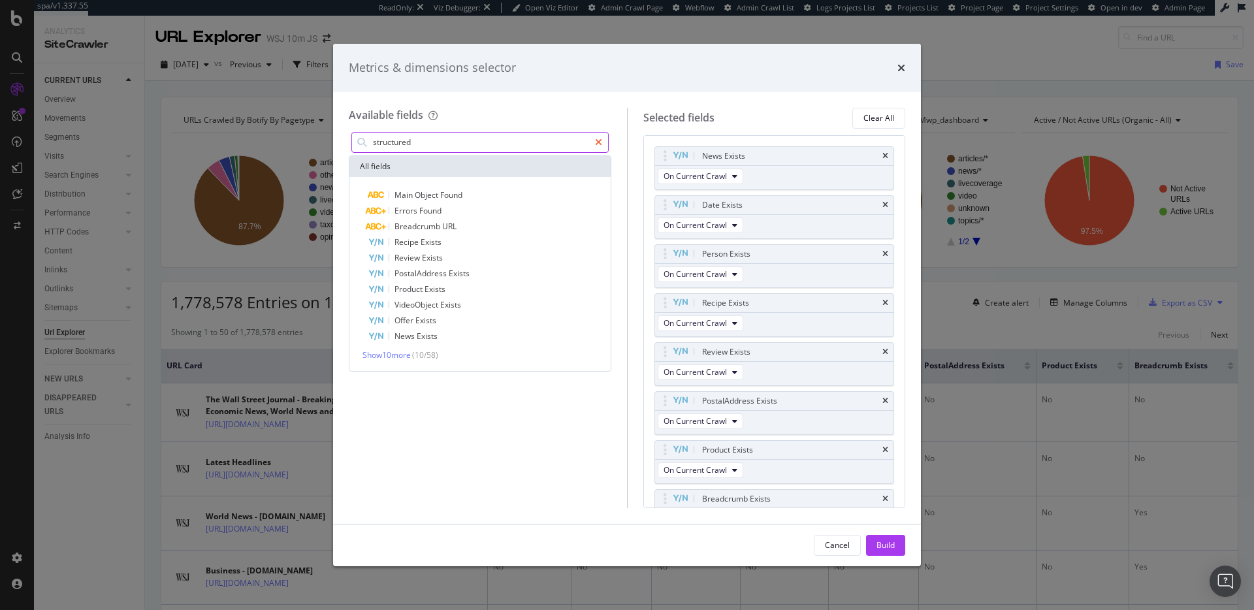
type input "structured"
click at [598, 144] on icon "modal" at bounding box center [598, 142] width 7 height 9
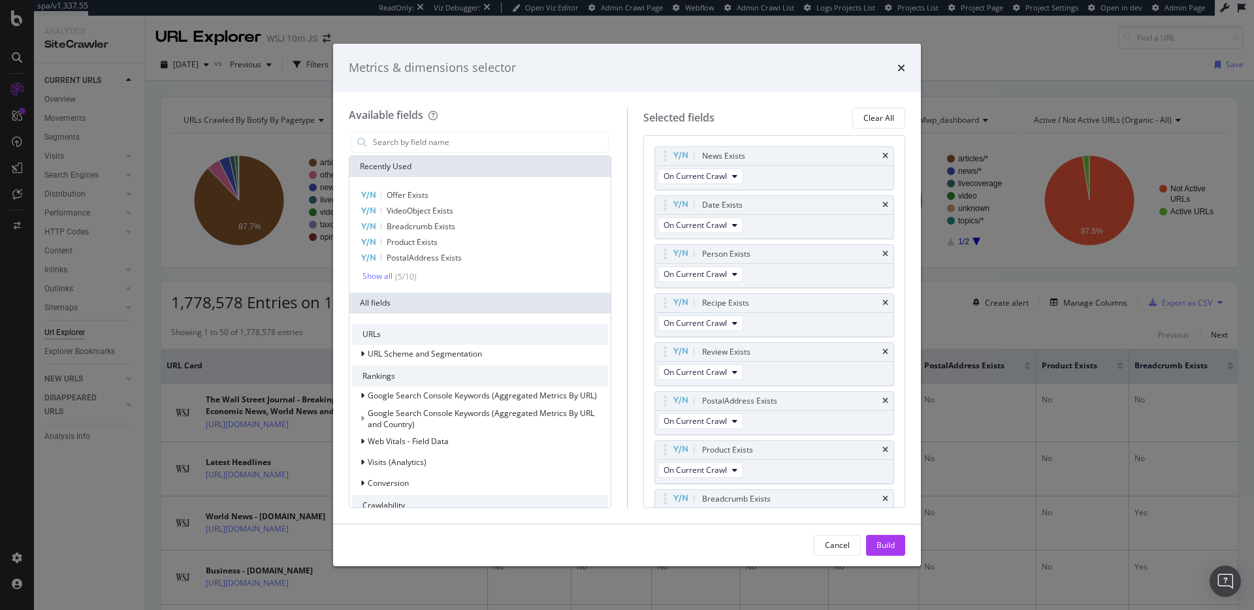
scroll to position [309, 0]
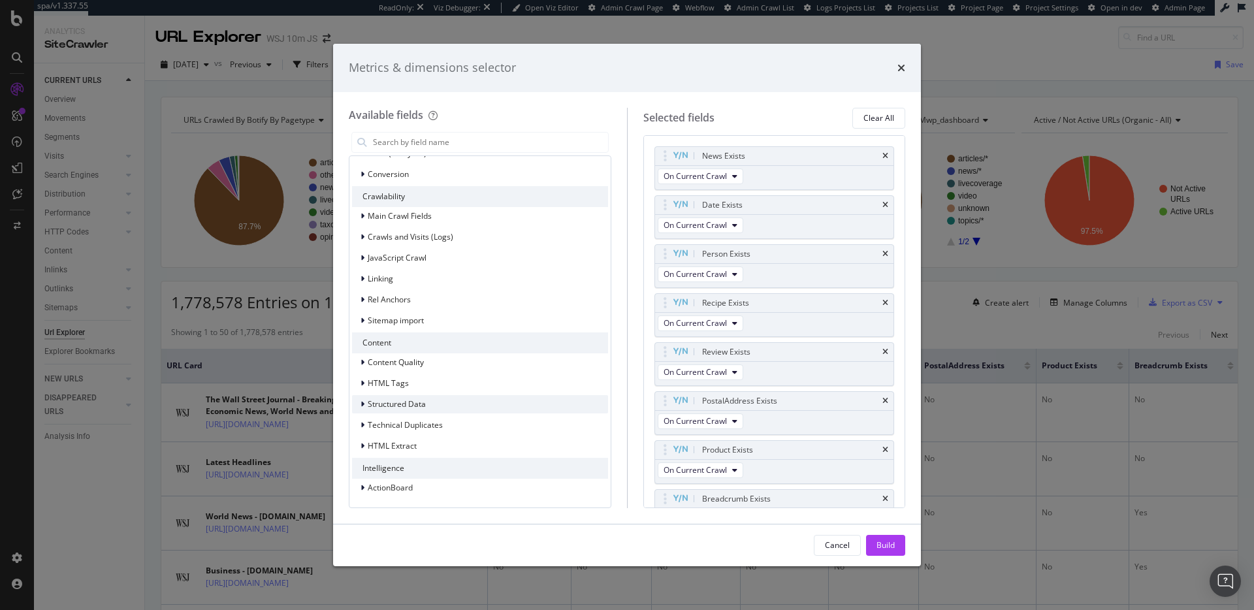
click at [398, 408] on span "Structured Data" at bounding box center [397, 403] width 58 height 11
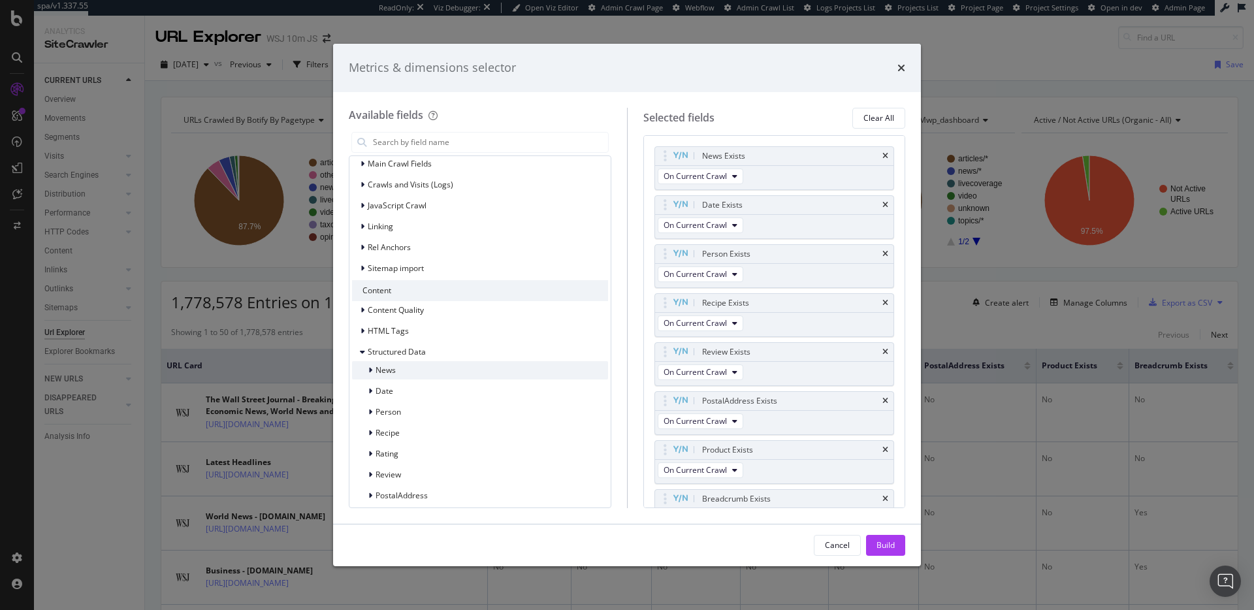
click at [387, 370] on span "News" at bounding box center [386, 369] width 20 height 11
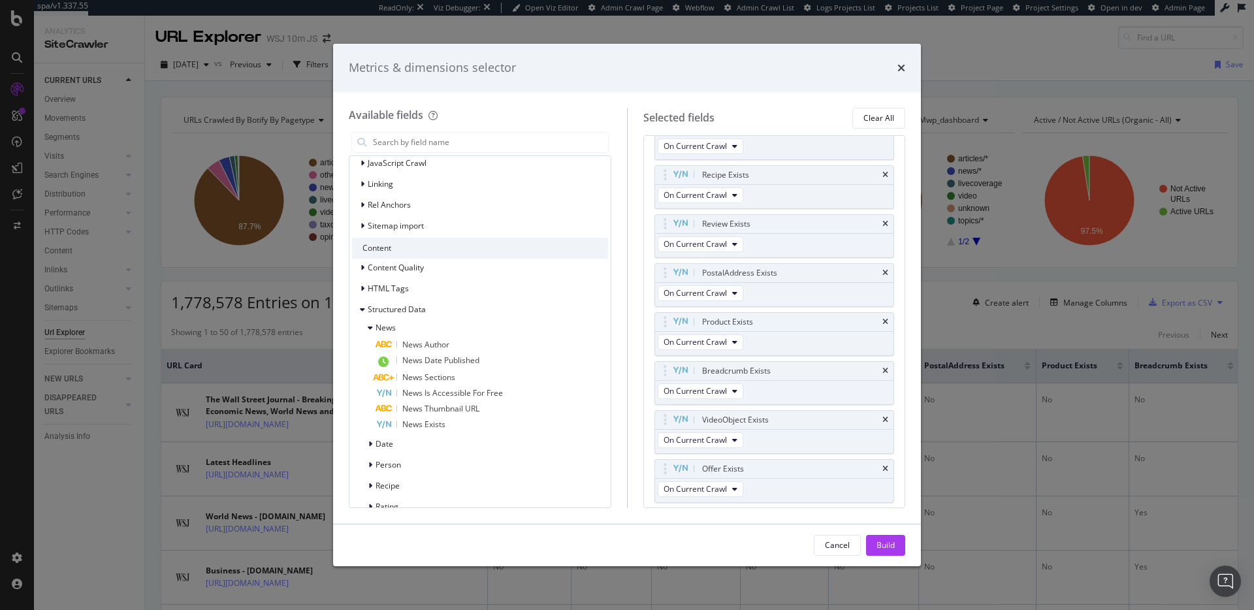
scroll to position [0, 0]
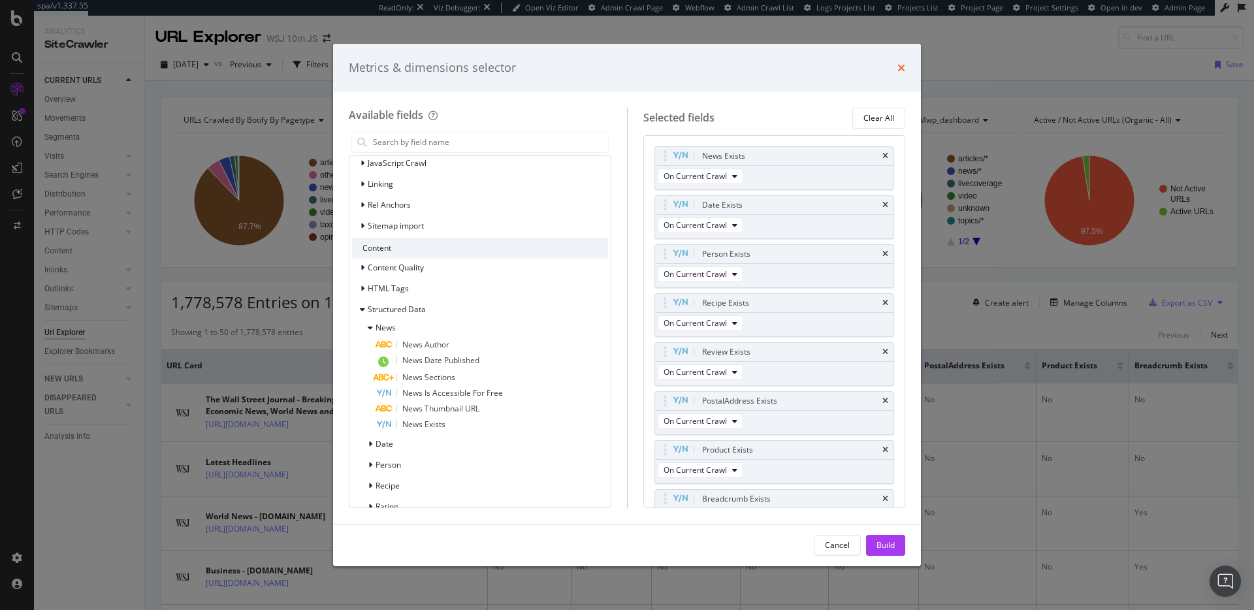
click at [901, 69] on icon "times" at bounding box center [901, 68] width 8 height 10
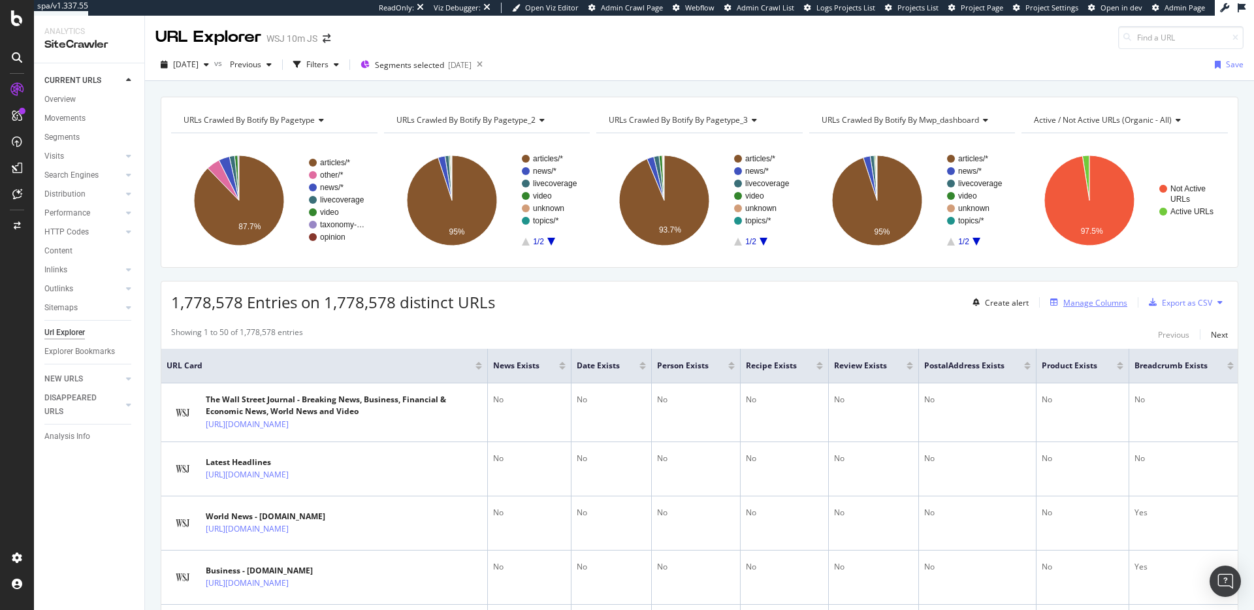
click at [1095, 307] on div "Manage Columns" at bounding box center [1095, 302] width 64 height 11
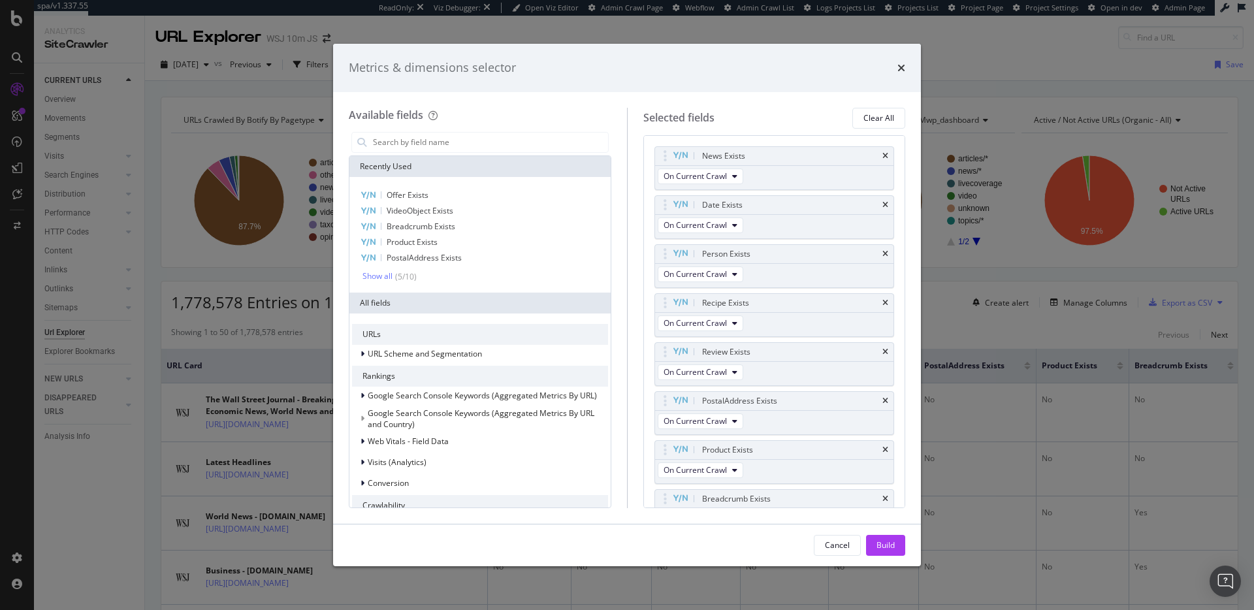
scroll to position [309, 0]
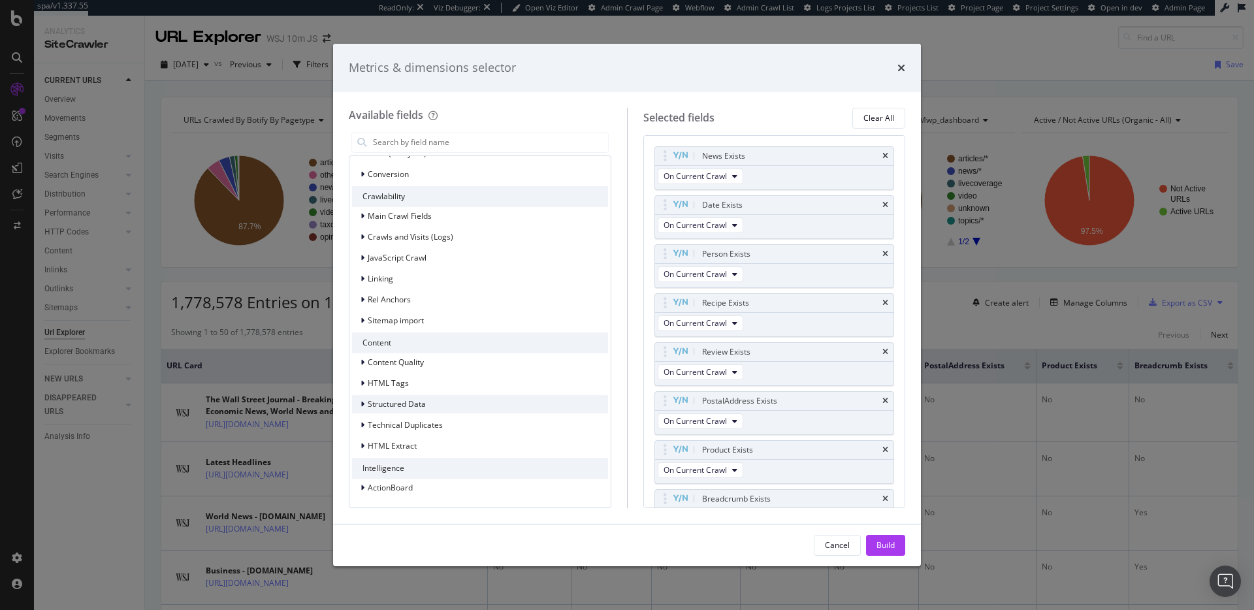
click at [409, 398] on div "Structured Data" at bounding box center [389, 404] width 74 height 13
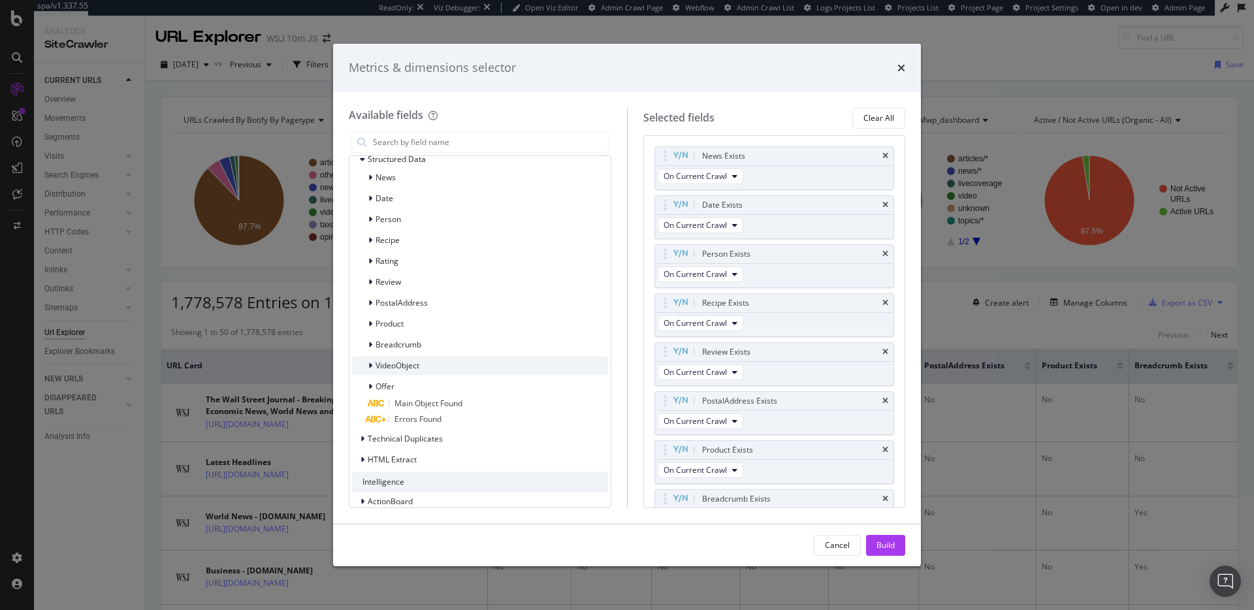
scroll to position [538, 0]
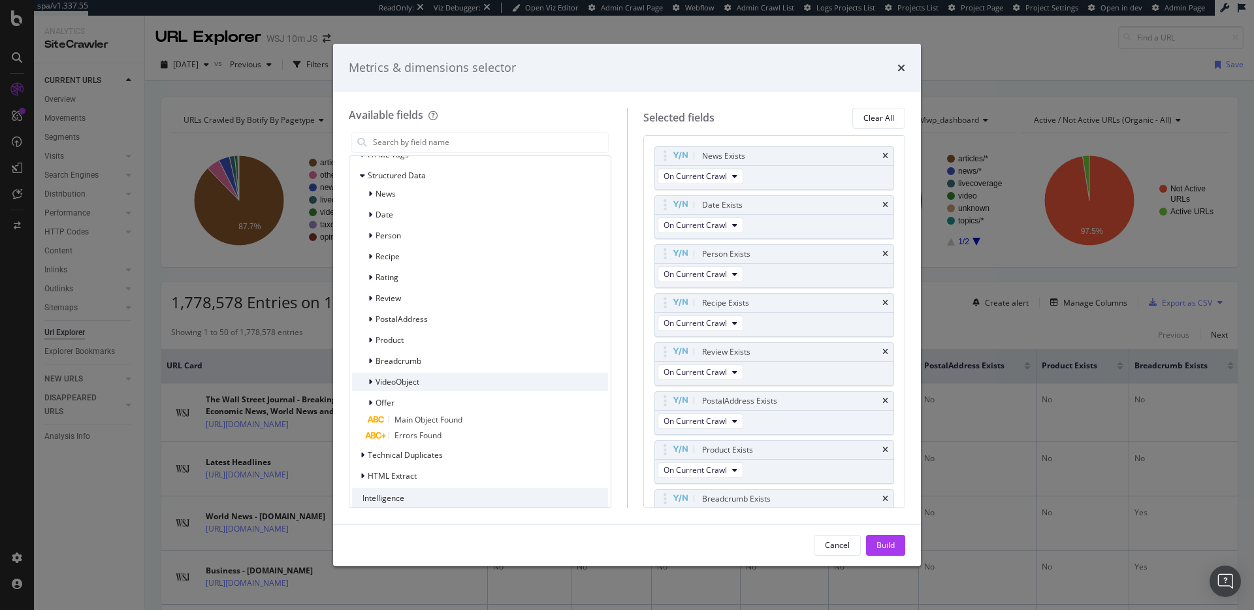
click at [372, 384] on div "modal" at bounding box center [372, 382] width 8 height 13
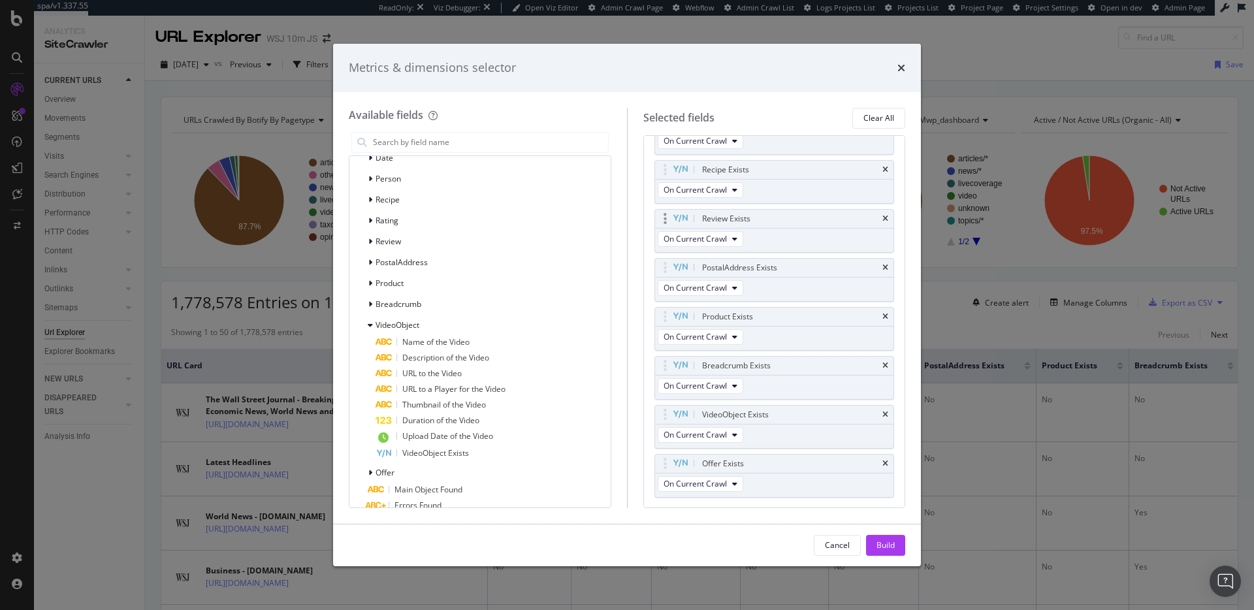
scroll to position [167, 0]
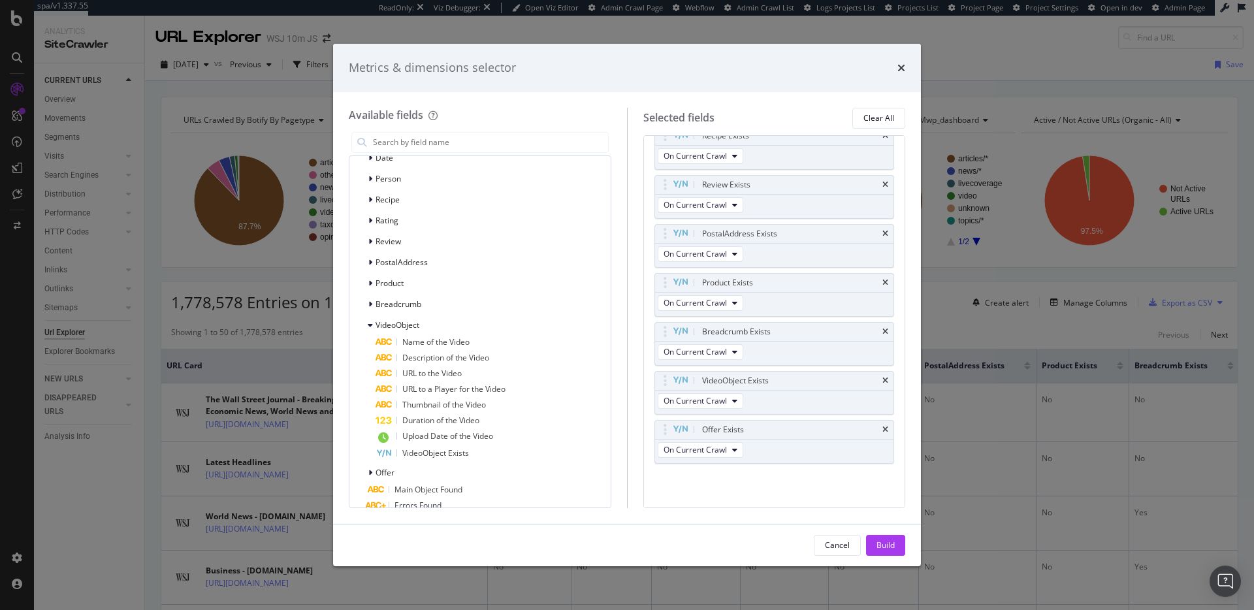
click at [853, 71] on div "Metrics & dimensions selector" at bounding box center [627, 67] width 556 height 17
click at [900, 65] on icon "times" at bounding box center [901, 68] width 8 height 10
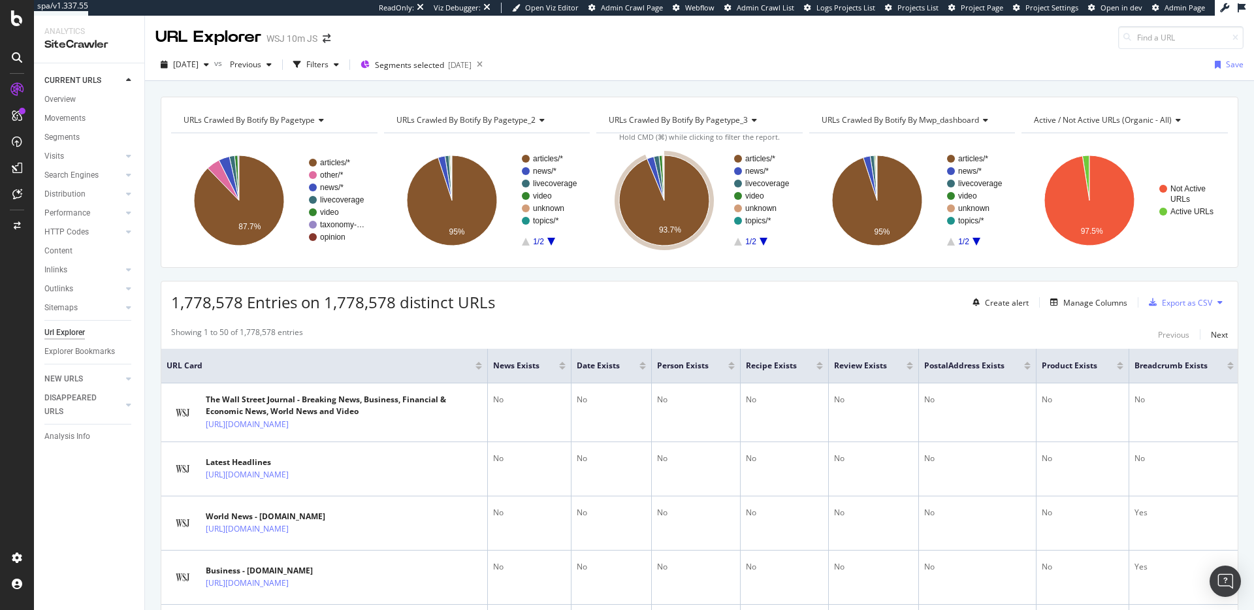
click at [287, 115] on span "URLs Crawled By Botify By pagetype" at bounding box center [249, 119] width 131 height 11
type input "structure"
click at [294, 120] on div "structure" at bounding box center [273, 120] width 185 height 21
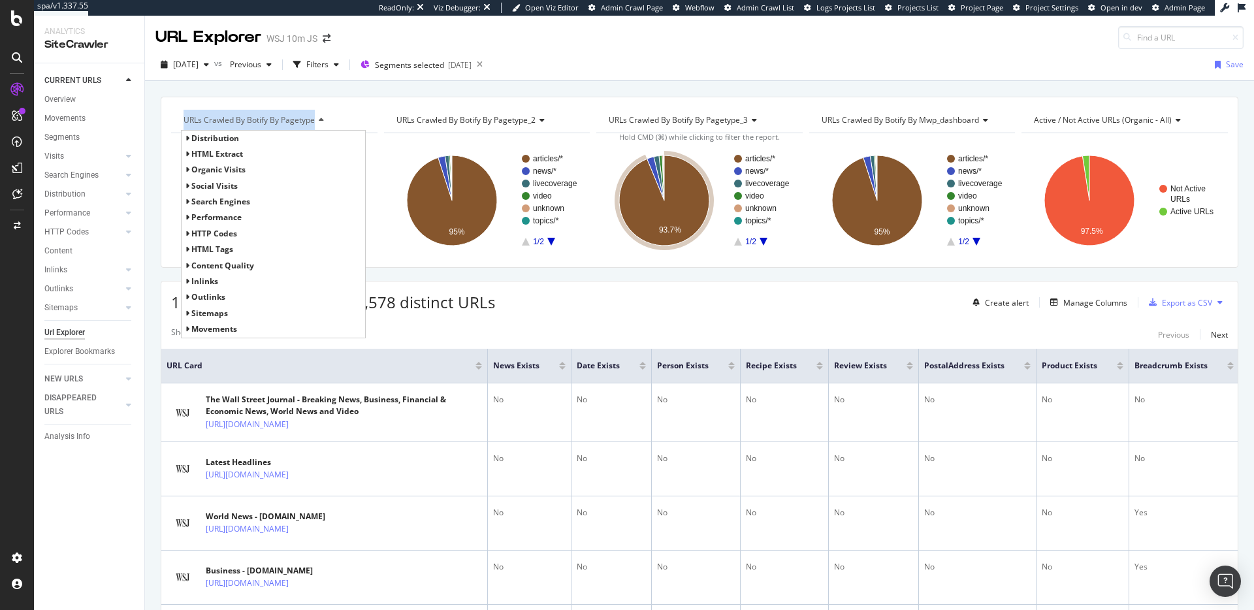
click at [294, 120] on span "URLs Crawled By Botify By pagetype" at bounding box center [249, 119] width 131 height 11
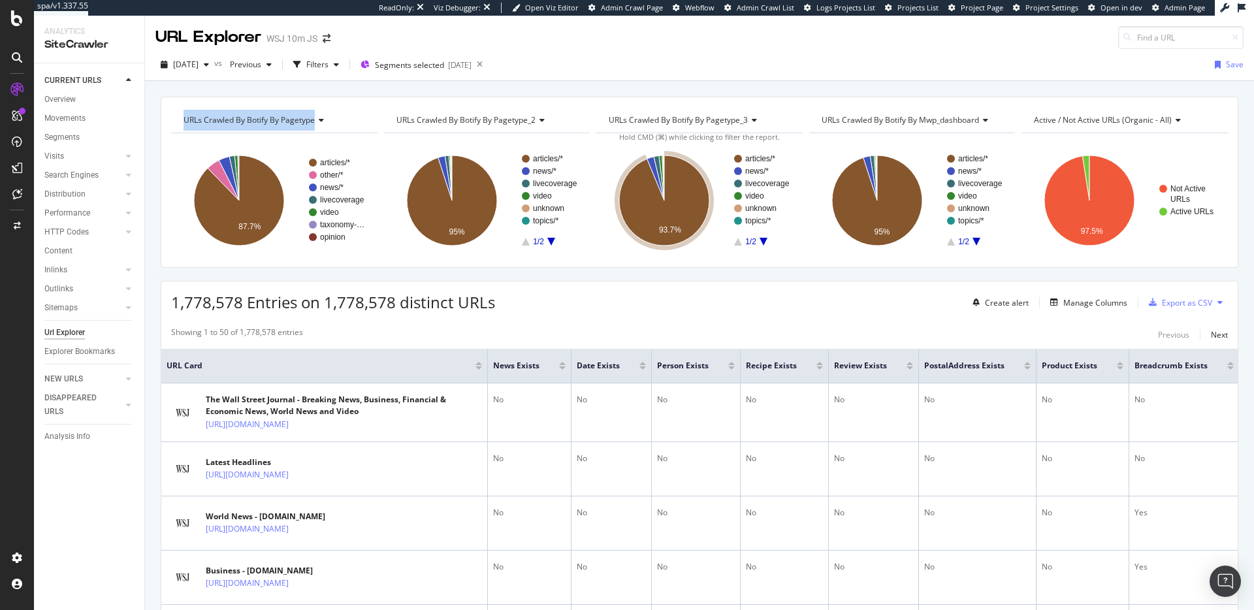
click at [294, 120] on span "URLs Crawled By Botify By pagetype" at bounding box center [249, 119] width 131 height 11
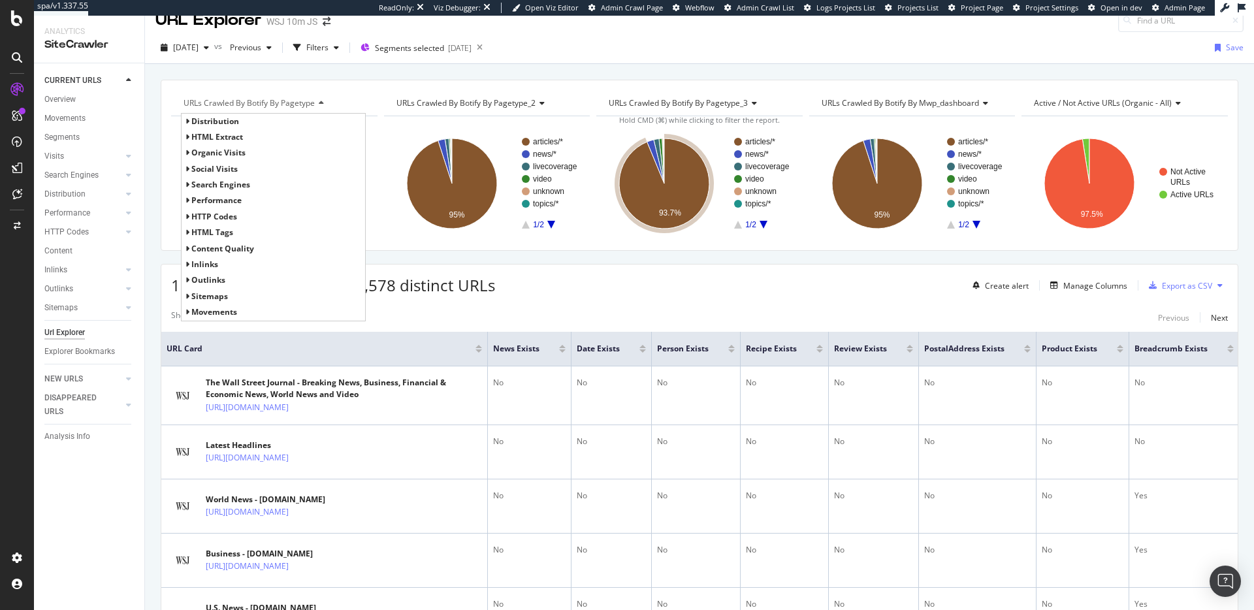
scroll to position [9, 0]
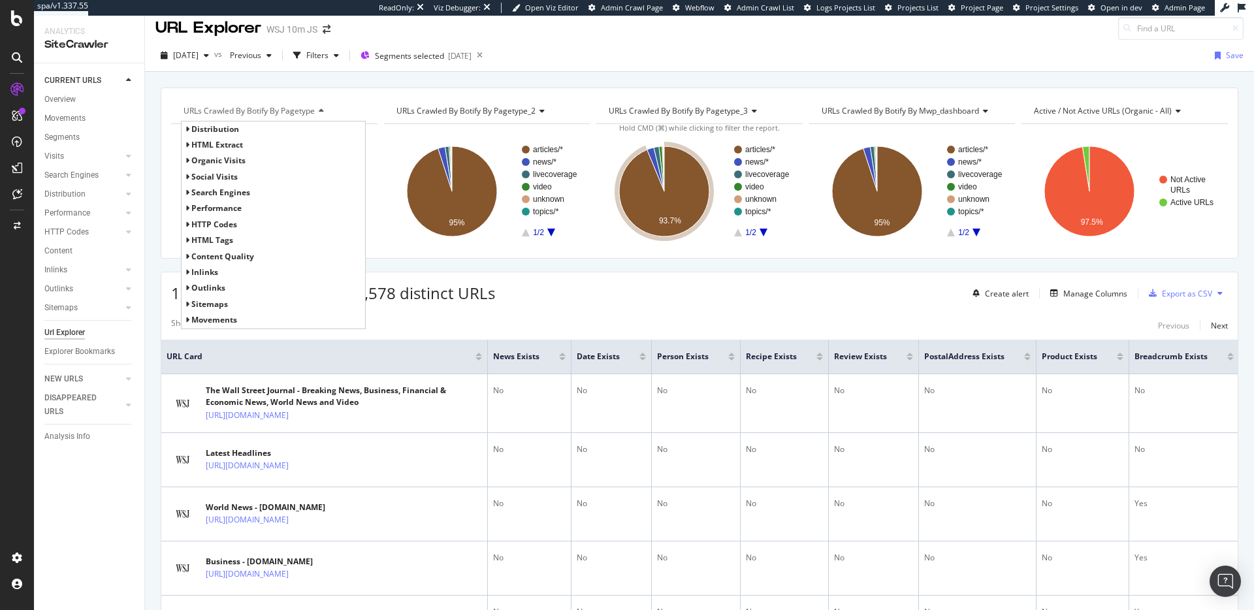
click at [205, 259] on span "Content Quality" at bounding box center [222, 256] width 63 height 11
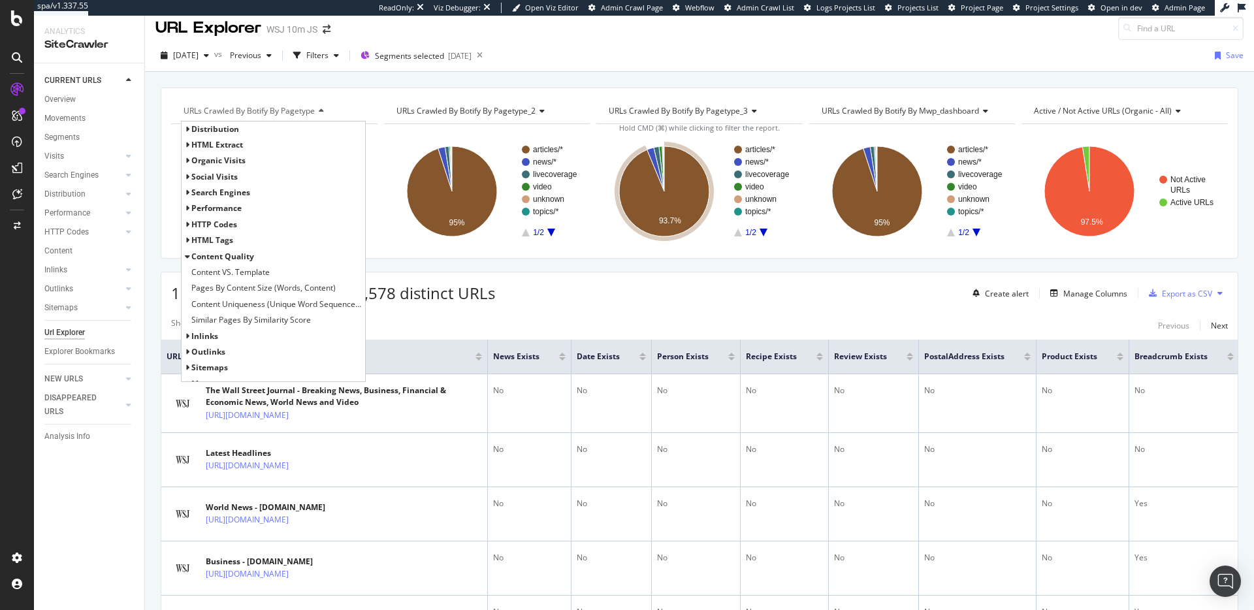
click at [206, 258] on span "Content Quality" at bounding box center [222, 256] width 63 height 11
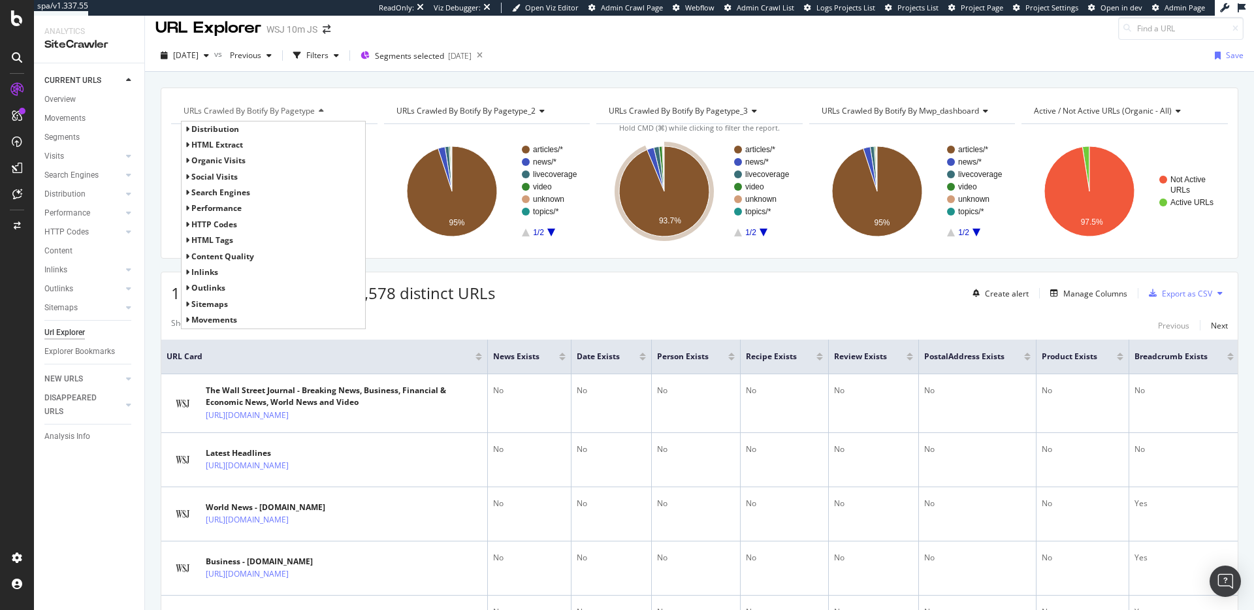
click at [216, 224] on span "HTTP Codes" at bounding box center [214, 224] width 46 height 11
click at [216, 204] on span "Performance" at bounding box center [216, 207] width 50 height 11
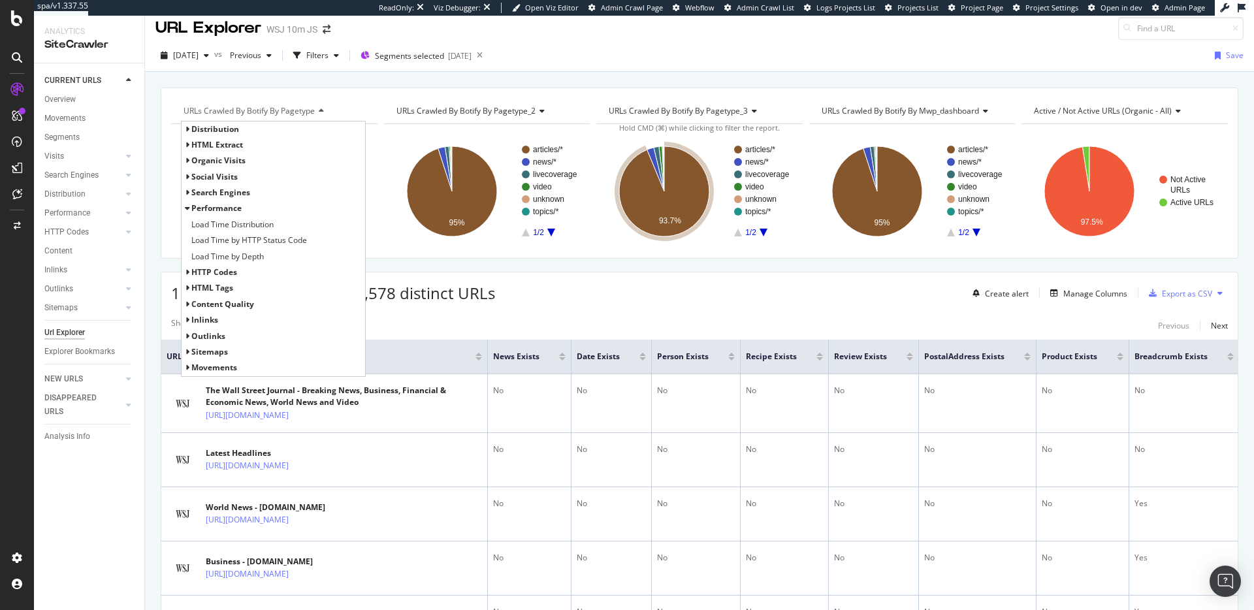
click at [216, 204] on span "Performance" at bounding box center [216, 207] width 50 height 11
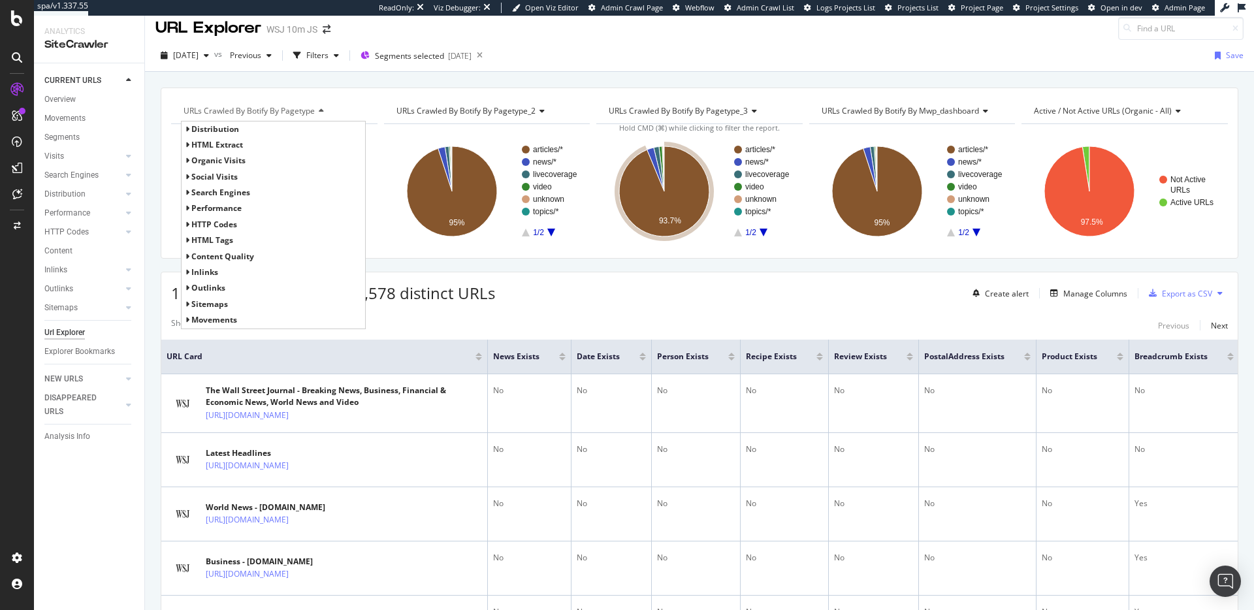
click at [218, 190] on span "Search Engines" at bounding box center [220, 192] width 59 height 11
click at [214, 172] on span "social Visits" at bounding box center [214, 176] width 46 height 11
click at [215, 144] on span "HTML Extract" at bounding box center [217, 144] width 52 height 11
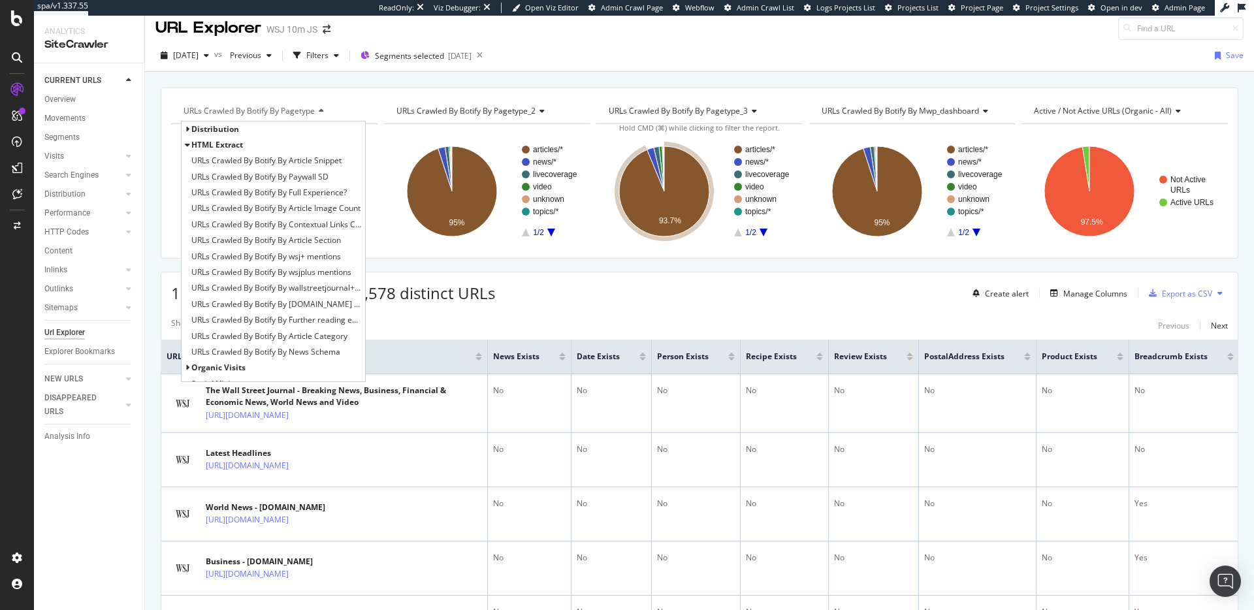
click at [216, 142] on span "HTML Extract" at bounding box center [217, 144] width 52 height 11
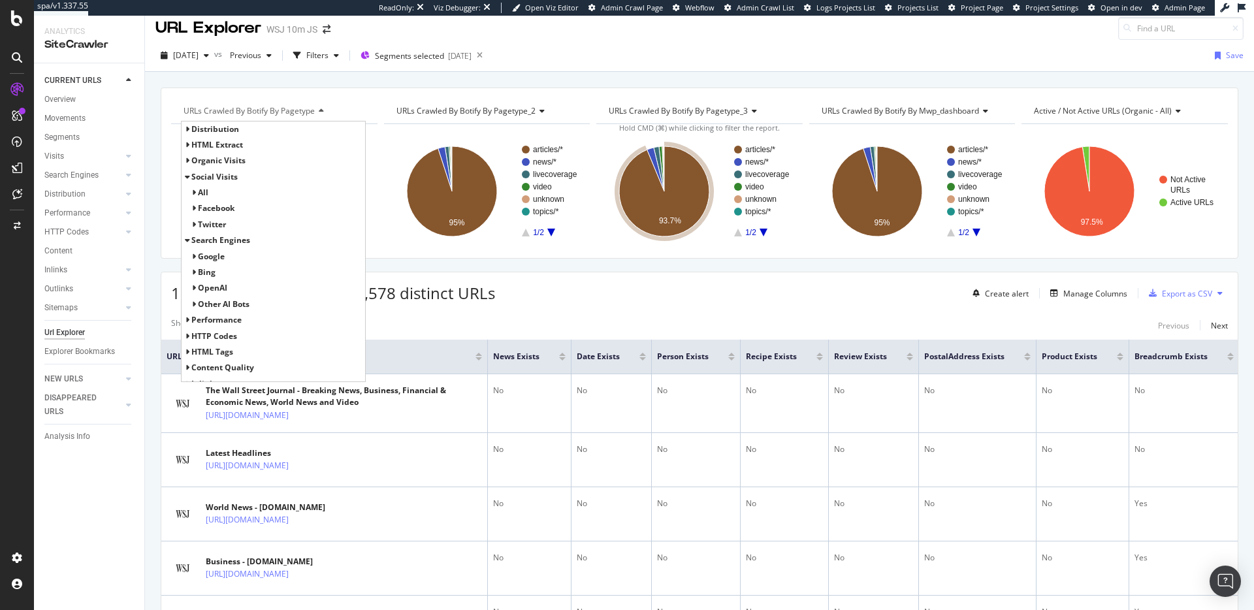
click at [219, 132] on span "Distribution" at bounding box center [215, 128] width 48 height 11
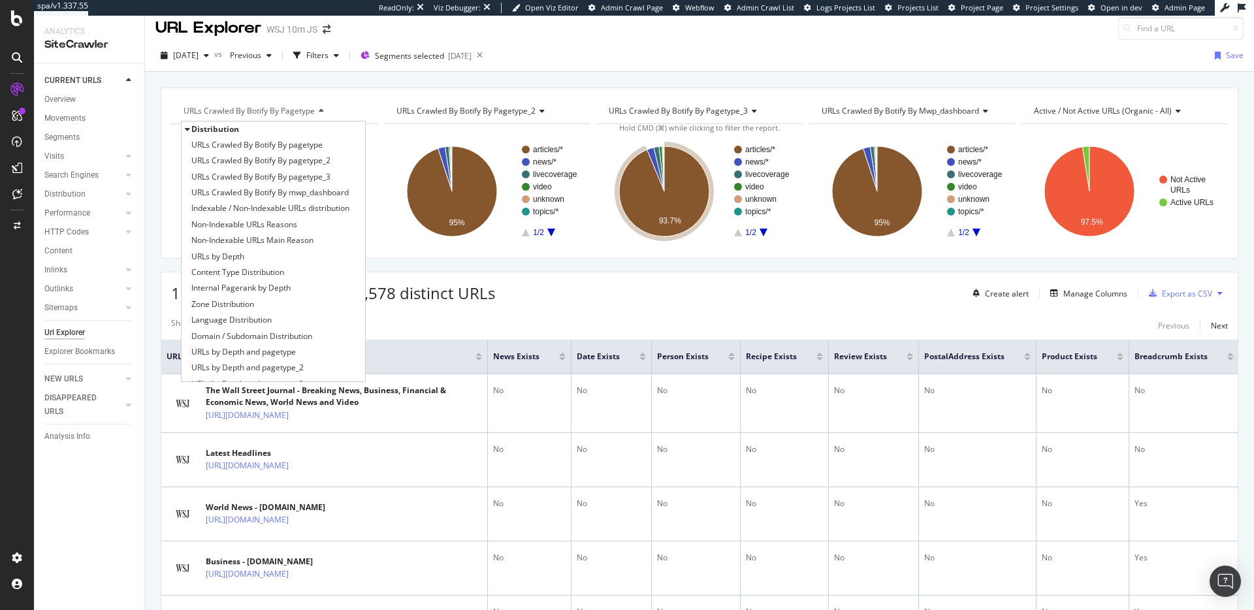
click at [219, 132] on span "Distribution" at bounding box center [215, 128] width 48 height 11
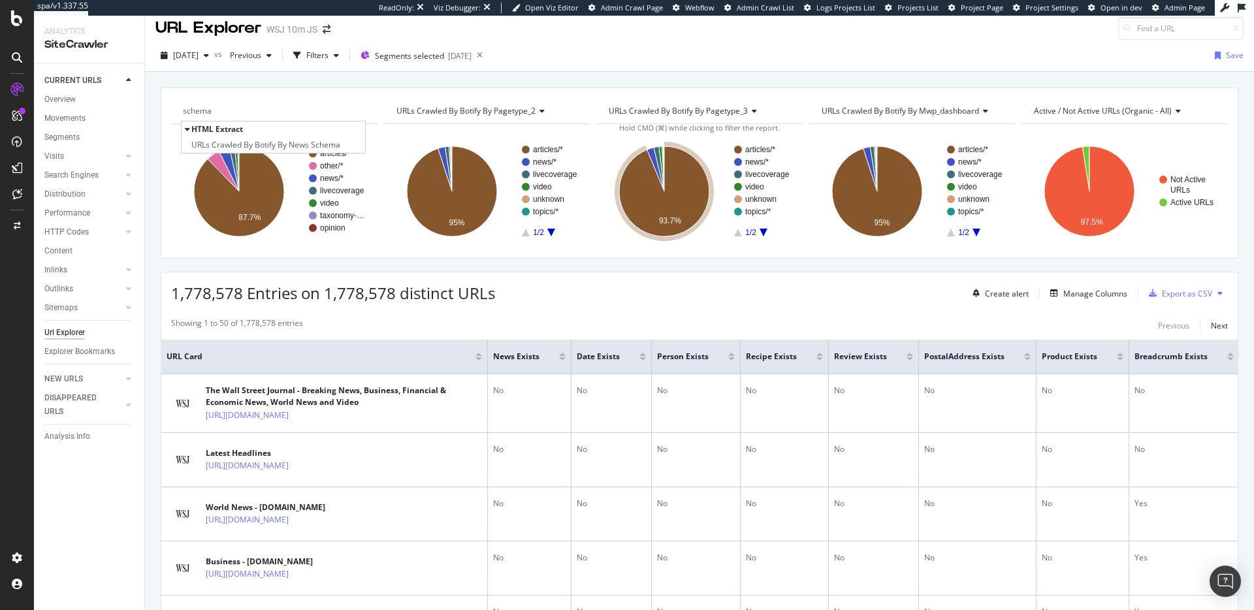
type input "schema"
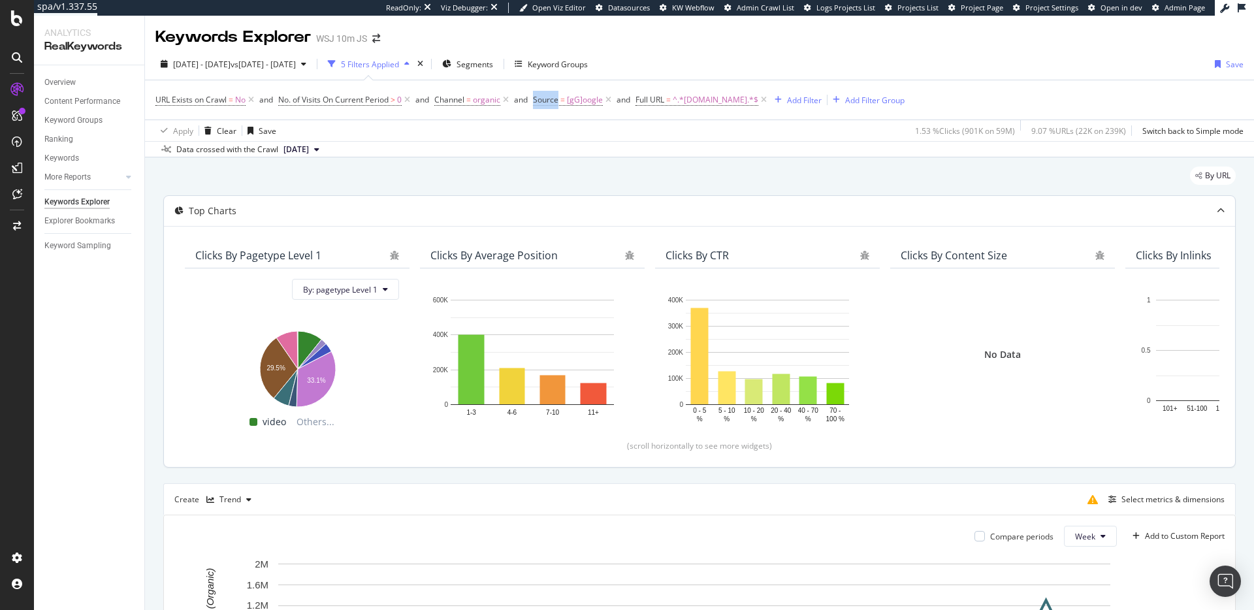
scroll to position [76, 0]
